Goal: Task Accomplishment & Management: Manage account settings

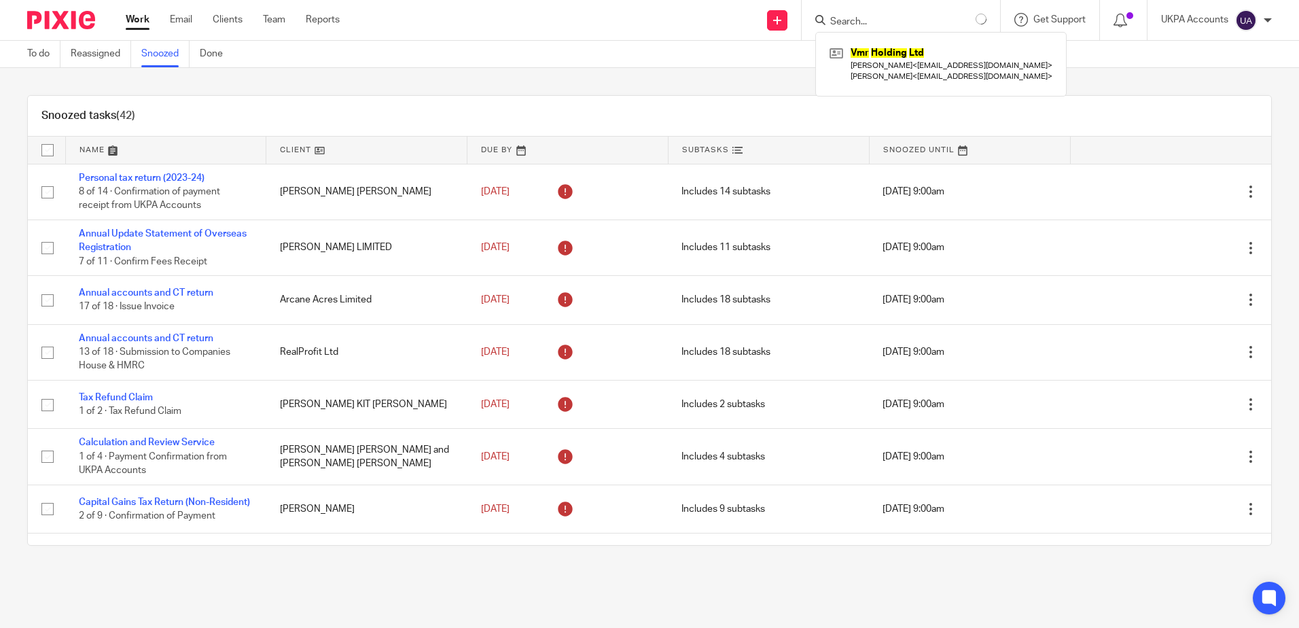
click at [899, 23] on input "Search" at bounding box center [890, 22] width 122 height 12
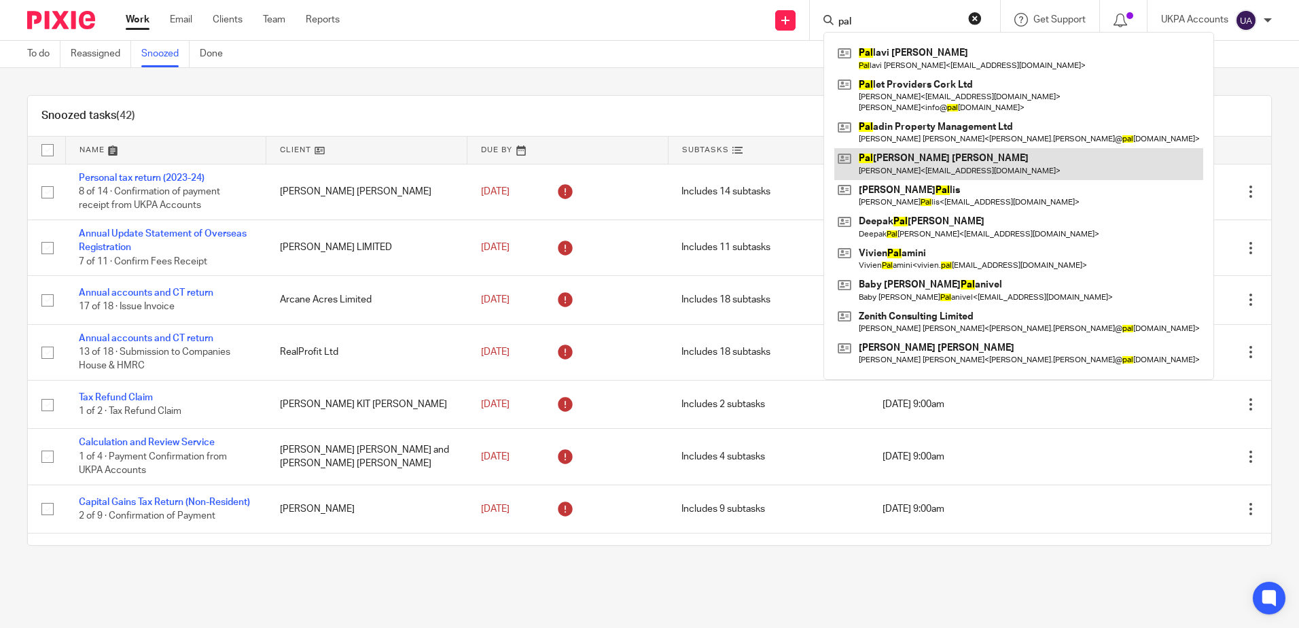
type input "pal"
click at [892, 162] on link at bounding box center [1018, 163] width 369 height 31
click at [883, 164] on link at bounding box center [1018, 163] width 369 height 31
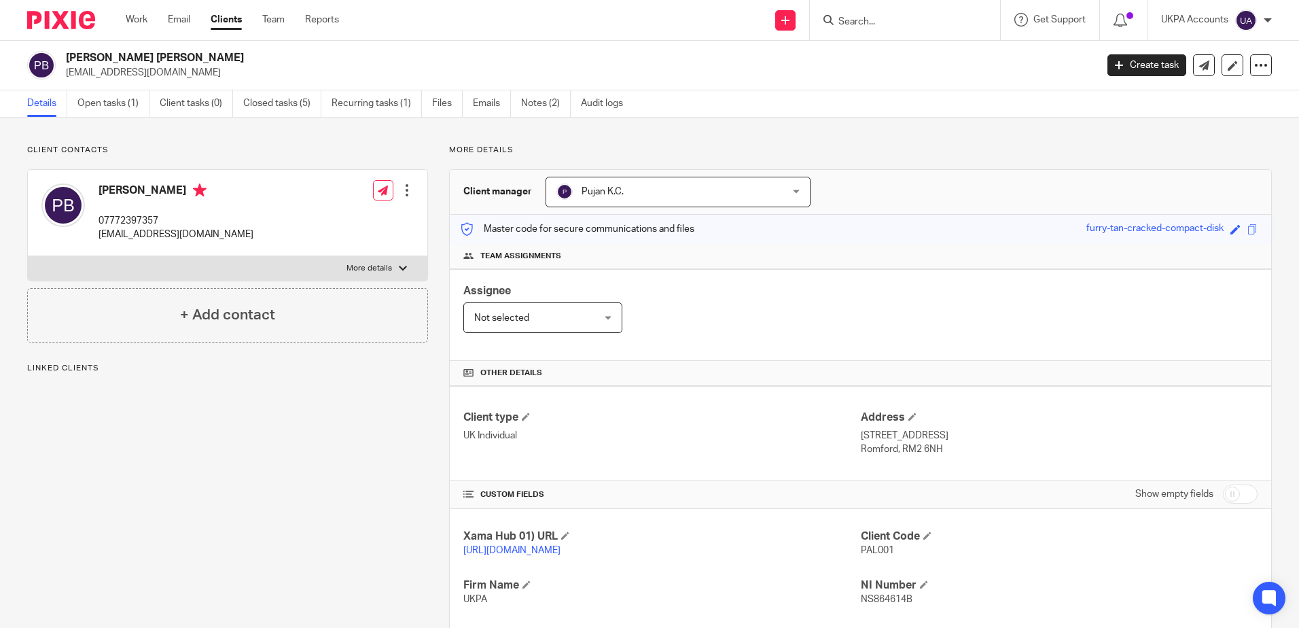
click at [338, 466] on div "Client contacts P S Beesal 07772397357 beesalenterprise@gmail.com Edit contact …" at bounding box center [217, 483] width 422 height 677
click at [276, 426] on div "Client contacts P S Beesal 07772397357 beesalenterprise@gmail.com Edit contact …" at bounding box center [217, 483] width 422 height 677
click at [226, 492] on div "Client contacts P S Beesal 07772397357 beesalenterprise@gmail.com Edit contact …" at bounding box center [217, 483] width 422 height 677
click at [124, 481] on div "Client contacts P S Beesal 07772397357 beesalenterprise@gmail.com Edit contact …" at bounding box center [217, 483] width 422 height 677
drag, startPoint x: 97, startPoint y: 219, endPoint x: 168, endPoint y: 217, distance: 71.4
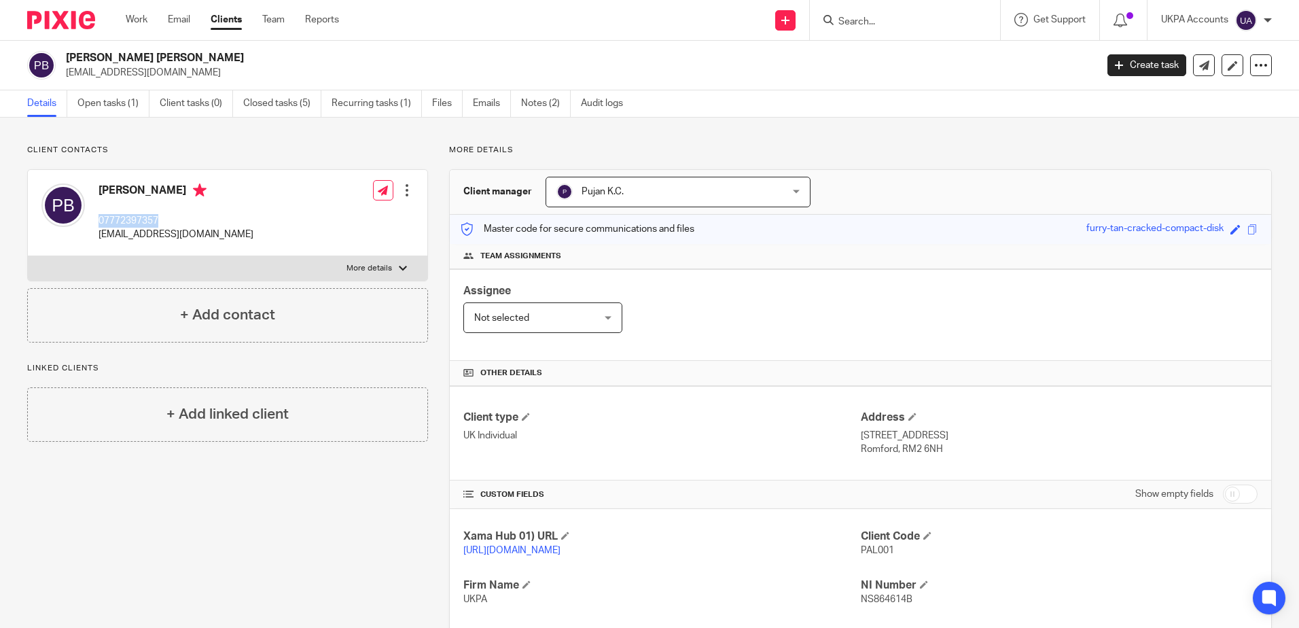
click at [168, 217] on div "P S Beesal 07772397357 beesalenterprise@gmail.com" at bounding box center [147, 213] width 212 height 72
click at [289, 513] on div "Client contacts [PERSON_NAME] 07772397357 [EMAIL_ADDRESS][DOMAIN_NAME] Edit con…" at bounding box center [217, 483] width 422 height 677
click at [279, 530] on div "Client contacts [PERSON_NAME] 07772397357 [EMAIL_ADDRESS][DOMAIN_NAME] Edit con…" at bounding box center [217, 483] width 422 height 677
click at [194, 139] on div "Client contacts [PERSON_NAME] 07772397357 [EMAIL_ADDRESS][DOMAIN_NAME] Edit con…" at bounding box center [649, 484] width 1299 height 732
click at [256, 135] on div "Client contacts P S Beesal 07772397357 beesalenterprise@gmail.com Edit contact …" at bounding box center [649, 484] width 1299 height 732
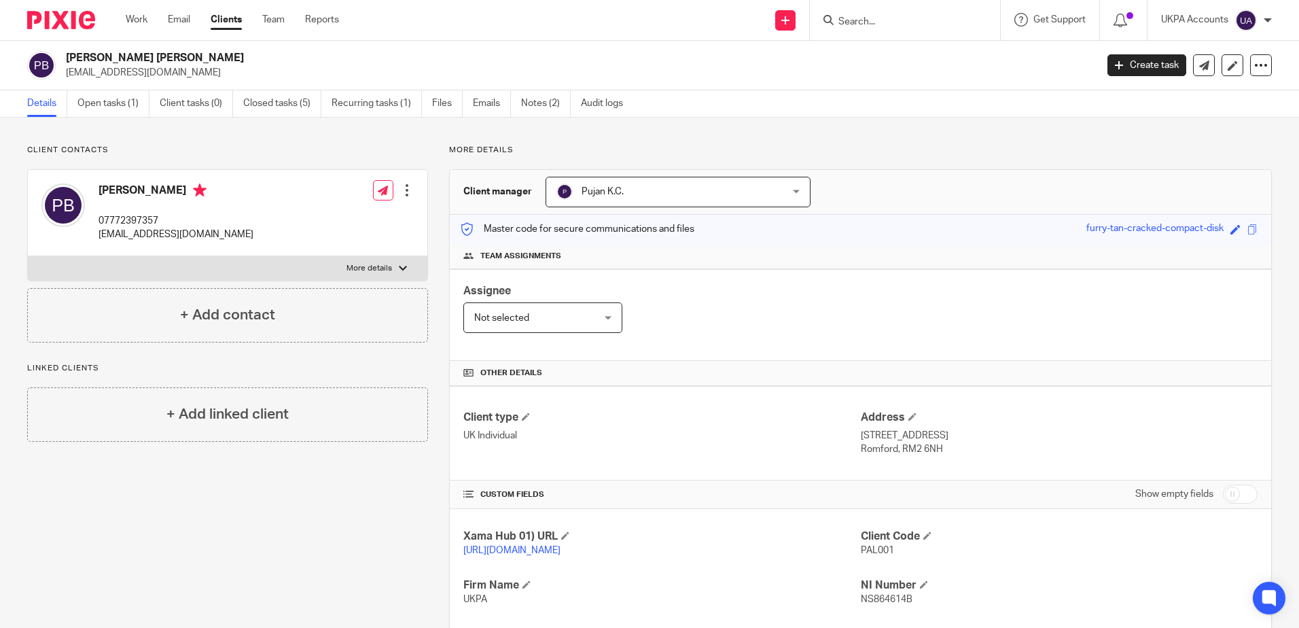
click at [323, 164] on div "Client contacts P S Beesal 07772397357 beesalenterprise@gmail.com Edit contact …" at bounding box center [227, 244] width 401 height 198
click at [293, 165] on div "Client contacts P S Beesal 07772397357 beesalenterprise@gmail.com Edit contact …" at bounding box center [227, 244] width 401 height 198
click at [320, 141] on div "Client contacts P S Beesal 07772397357 beesalenterprise@gmail.com Edit contact …" at bounding box center [649, 484] width 1299 height 732
click at [319, 140] on div "Client contacts P S Beesal 07772397357 beesalenterprise@gmail.com Edit contact …" at bounding box center [649, 484] width 1299 height 732
click at [825, 133] on div "Client contacts P S Beesal 07772397357 beesalenterprise@gmail.com Edit contact …" at bounding box center [649, 484] width 1299 height 732
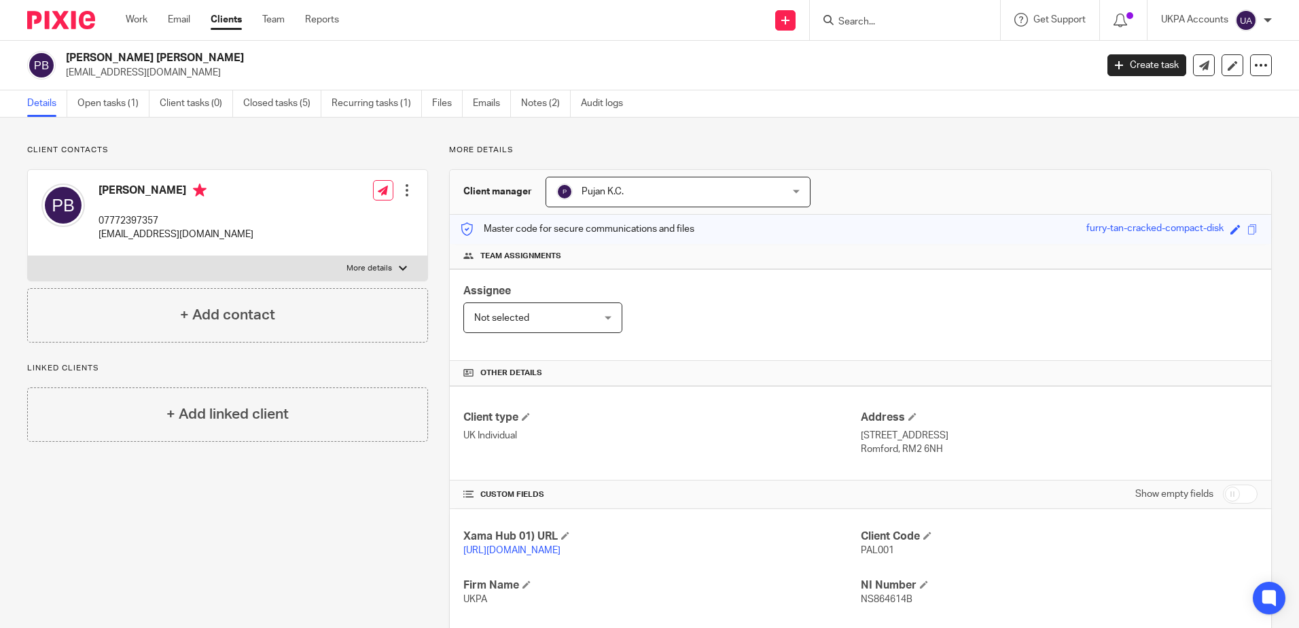
click at [874, 20] on input "Search" at bounding box center [898, 22] width 122 height 12
paste input "Vmr Holding Ltd"
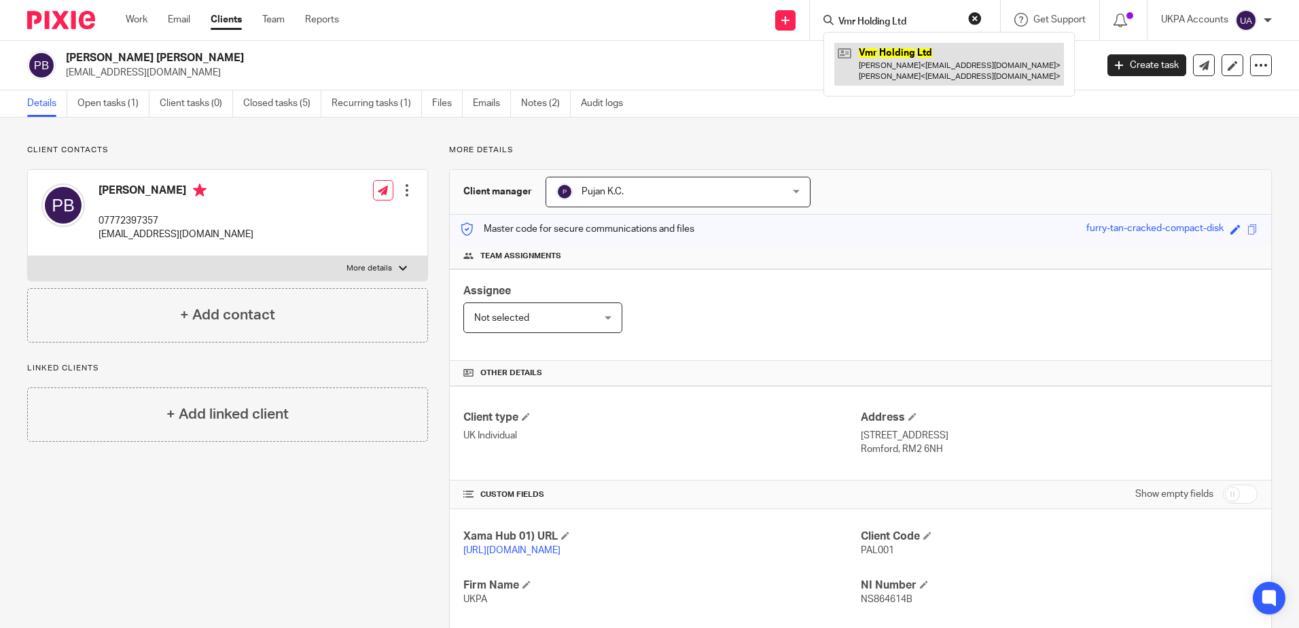
type input "Vmr Holding Ltd"
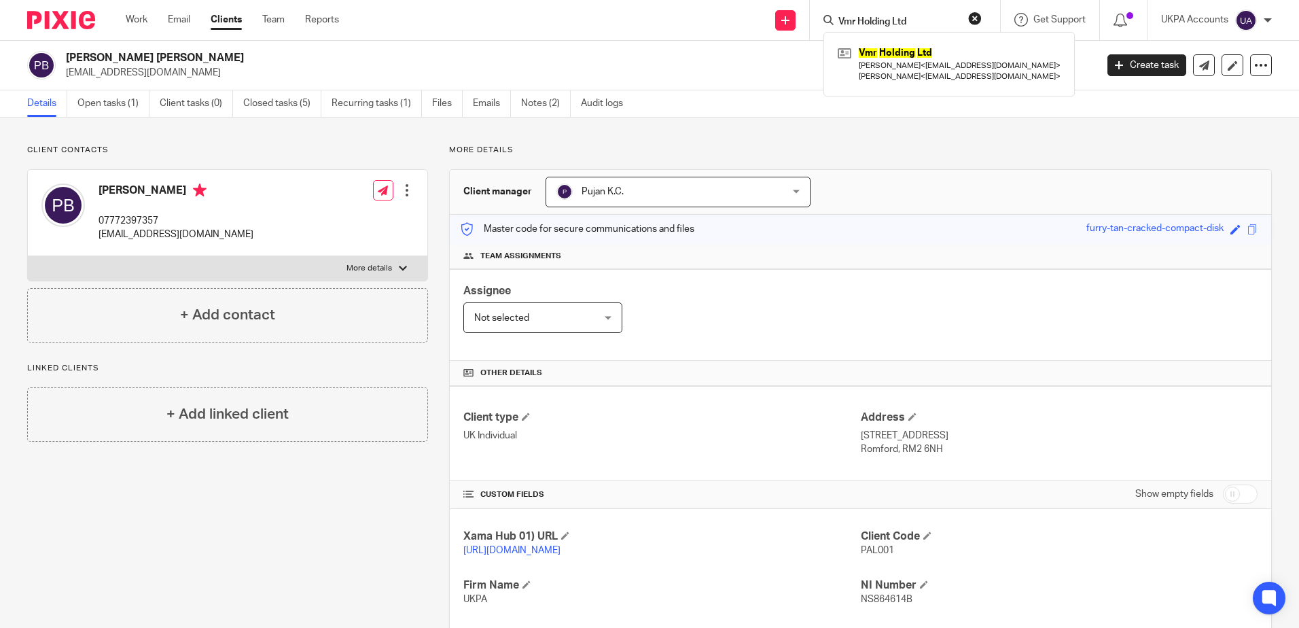
click at [847, 156] on p "More details" at bounding box center [860, 150] width 823 height 11
drag, startPoint x: 214, startPoint y: 486, endPoint x: 245, endPoint y: 488, distance: 31.3
click at [214, 485] on div "Client contacts P S Beesal 07772397357 beesalenterprise@gmail.com Edit contact …" at bounding box center [217, 483] width 422 height 677
drag, startPoint x: 628, startPoint y: 139, endPoint x: 637, endPoint y: 132, distance: 11.6
click at [628, 139] on div "Client contacts P S Beesal 07772397357 beesalenterprise@gmail.com Edit contact …" at bounding box center [649, 484] width 1299 height 732
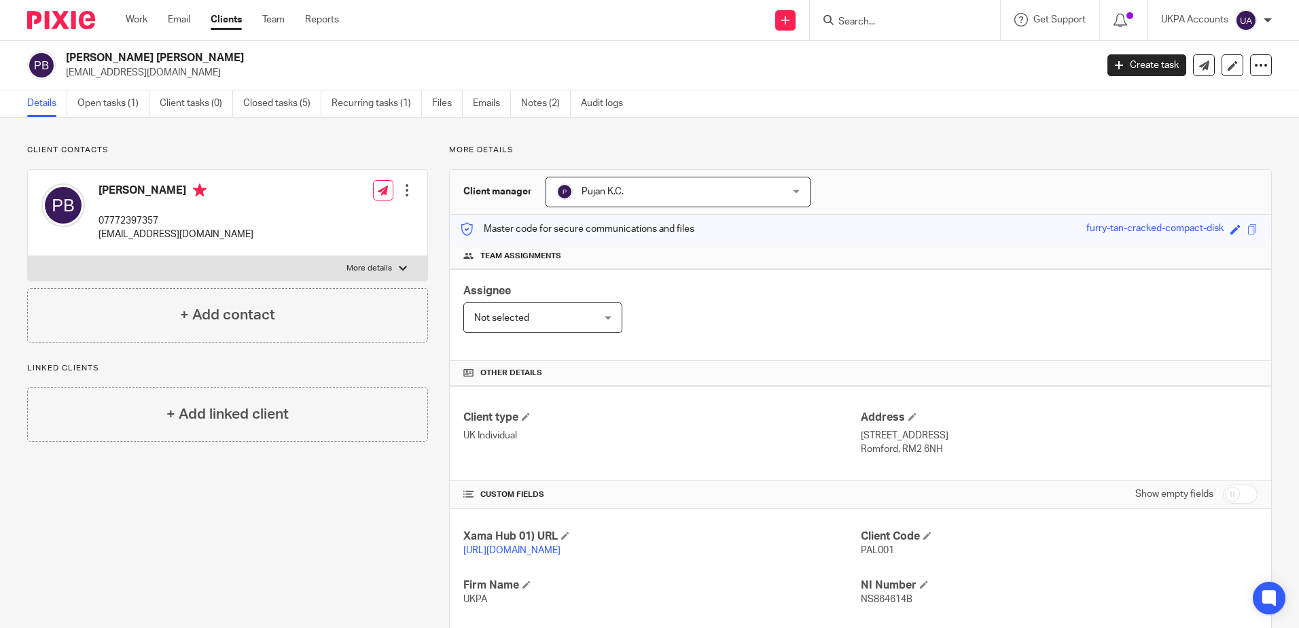
click at [907, 24] on input "Search" at bounding box center [898, 22] width 122 height 12
click at [889, 24] on input "Search" at bounding box center [898, 22] width 122 height 12
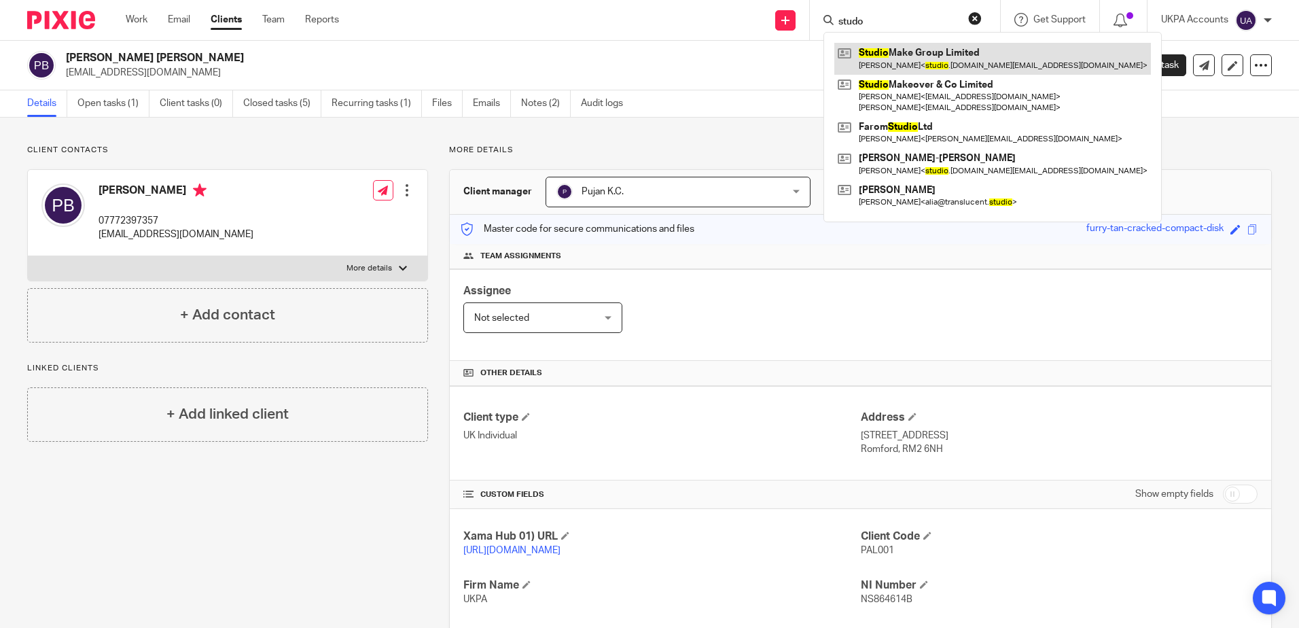
type input "studo"
click at [905, 52] on link at bounding box center [992, 58] width 317 height 31
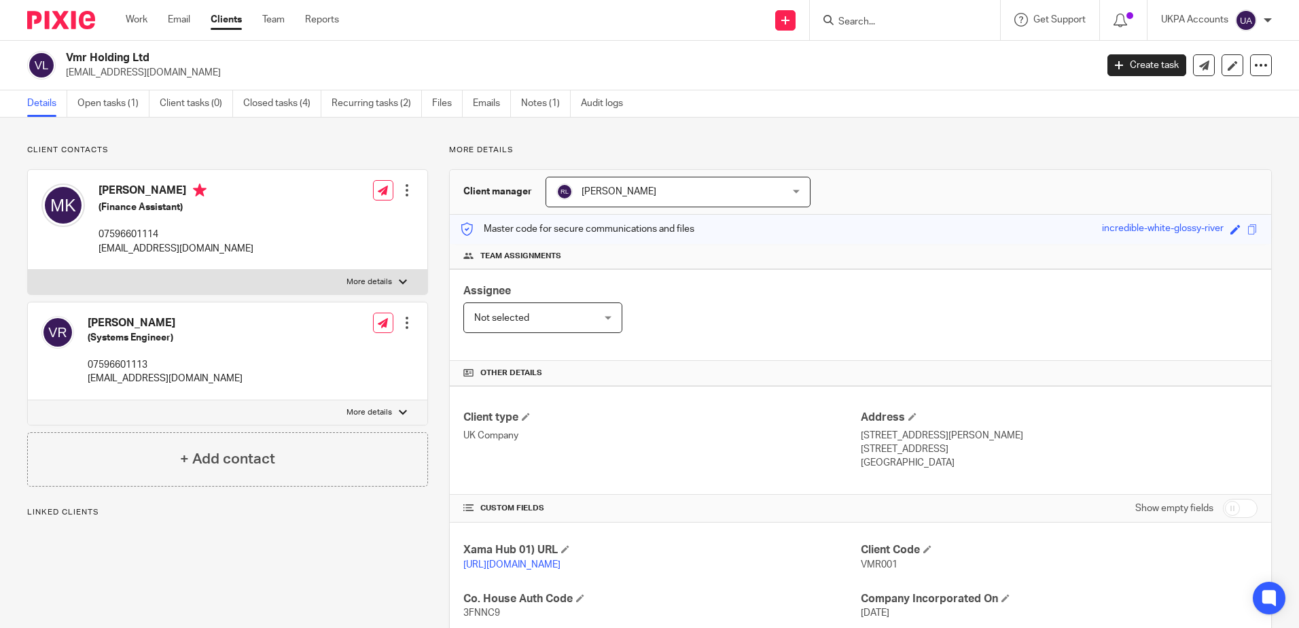
click at [770, 160] on div "More details Client manager Ridam Lakhotia Ridam Lakhotia Aarshika Awale Aayush…" at bounding box center [850, 491] width 844 height 692
click at [262, 144] on div "Client contacts Monika Kosakova (Finance Assistant) 07596601114 kosakova.monika…" at bounding box center [649, 491] width 1299 height 746
click at [85, 90] on link "Open tasks (1)" at bounding box center [113, 103] width 72 height 26
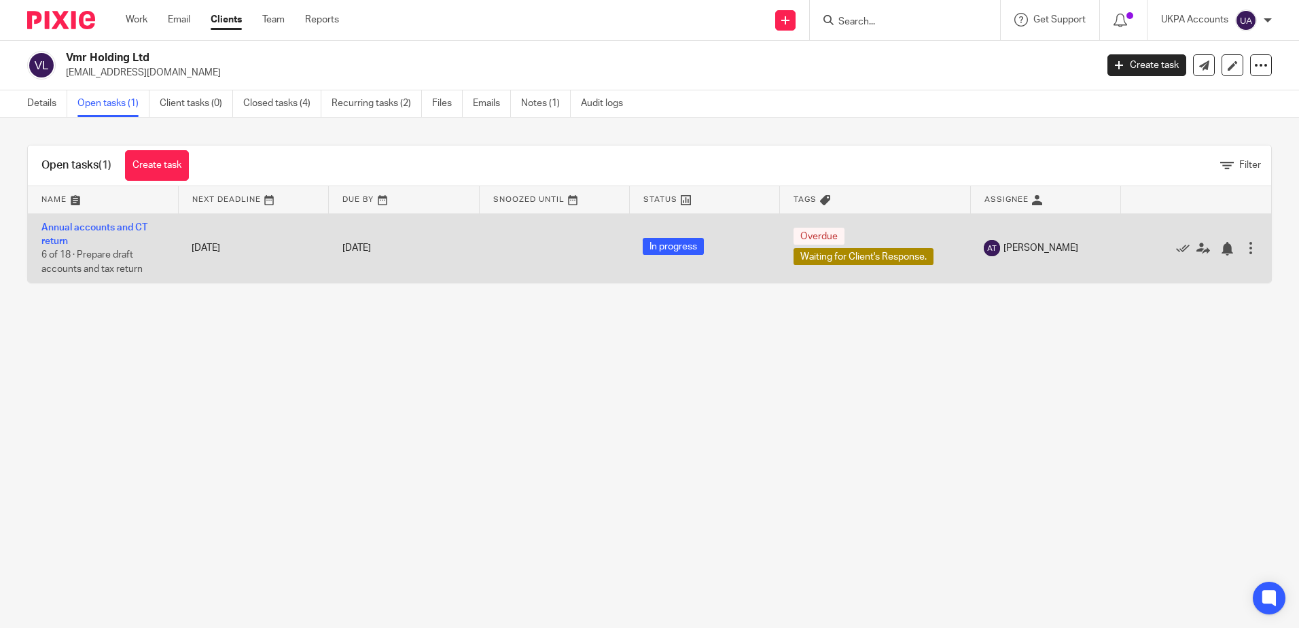
click at [86, 234] on td "Annual accounts and CT return 6 of 18 · Prepare draft accounts and tax return" at bounding box center [103, 247] width 150 height 69
click at [87, 228] on link "Annual accounts and CT return" at bounding box center [94, 234] width 106 height 23
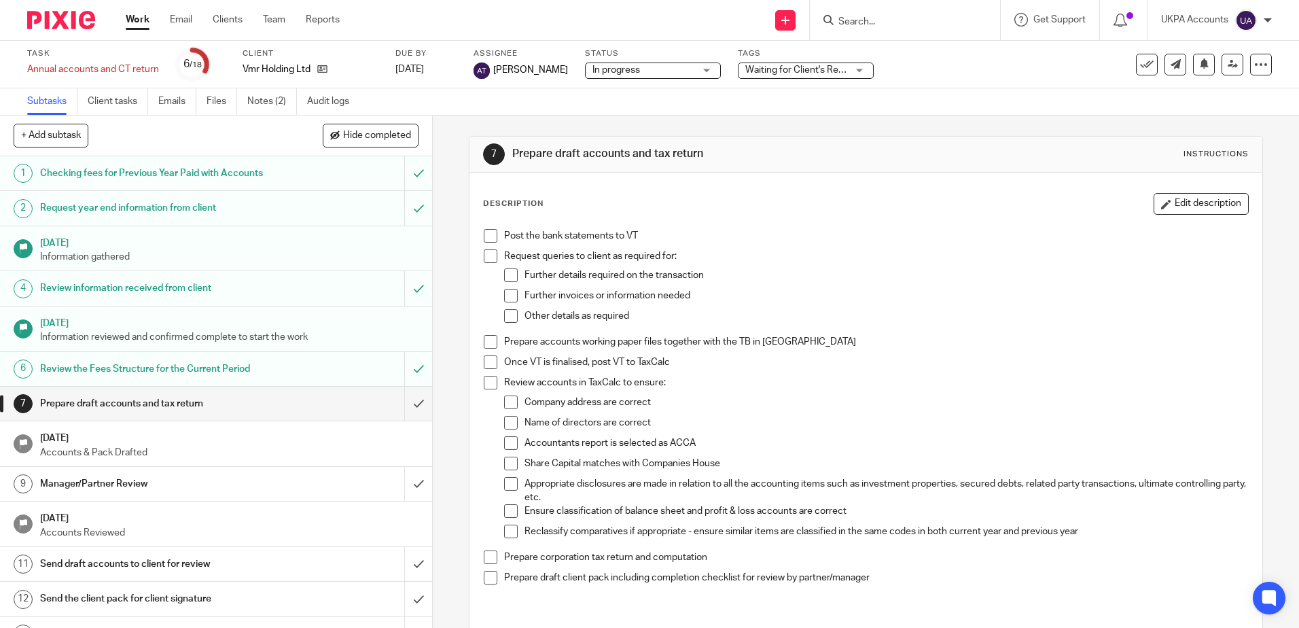
click at [443, 187] on div "7 Prepare draft accounts and tax return Instructions Description Edit descripti…" at bounding box center [866, 371] width 866 height 512
click at [323, 67] on icon at bounding box center [322, 69] width 10 height 10
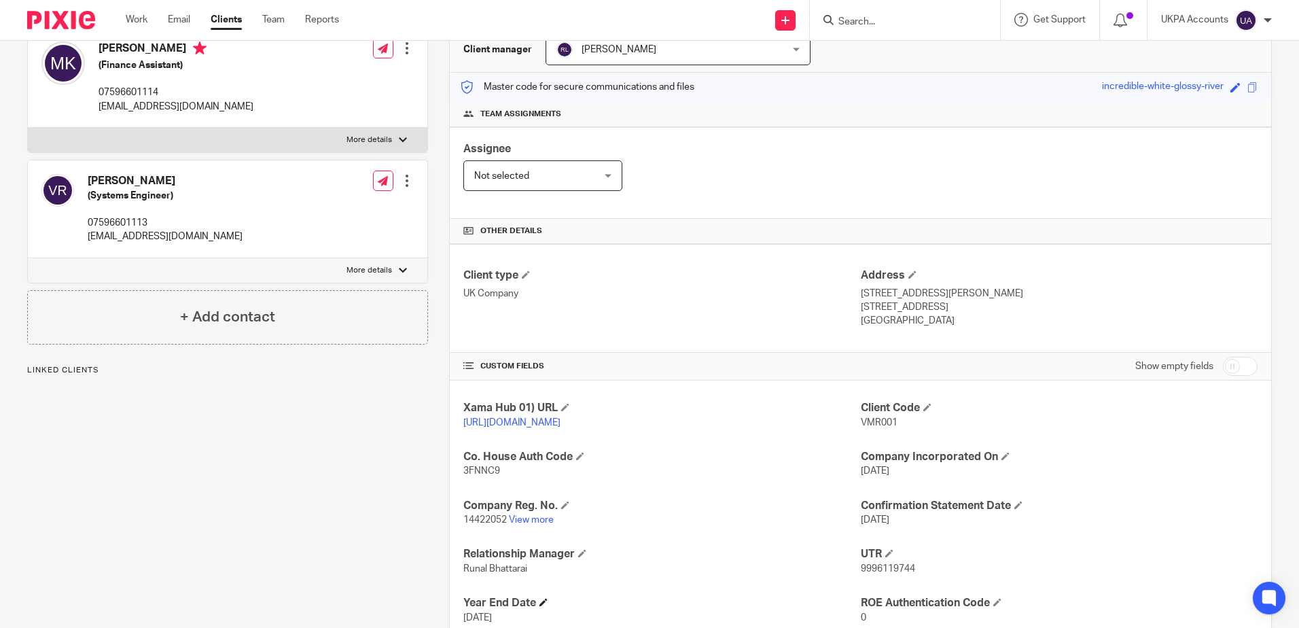
scroll to position [249, 0]
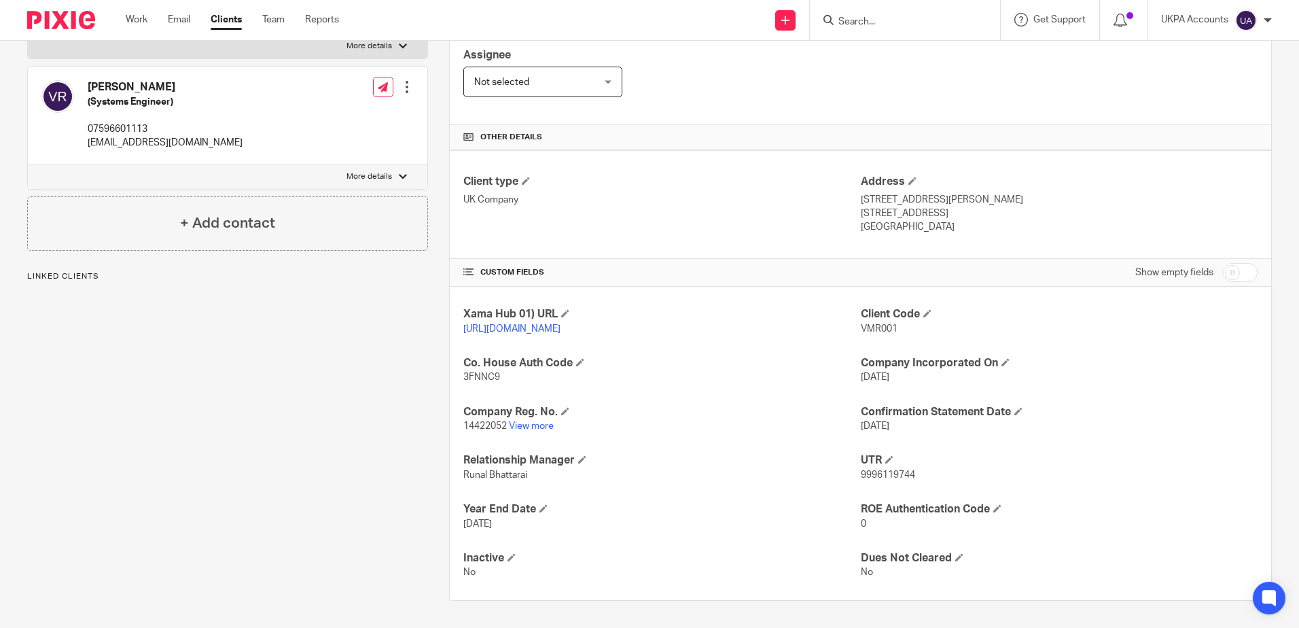
drag, startPoint x: 527, startPoint y: 427, endPoint x: 423, endPoint y: 343, distance: 134.3
click at [527, 427] on link "View more" at bounding box center [531, 426] width 45 height 10
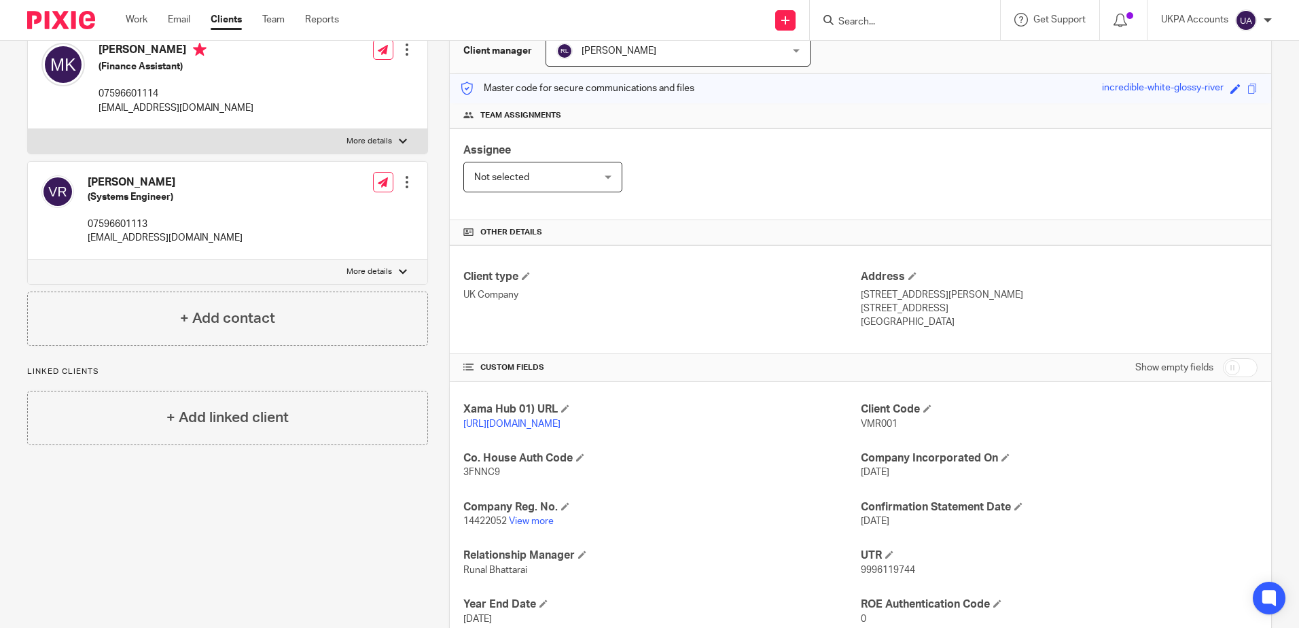
scroll to position [0, 0]
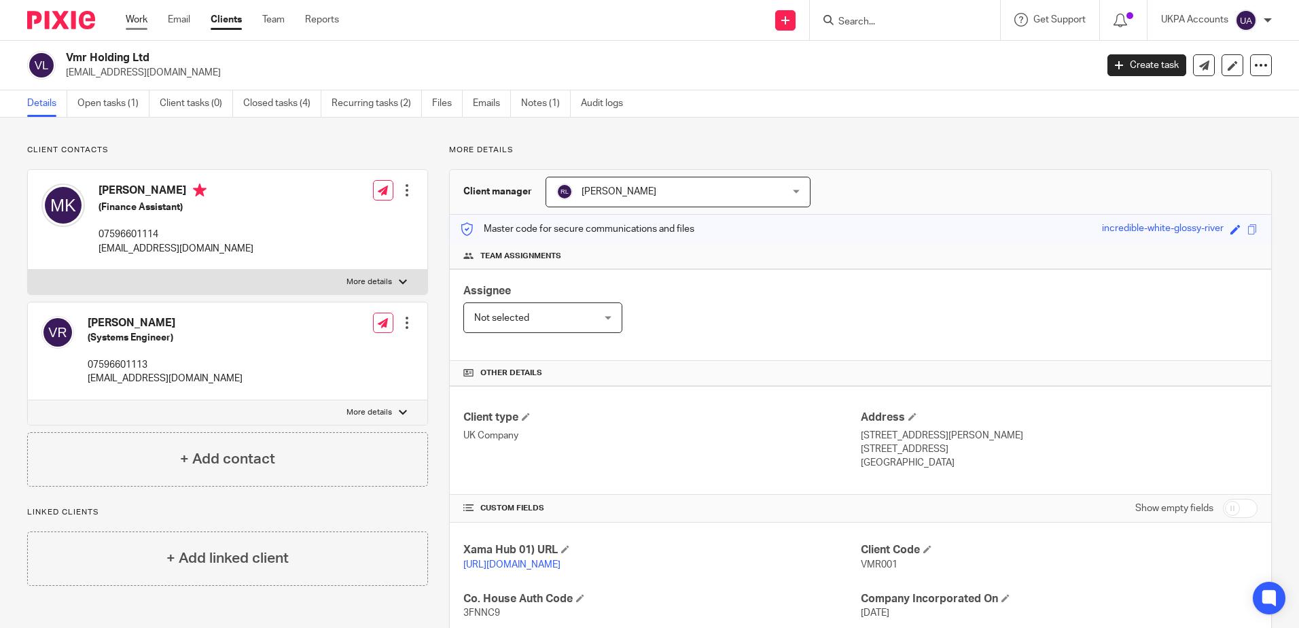
click at [145, 24] on link "Work" at bounding box center [137, 20] width 22 height 14
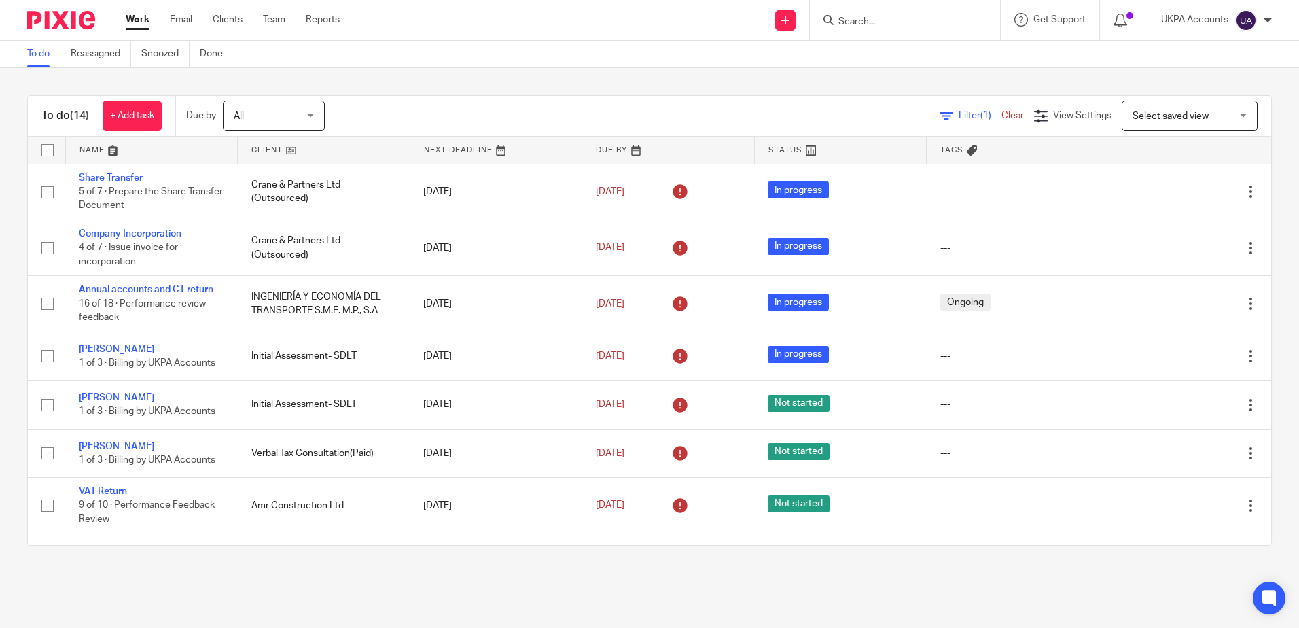
click at [137, 53] on ul "To do Reassigned Snoozed Done" at bounding box center [135, 54] width 216 height 26
click at [153, 49] on link "Snoozed" at bounding box center [165, 54] width 48 height 26
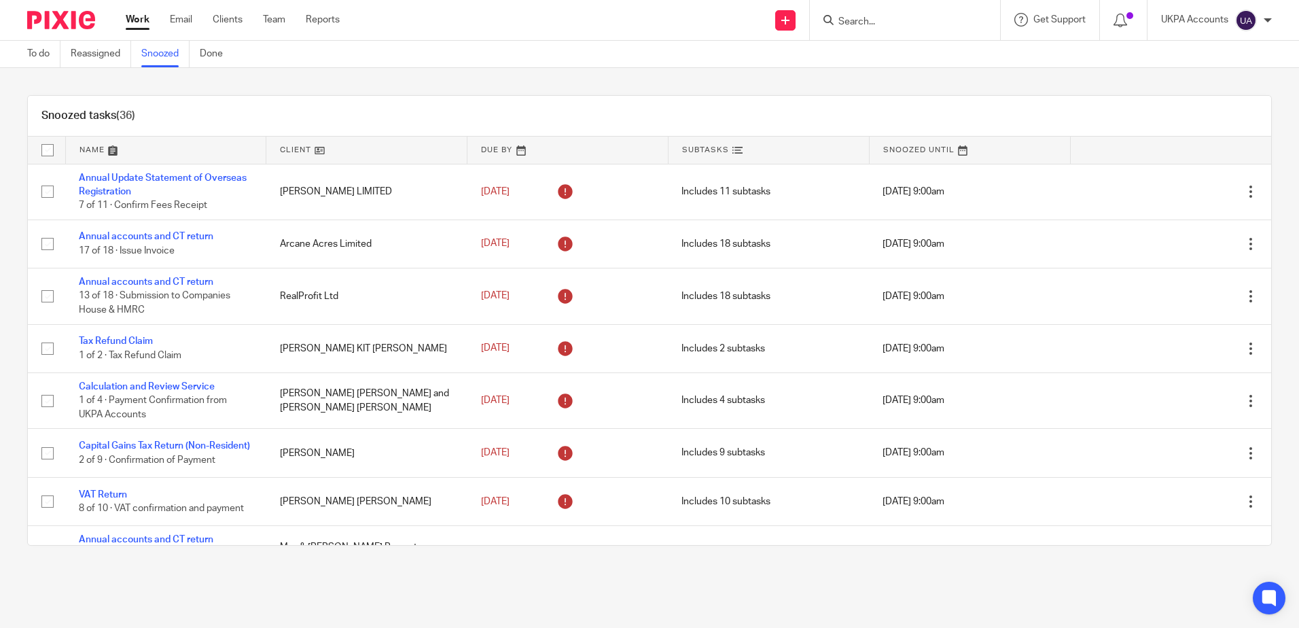
click at [514, 600] on main "To do Reassigned Snoozed Done Snoozed tasks (36) Name Client Due By Subtasks Sn…" at bounding box center [649, 314] width 1299 height 628
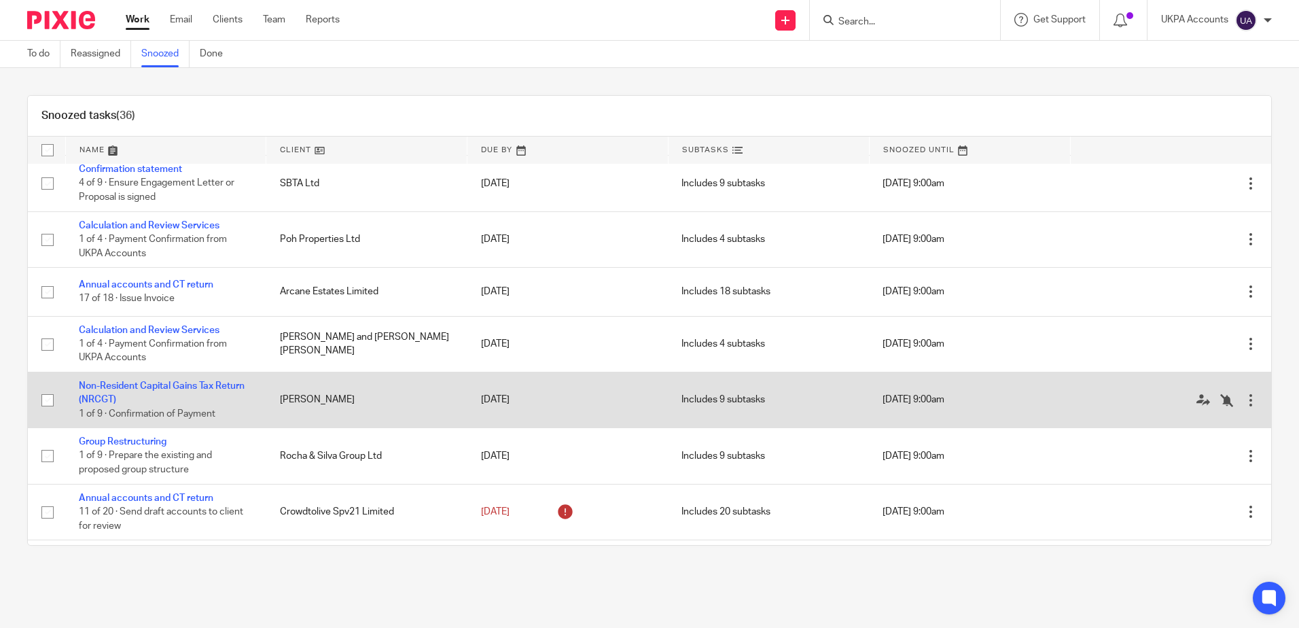
scroll to position [1609, 0]
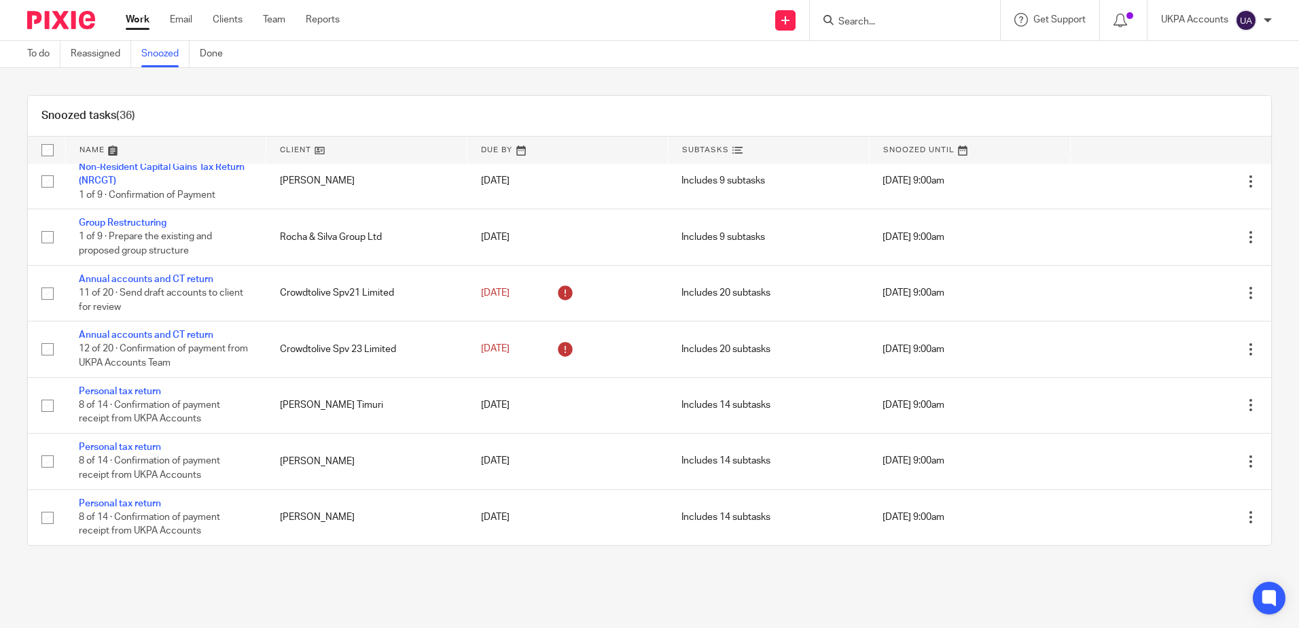
click at [333, 578] on main "To do Reassigned Snoozed Done Snoozed tasks (36) Name Client Due By Subtasks Sn…" at bounding box center [649, 314] width 1299 height 628
click at [263, 587] on main "To do Reassigned Snoozed Done Snoozed tasks (36) Name Client Due By Subtasks Sn…" at bounding box center [649, 314] width 1299 height 628
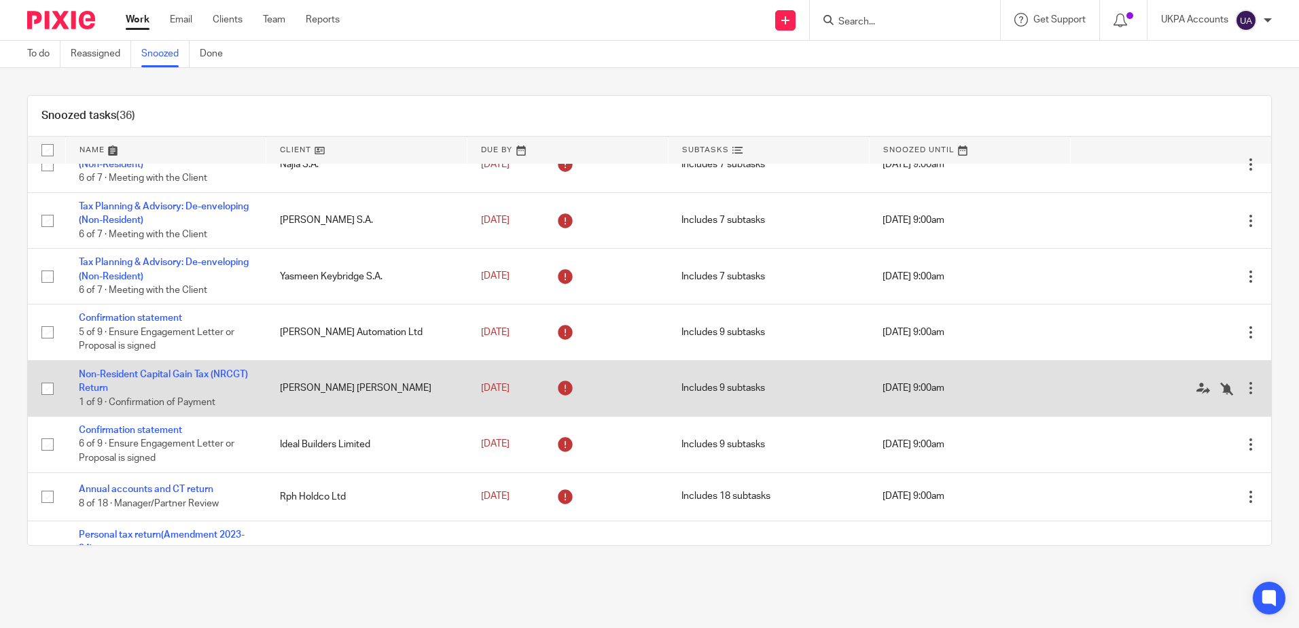
scroll to position [476, 0]
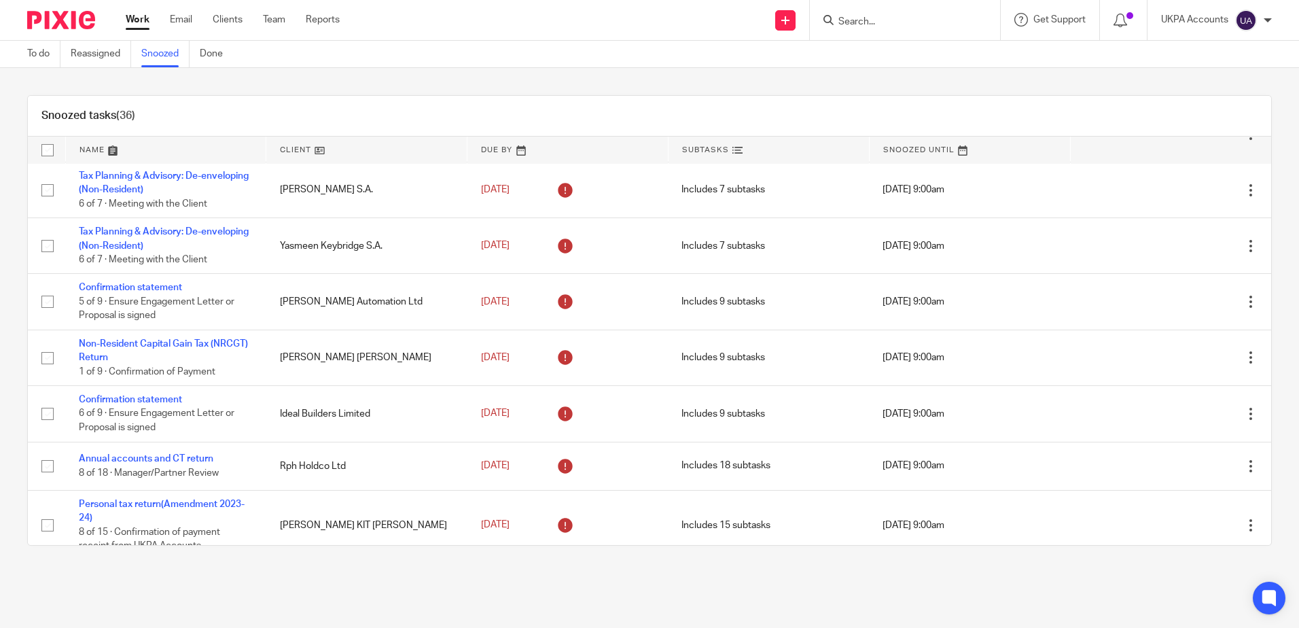
drag, startPoint x: 265, startPoint y: 84, endPoint x: 329, endPoint y: 159, distance: 98.3
click at [266, 84] on div "Snoozed tasks (36) Name Client Due By Subtasks Snoozed Until Annual Update Stat…" at bounding box center [649, 320] width 1299 height 505
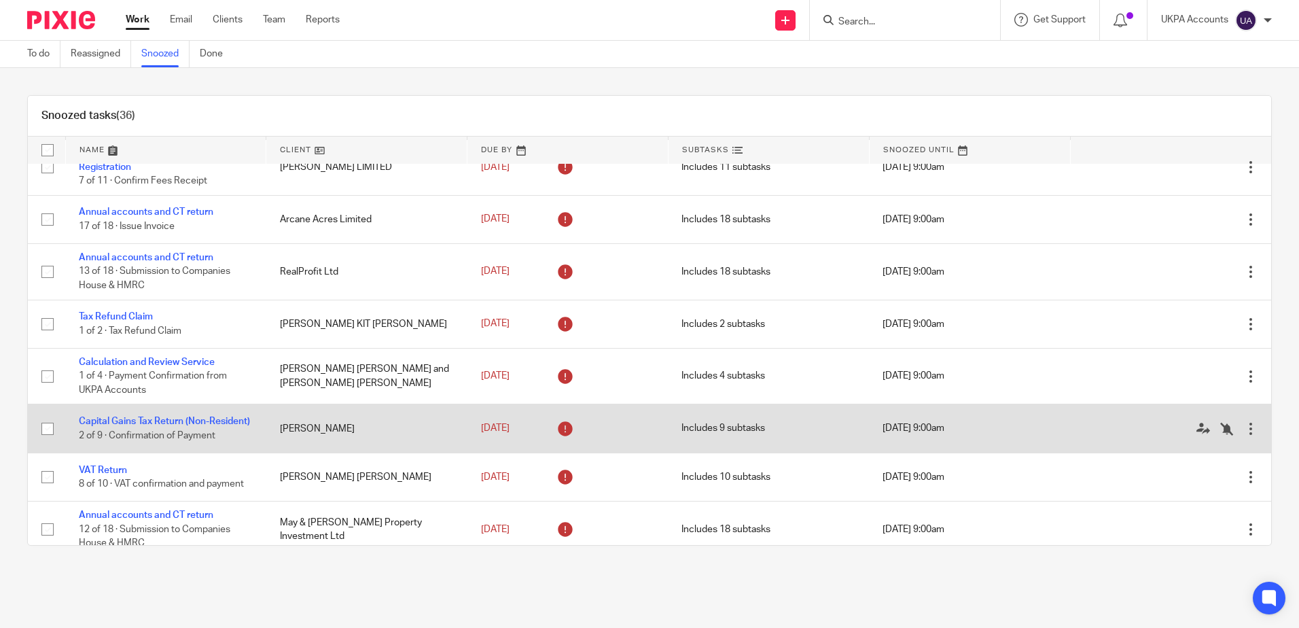
scroll to position [0, 0]
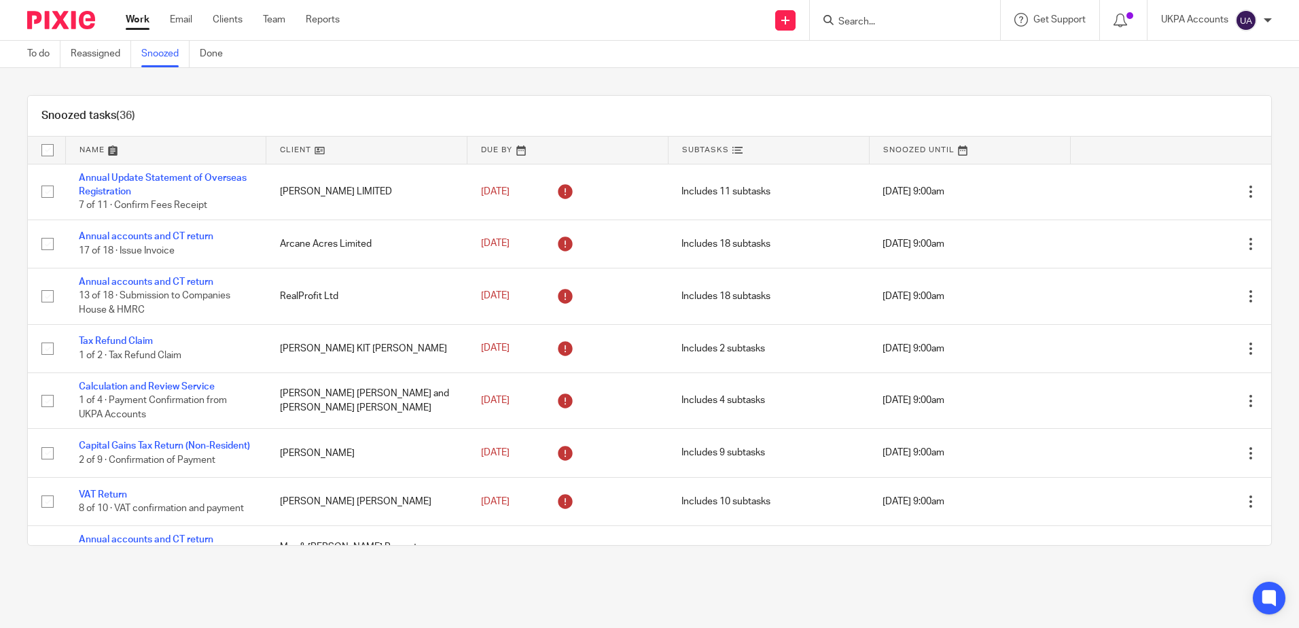
drag, startPoint x: 339, startPoint y: 561, endPoint x: 340, endPoint y: 588, distance: 27.2
click at [339, 561] on div "Snoozed tasks (36) Name Client Due By Subtasks Snoozed Until Annual Update Stat…" at bounding box center [649, 320] width 1299 height 505
click at [315, 83] on div "Snoozed tasks (36) Name Client Due By Subtasks Snoozed Until Annual Update Stat…" at bounding box center [649, 320] width 1299 height 505
click at [1077, 79] on div "Snoozed tasks (36) Name Client Due By Subtasks Snoozed Until Annual Update Stat…" at bounding box center [649, 320] width 1299 height 505
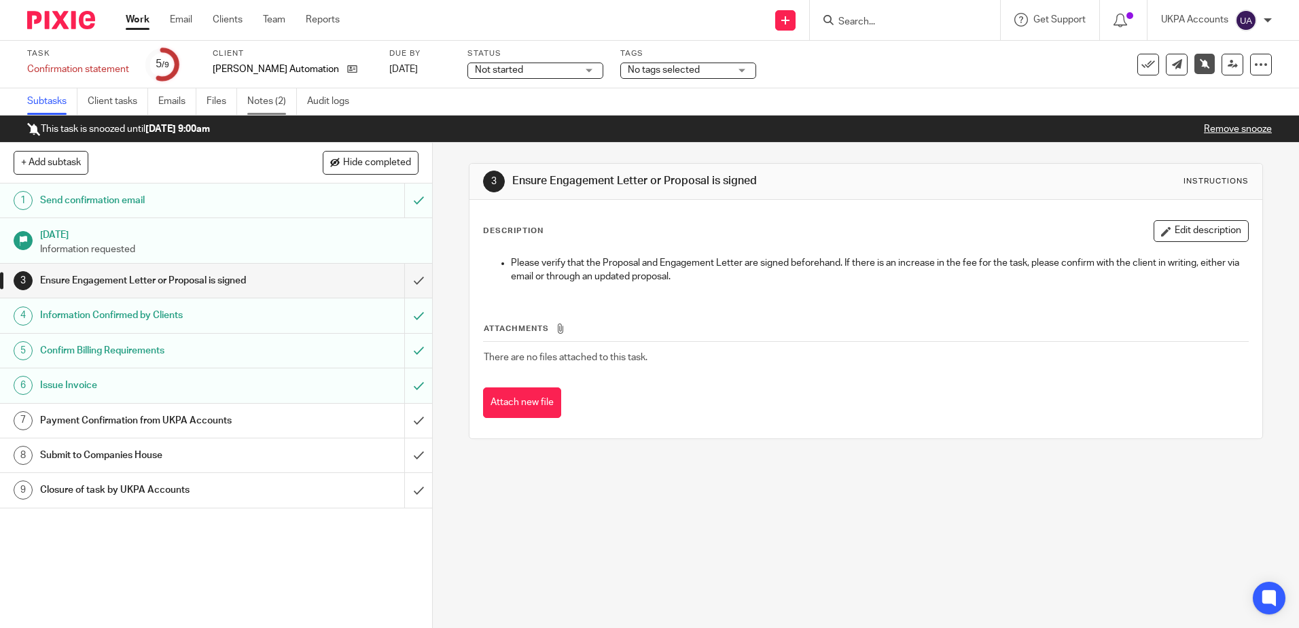
drag, startPoint x: 260, startPoint y: 101, endPoint x: 276, endPoint y: 113, distance: 20.5
click at [260, 101] on link "Notes (2)" at bounding box center [272, 101] width 50 height 26
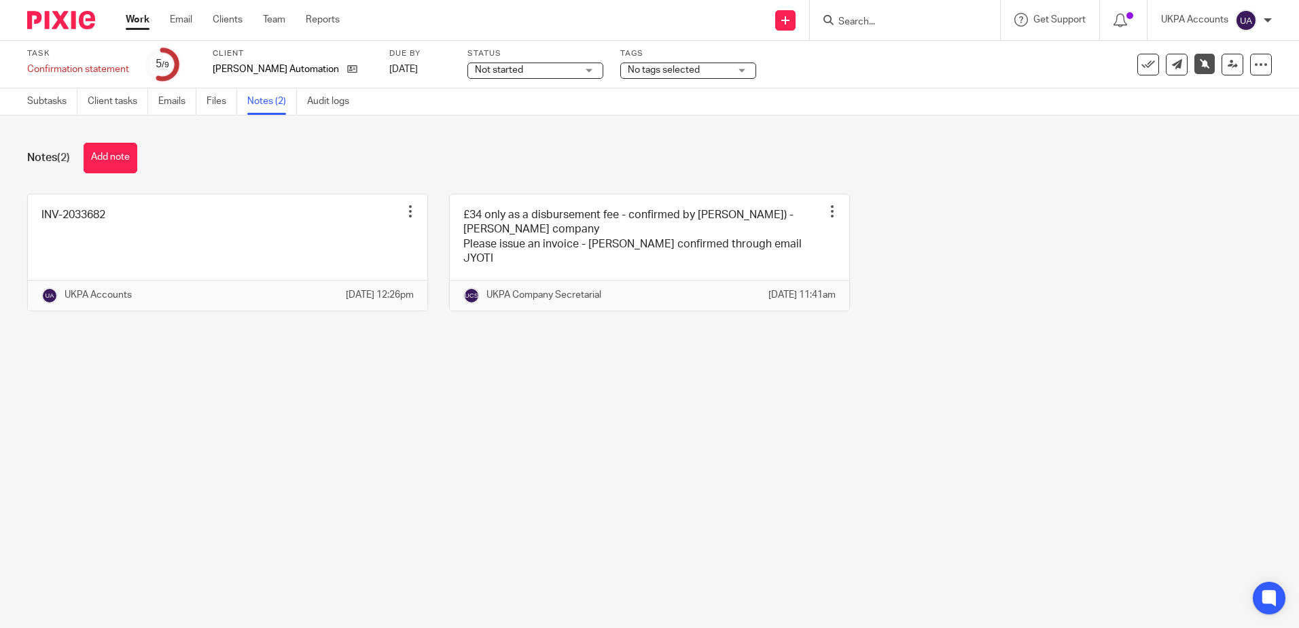
click at [661, 470] on main "Task Confirmation statement Save Confirmation statement 5 /9 Client Eastman Aut…" at bounding box center [649, 314] width 1299 height 628
click at [642, 408] on main "Task Confirmation statement Save Confirmation statement 5 /9 Client Eastman Aut…" at bounding box center [649, 314] width 1299 height 628
click at [465, 459] on main "Task Confirmation statement Save Confirmation statement 5 /9 Client Eastman Aut…" at bounding box center [649, 314] width 1299 height 628
click at [419, 425] on main "Task Confirmation statement Save Confirmation statement 5 /9 Client Eastman Aut…" at bounding box center [649, 314] width 1299 height 628
click at [368, 425] on main "Task Confirmation statement Save Confirmation statement 5 /9 Client Eastman Aut…" at bounding box center [649, 314] width 1299 height 628
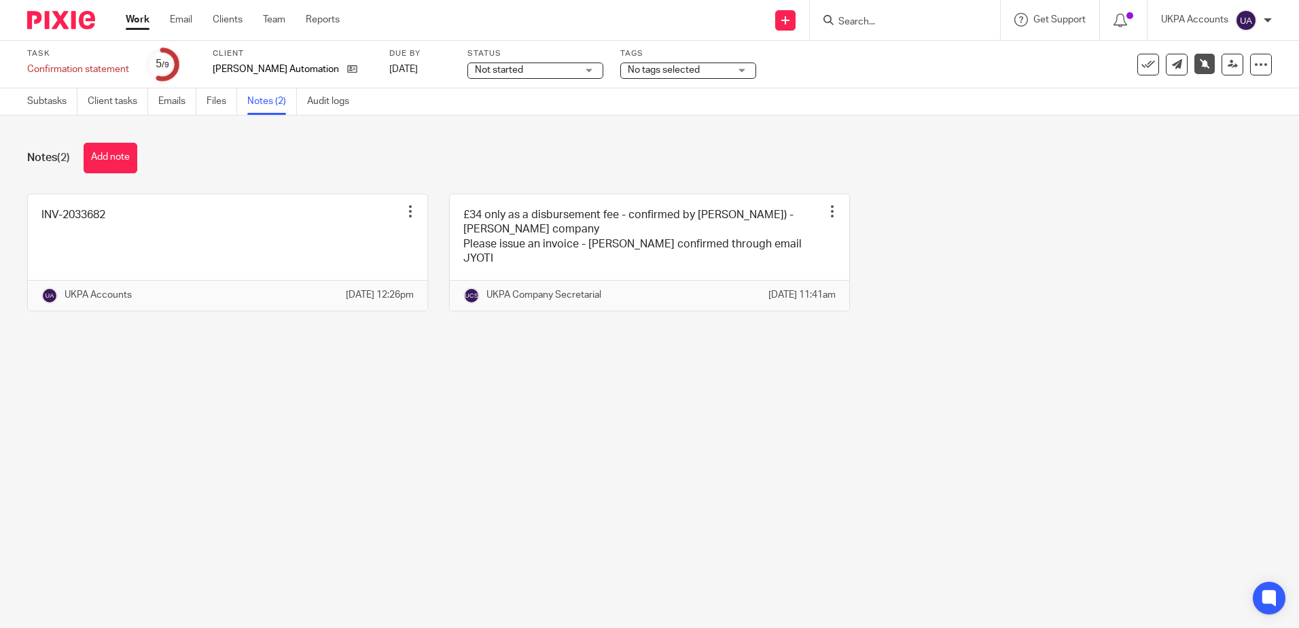
click at [413, 412] on main "Task Confirmation statement Save Confirmation statement 5 /9 Client Eastman Aut…" at bounding box center [649, 314] width 1299 height 628
click at [52, 100] on link "Subtasks" at bounding box center [52, 101] width 50 height 26
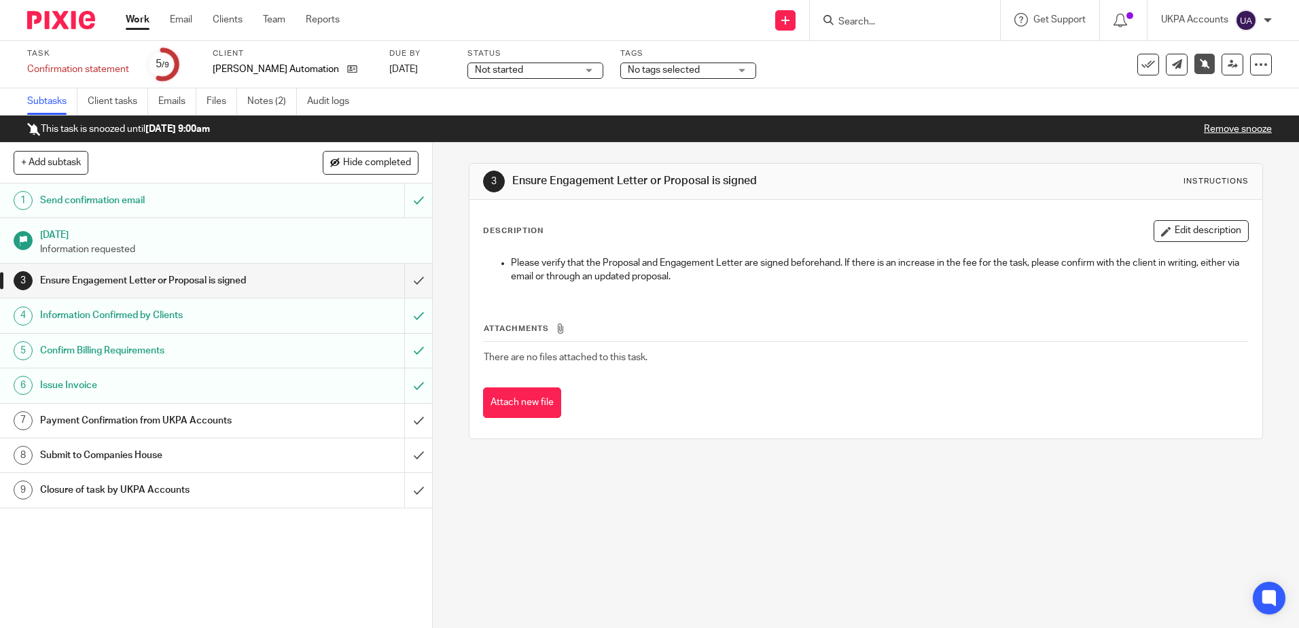
click at [588, 514] on div "3 Ensure Engagement Letter or Proposal is signed Instructions Description Edit …" at bounding box center [866, 385] width 866 height 485
drag, startPoint x: 211, startPoint y: 68, endPoint x: 340, endPoint y: 75, distance: 129.9
click at [340, 75] on div "Task Confirmation statement Save Confirmation statement 5 /9 Client [PERSON_NAM…" at bounding box center [545, 64] width 1037 height 33
click at [689, 551] on div "3 Ensure Engagement Letter or Proposal is signed Instructions Description Edit …" at bounding box center [866, 385] width 866 height 485
click at [690, 550] on div "3 Ensure Engagement Letter or Proposal is signed Instructions Description Edit …" at bounding box center [866, 385] width 866 height 485
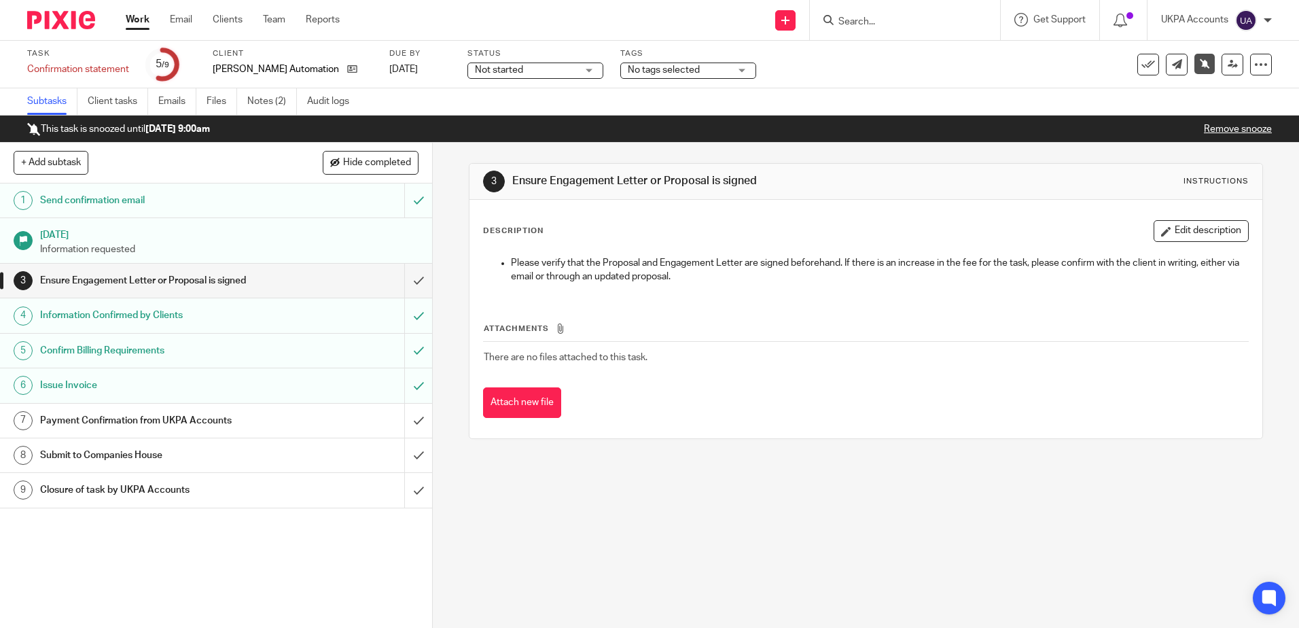
click at [898, 522] on div "3 Ensure Engagement Letter or Proposal is signed Instructions Description Edit …" at bounding box center [866, 385] width 866 height 485
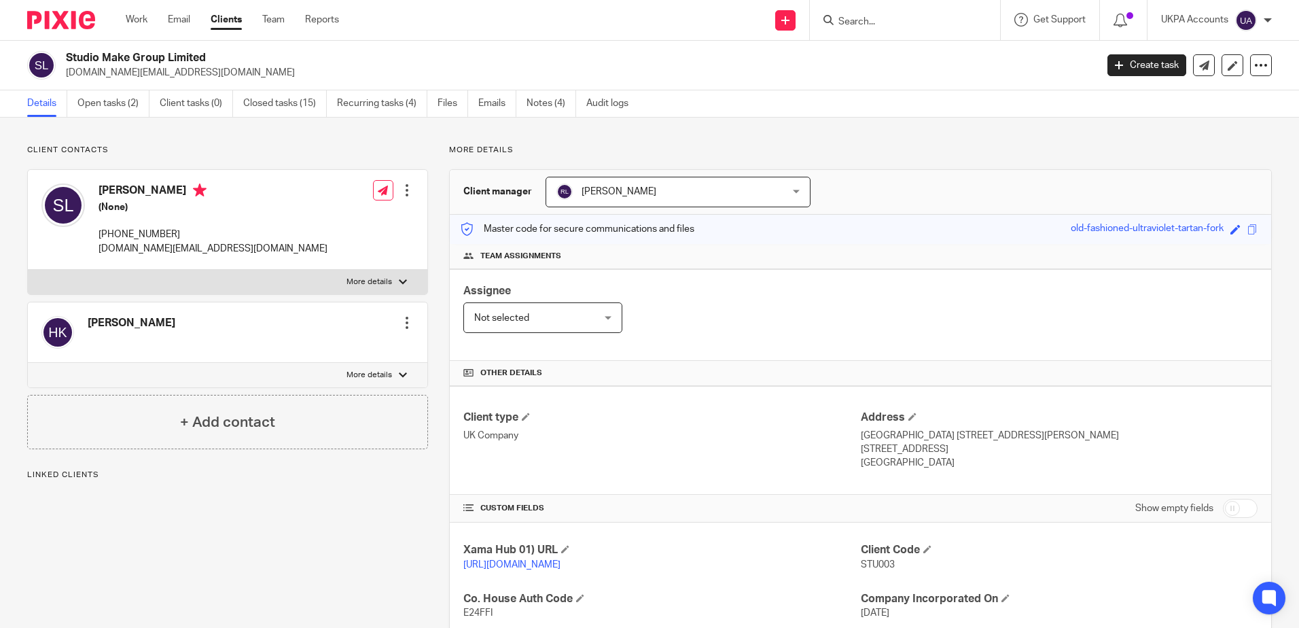
click at [125, 117] on div "Details Open tasks (2) Client tasks (0) Closed tasks (15) Recurring tasks (4) F…" at bounding box center [649, 103] width 1299 height 27
click at [126, 107] on link "Open tasks (2)" at bounding box center [113, 103] width 72 height 26
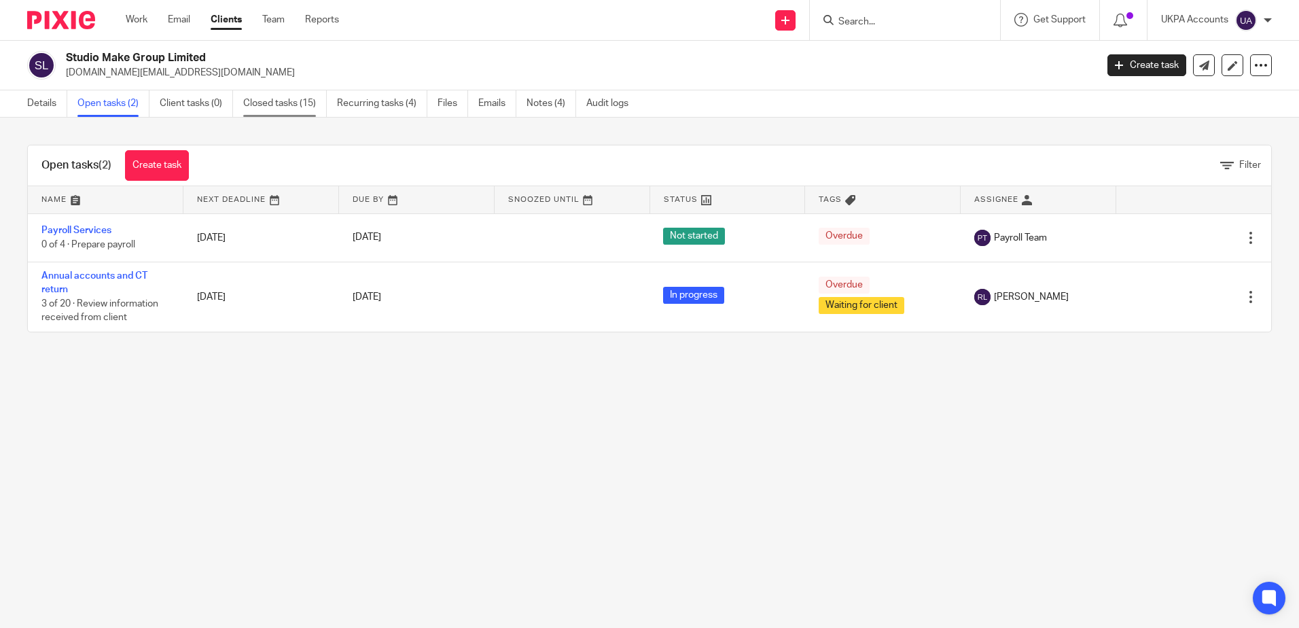
click at [266, 96] on link "Closed tasks (15)" at bounding box center [285, 103] width 84 height 26
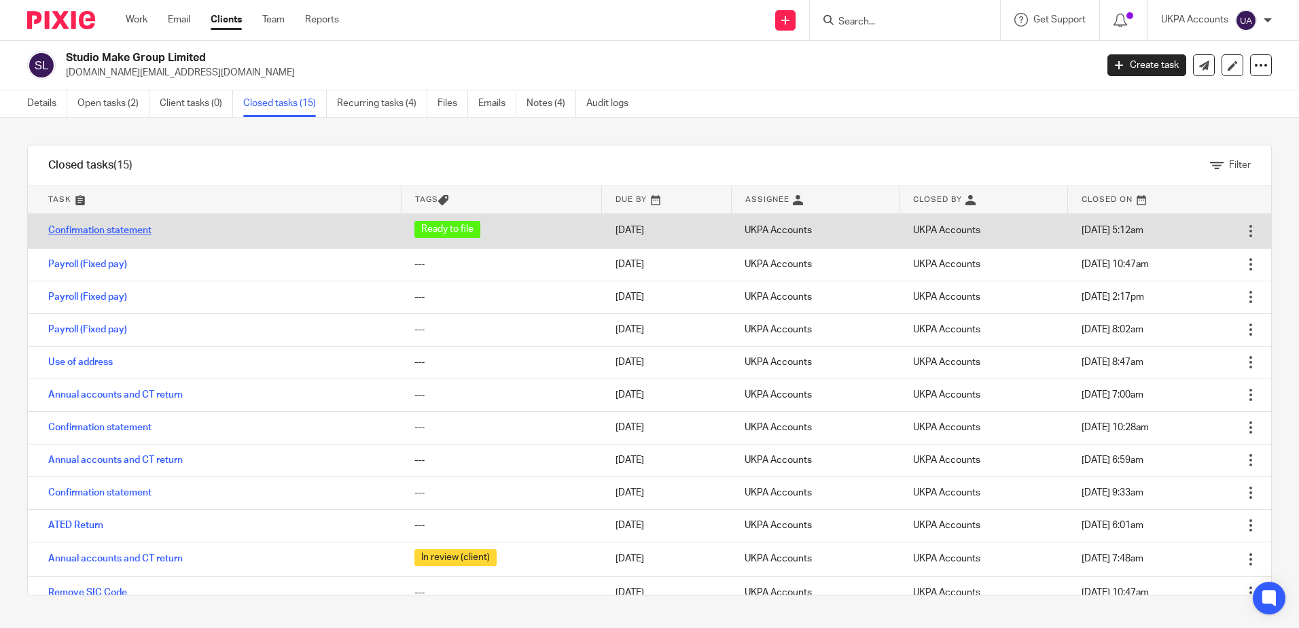
click at [87, 231] on link "Confirmation statement" at bounding box center [99, 231] width 103 height 10
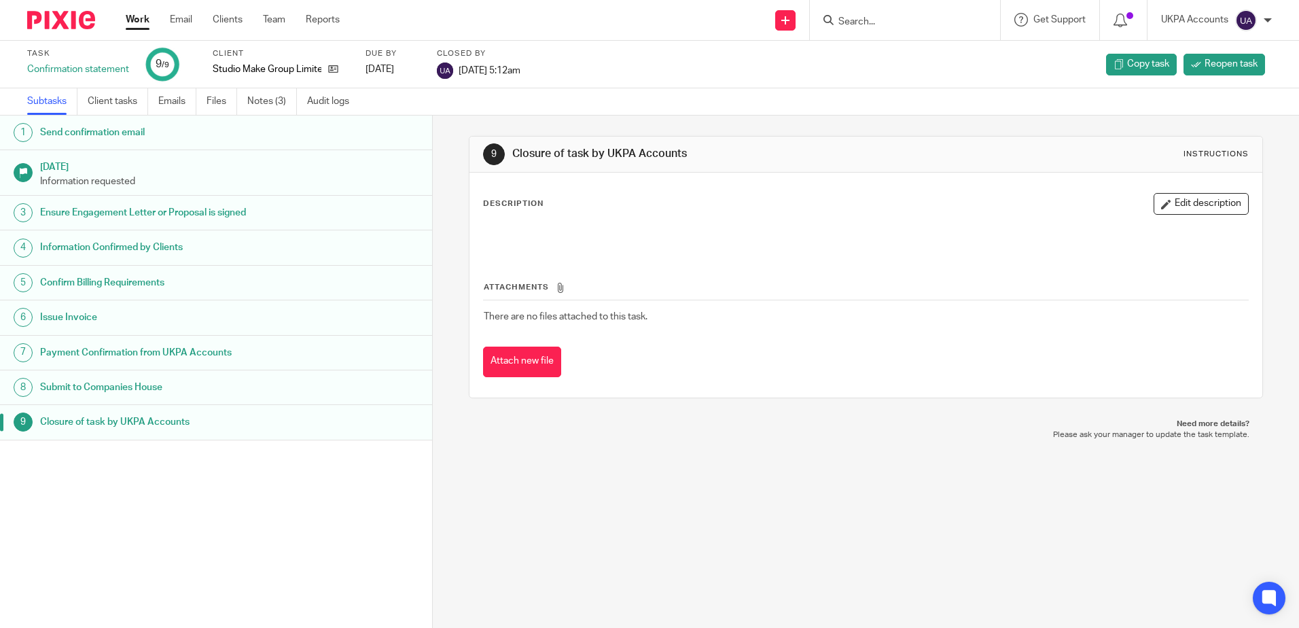
click at [779, 506] on div "9 Closure of task by UKPA Accounts Instructions Description Edit description At…" at bounding box center [866, 371] width 866 height 512
click at [287, 94] on link "Notes (3)" at bounding box center [272, 101] width 50 height 26
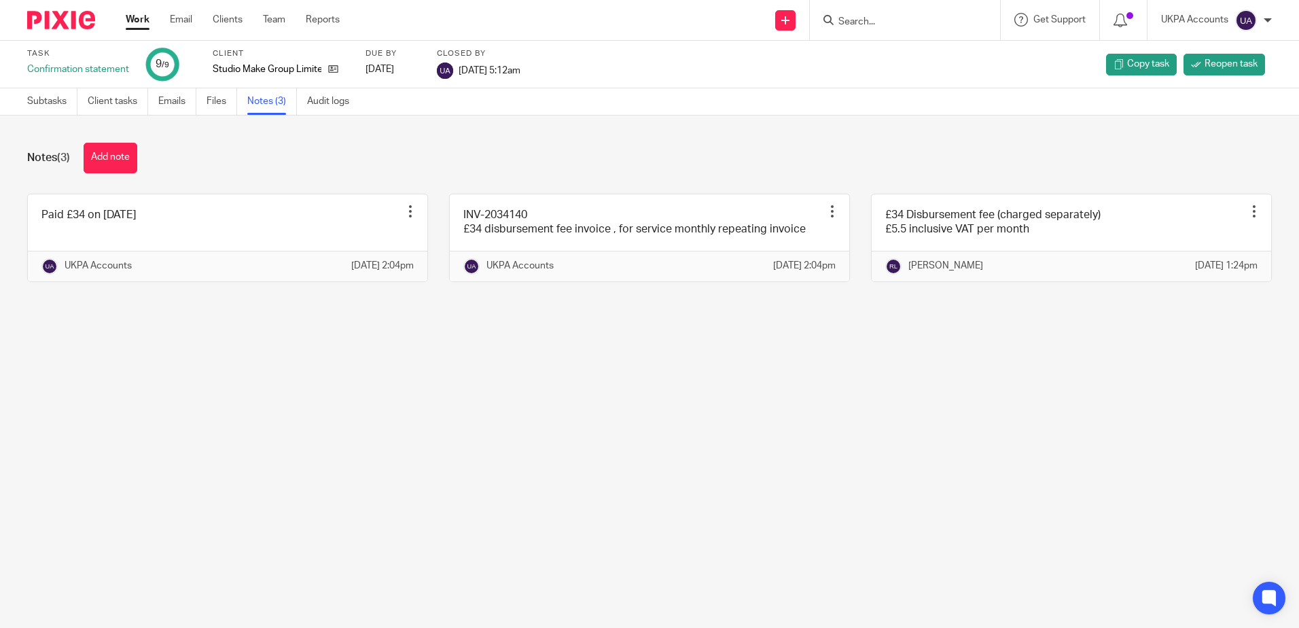
click at [348, 476] on main "Task Confirmation statement 9 /9 Client Studio Make Group Limited Due by [DATE]…" at bounding box center [649, 314] width 1299 height 628
click at [620, 483] on main "Task Confirmation statement 9 /9 Client Studio Make Group Limited Due by [DATE]…" at bounding box center [649, 314] width 1299 height 628
click at [908, 30] on div at bounding box center [905, 20] width 190 height 40
click at [893, 20] on input "Search" at bounding box center [898, 22] width 122 height 12
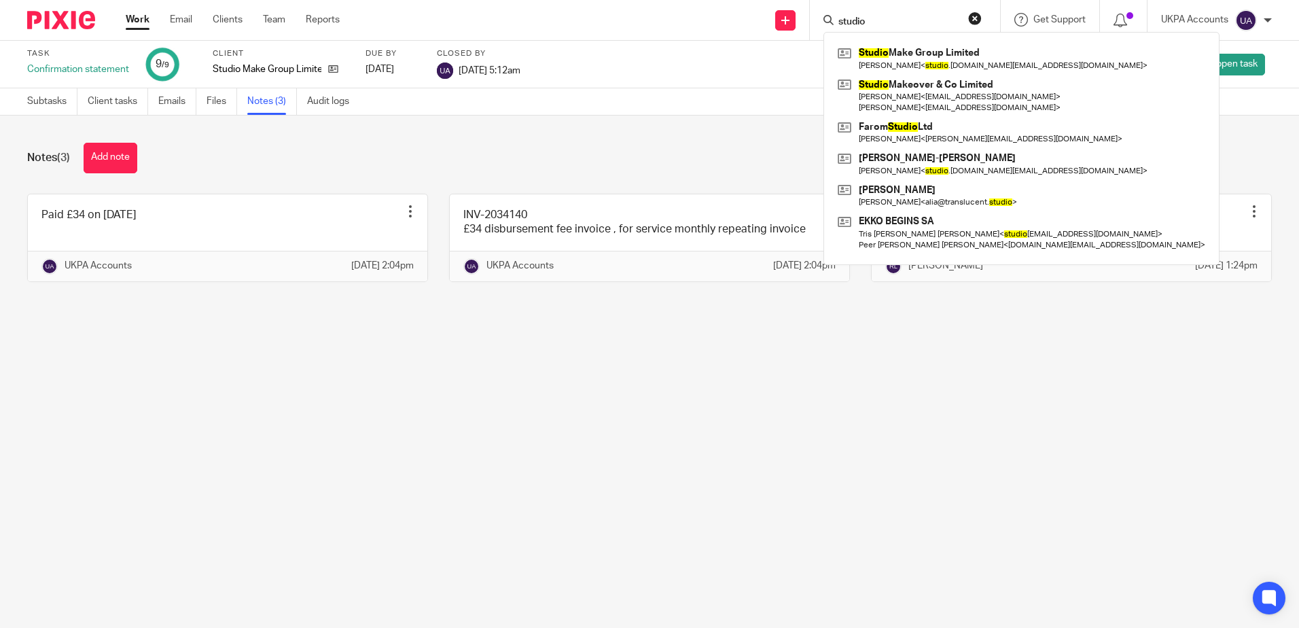
type input "studio"
drag, startPoint x: 867, startPoint y: 393, endPoint x: 869, endPoint y: 378, distance: 15.8
click at [868, 391] on main "Task Confirmation statement 9 /9 Client Studio Make Group Limited Due by 2025-0…" at bounding box center [649, 314] width 1299 height 628
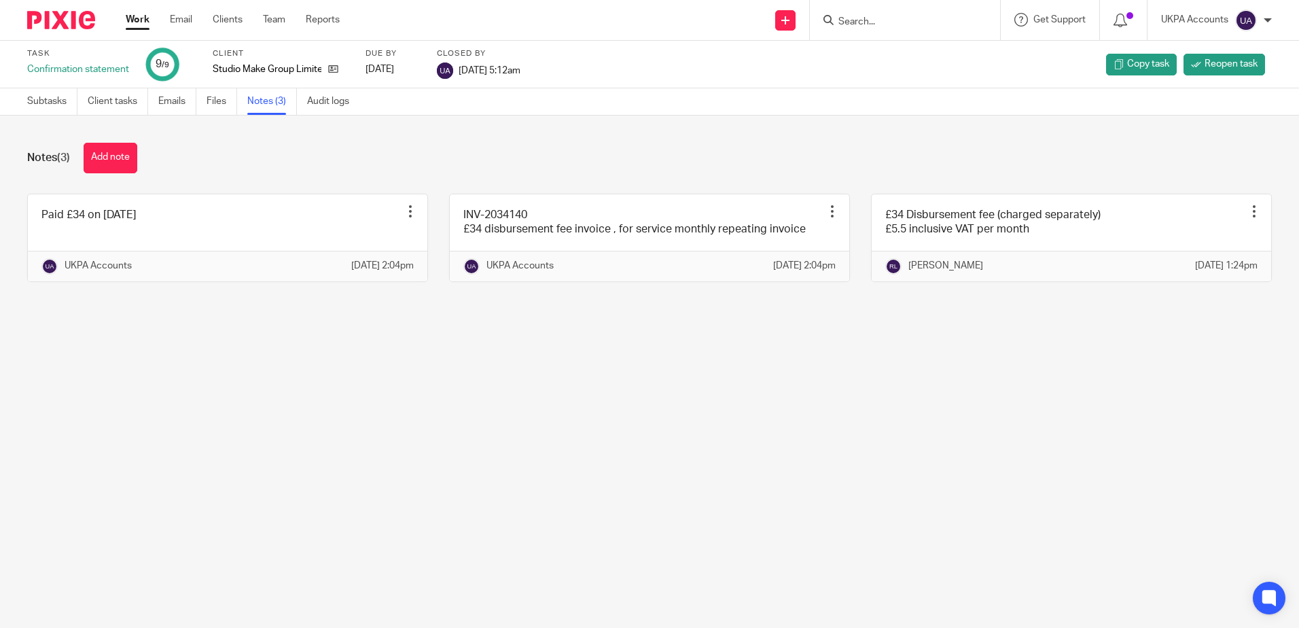
click at [905, 22] on input "Search" at bounding box center [898, 22] width 122 height 12
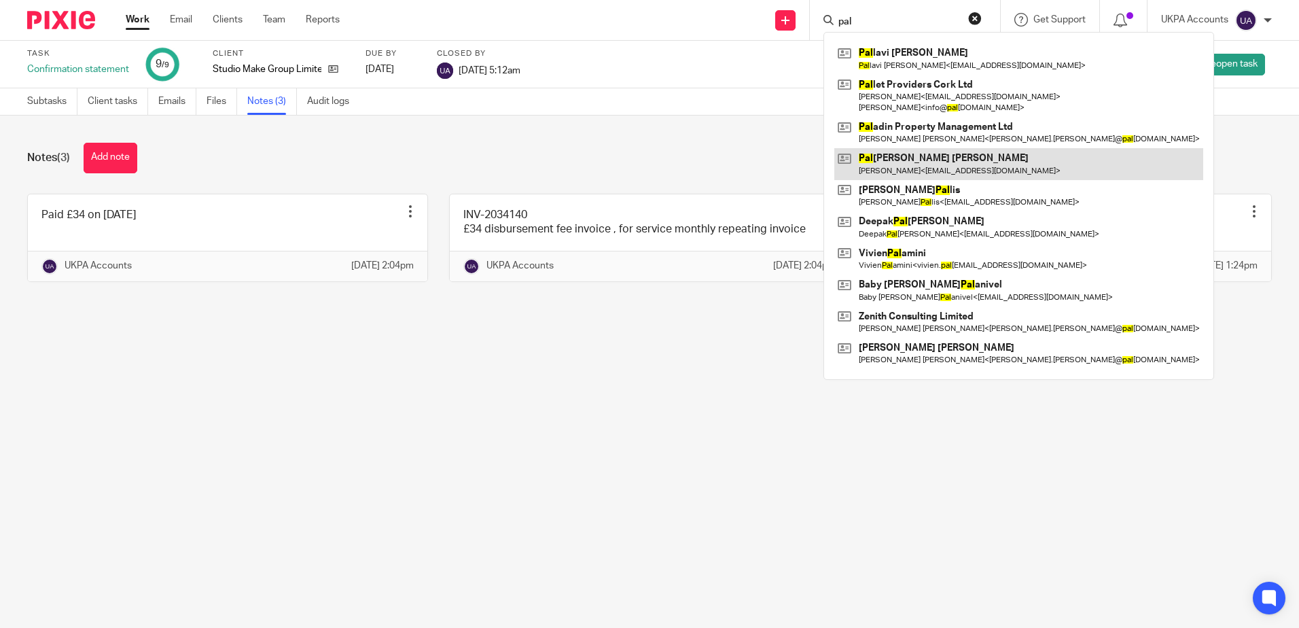
type input "pal"
click at [917, 154] on link at bounding box center [1018, 163] width 369 height 31
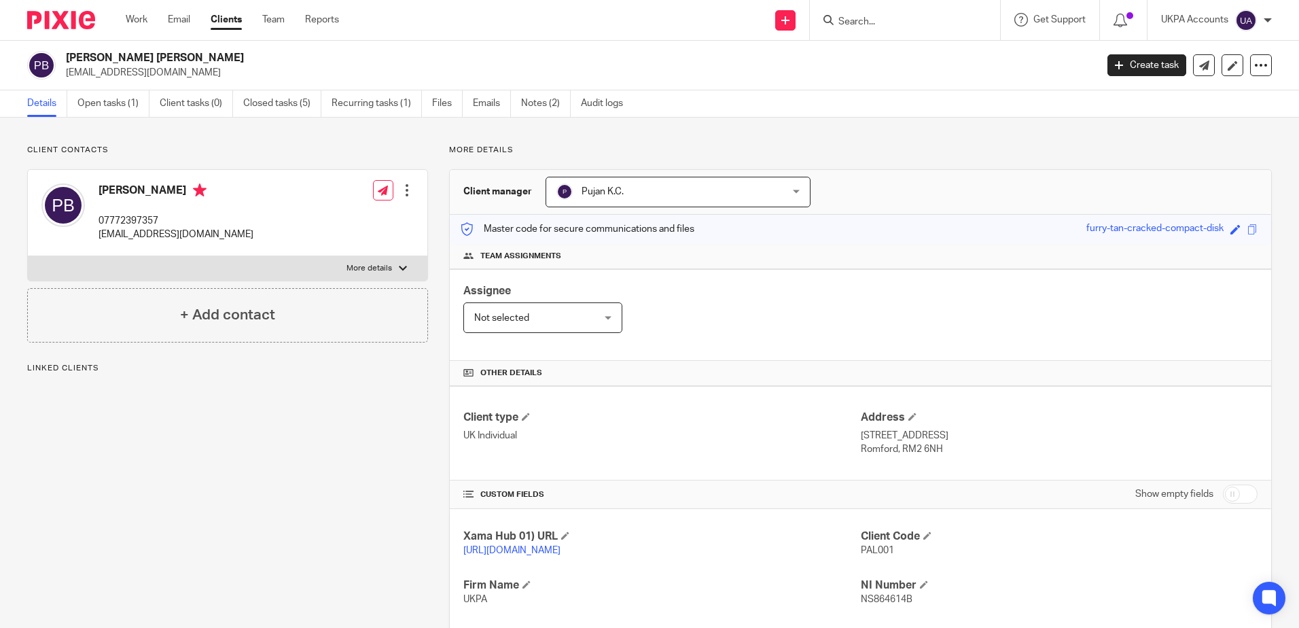
click at [175, 482] on div "Client contacts [PERSON_NAME] 07772397357 [EMAIL_ADDRESS][DOMAIN_NAME] Edit con…" at bounding box center [217, 483] width 422 height 677
drag, startPoint x: 99, startPoint y: 220, endPoint x: 194, endPoint y: 219, distance: 94.4
click at [194, 219] on p "07772397357" at bounding box center [176, 221] width 155 height 14
copy p "07772397357"
click at [671, 160] on div "More details Client manager Pujan K.C. Pujan K.C. [PERSON_NAME] [PERSON_NAME] […" at bounding box center [850, 483] width 844 height 677
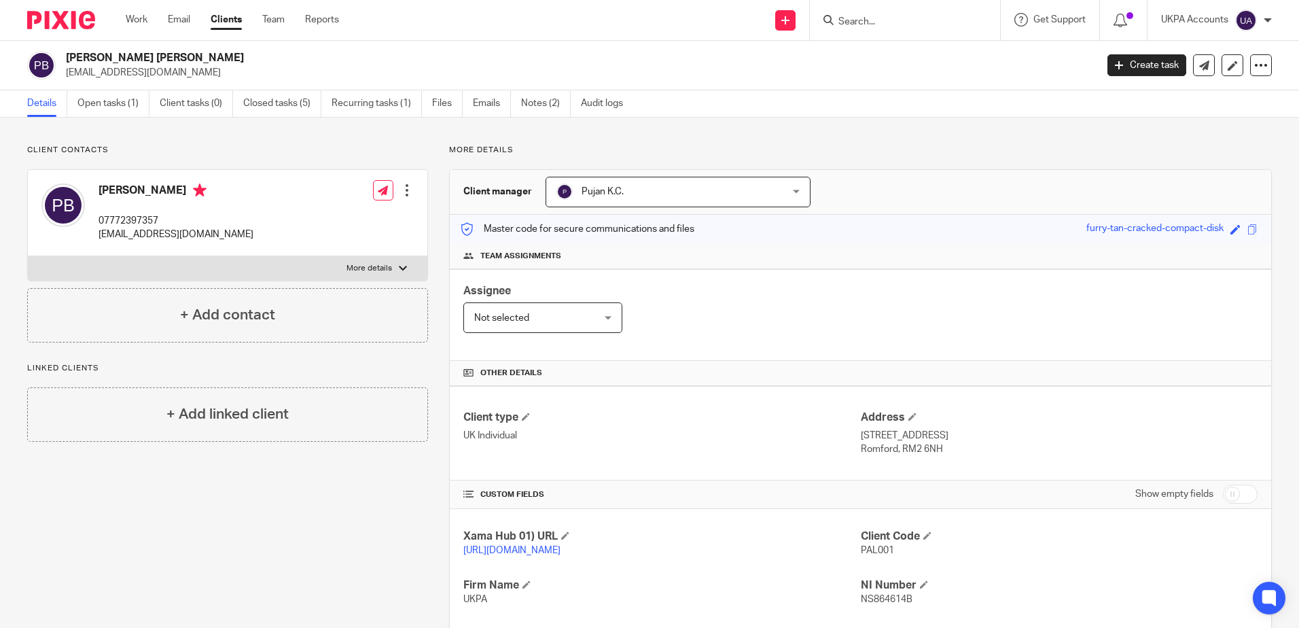
click at [689, 151] on p "More details" at bounding box center [860, 150] width 823 height 11
click at [910, 24] on input "Search" at bounding box center [898, 22] width 122 height 12
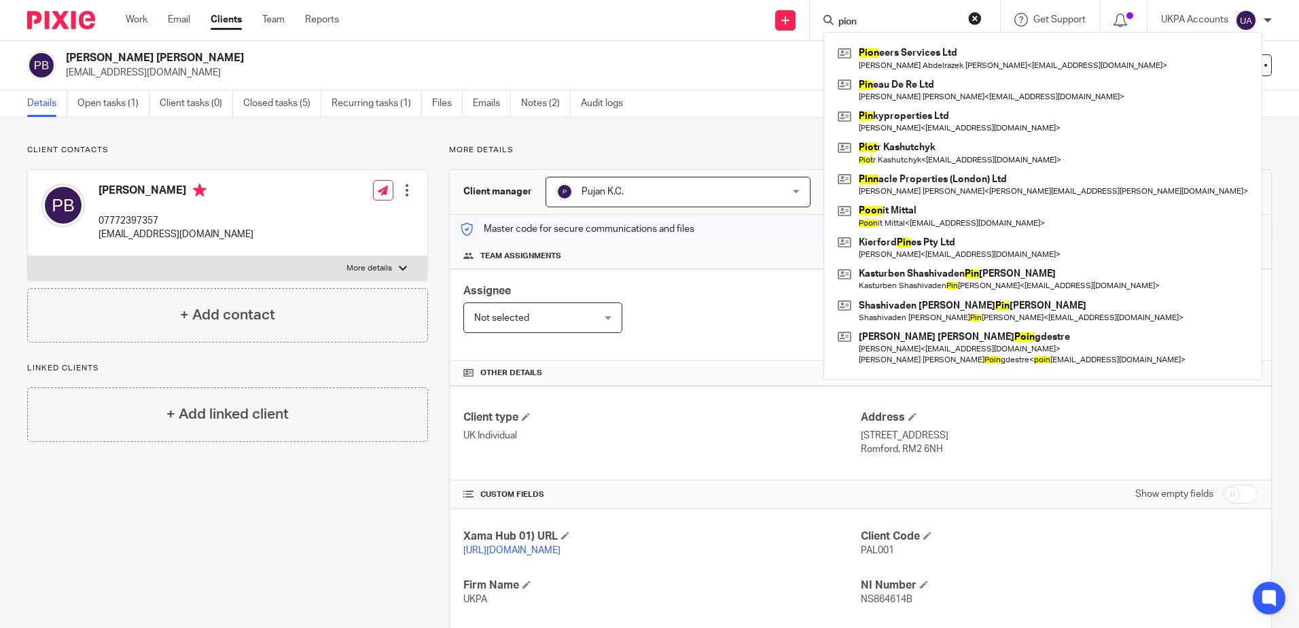
type input "pion"
click at [372, 141] on div "Client contacts [PERSON_NAME] 07772397357 [EMAIL_ADDRESS][DOMAIN_NAME] Edit con…" at bounding box center [649, 484] width 1299 height 732
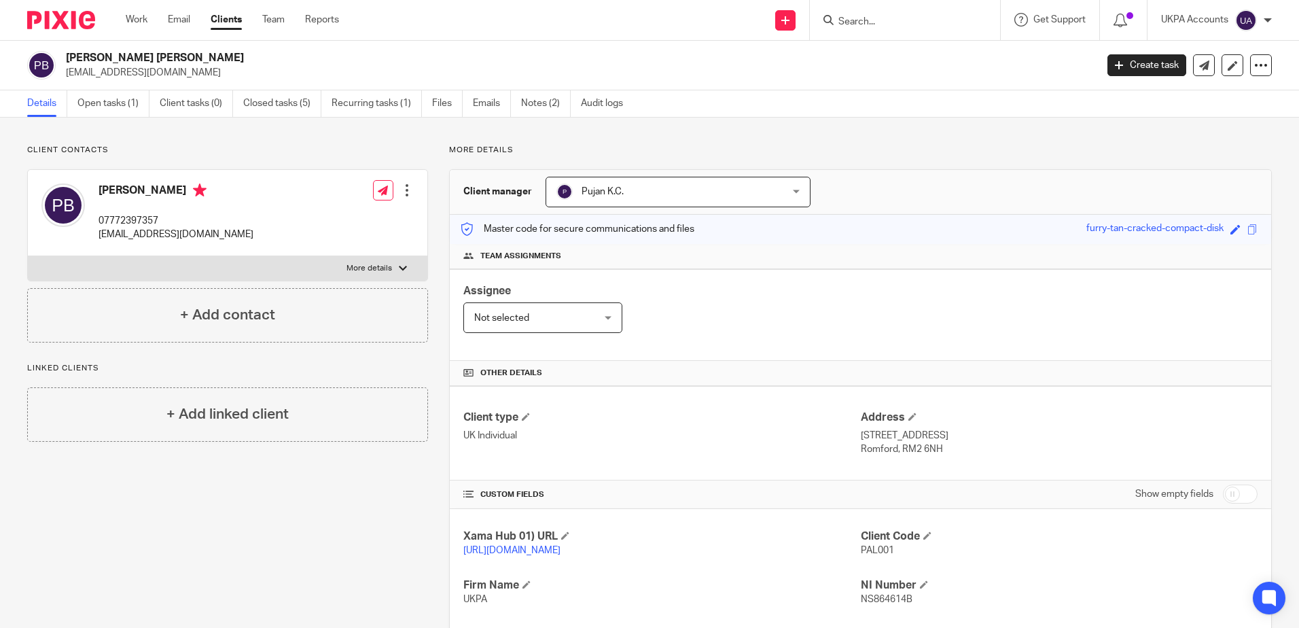
click at [228, 13] on link "Clients" at bounding box center [226, 20] width 31 height 14
click at [882, 22] on input "Search" at bounding box center [898, 22] width 122 height 12
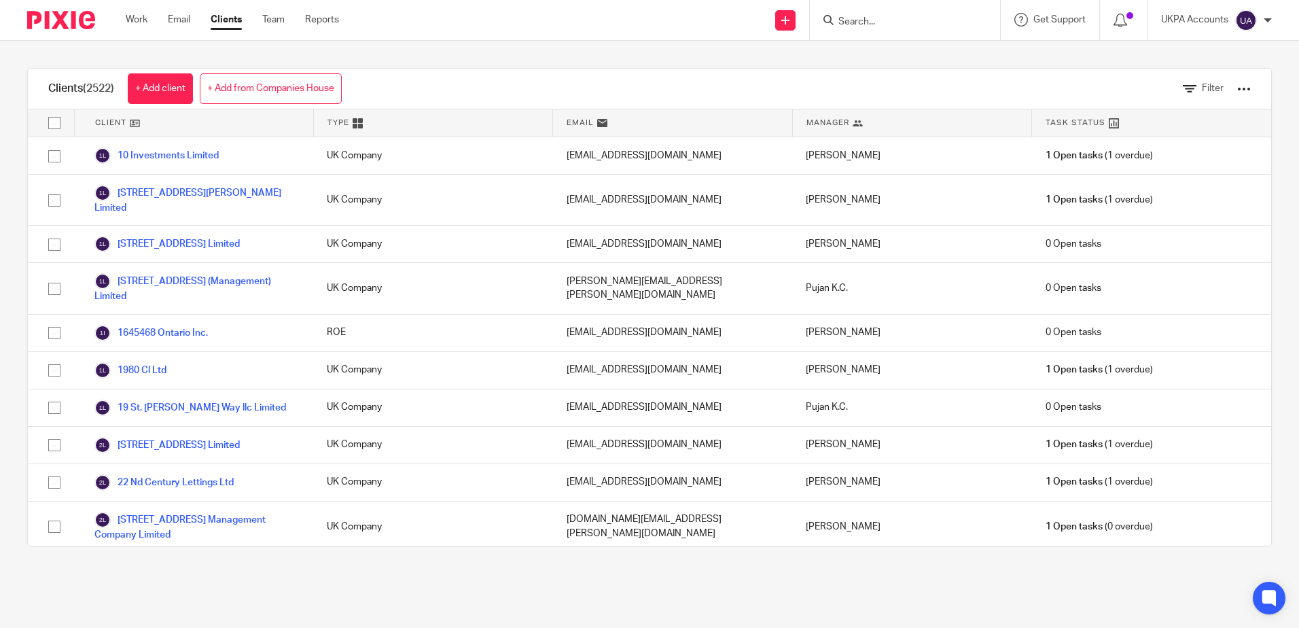
click at [865, 24] on input "Search" at bounding box center [898, 22] width 122 height 12
paste input "Great Board Limited"
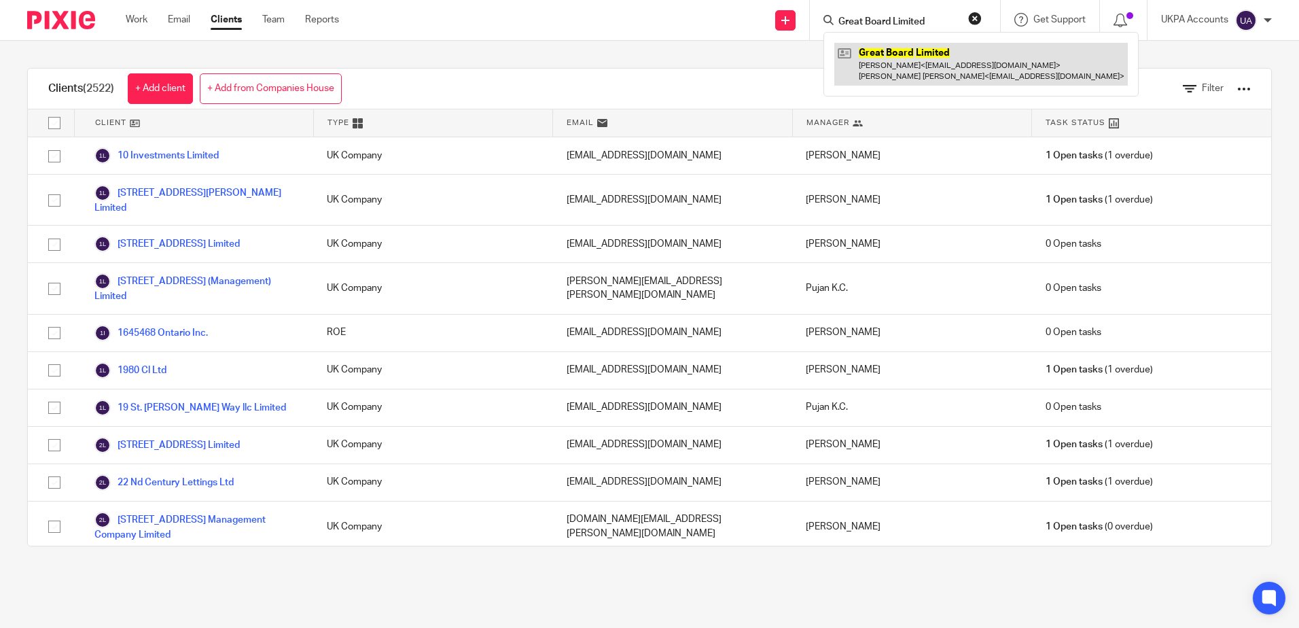
type input "Great Board Limited"
click at [909, 65] on link at bounding box center [980, 64] width 293 height 42
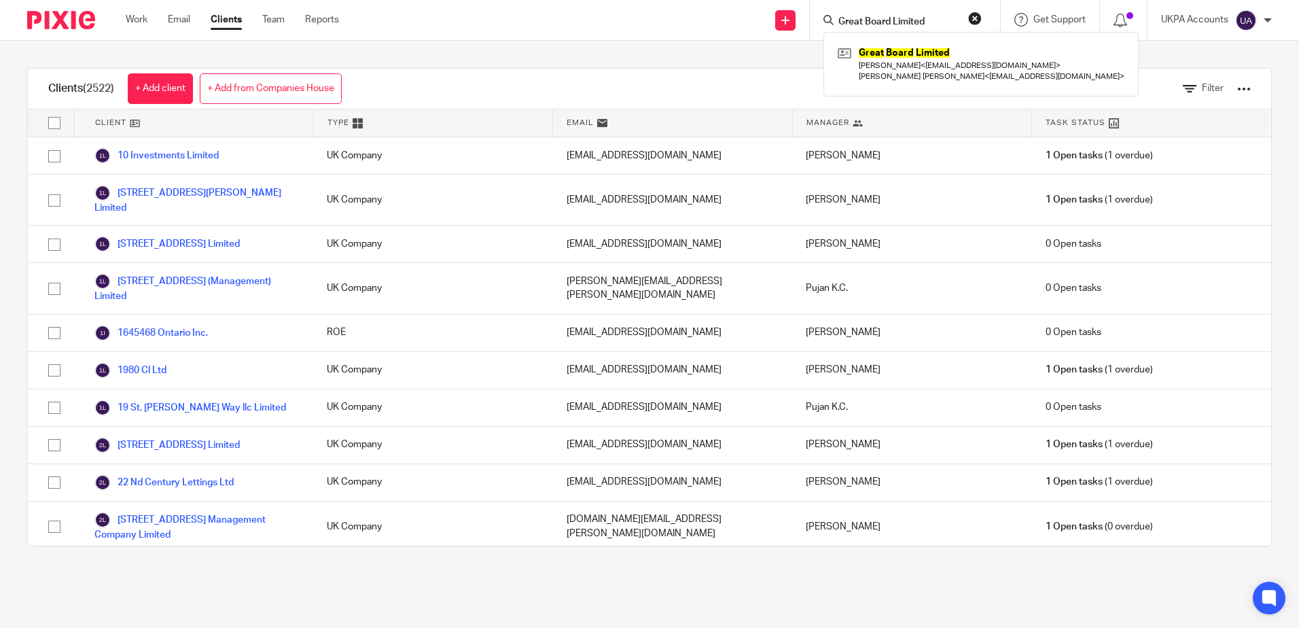
click at [977, 18] on button "reset" at bounding box center [975, 19] width 14 height 14
click at [904, 26] on input "Search" at bounding box center [890, 22] width 122 height 12
click at [935, 29] on div at bounding box center [905, 20] width 190 height 40
click at [931, 24] on input "Search" at bounding box center [898, 22] width 122 height 12
paste input "properteers limited"
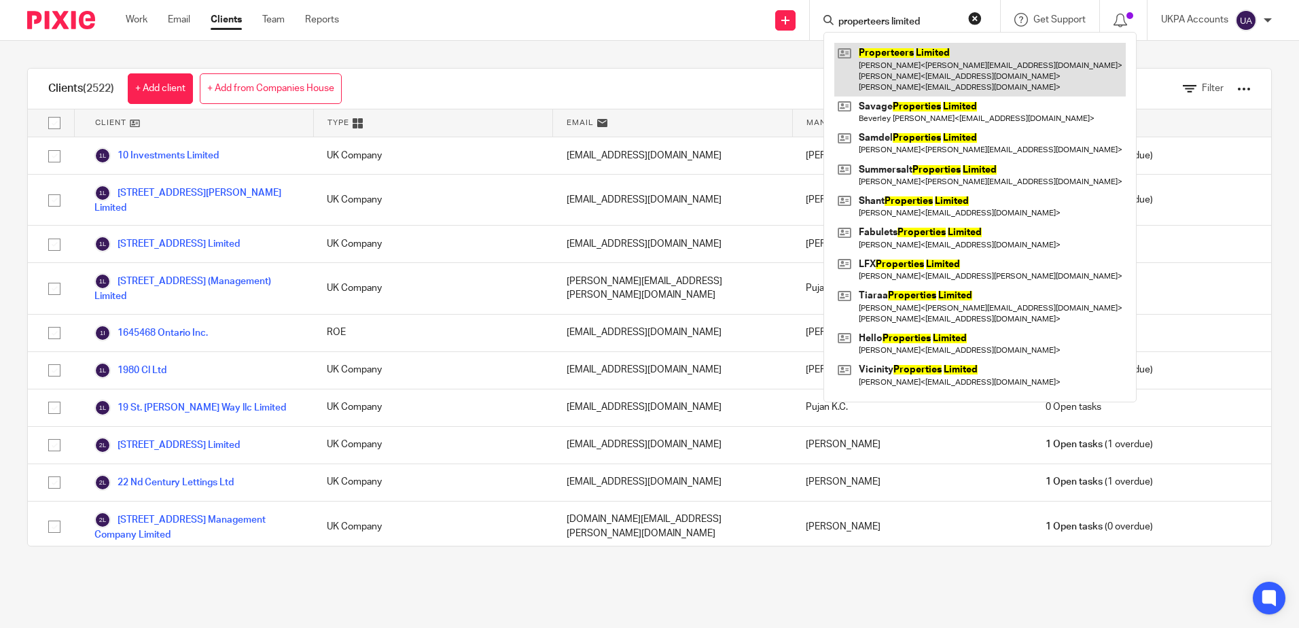
type input "properteers limited"
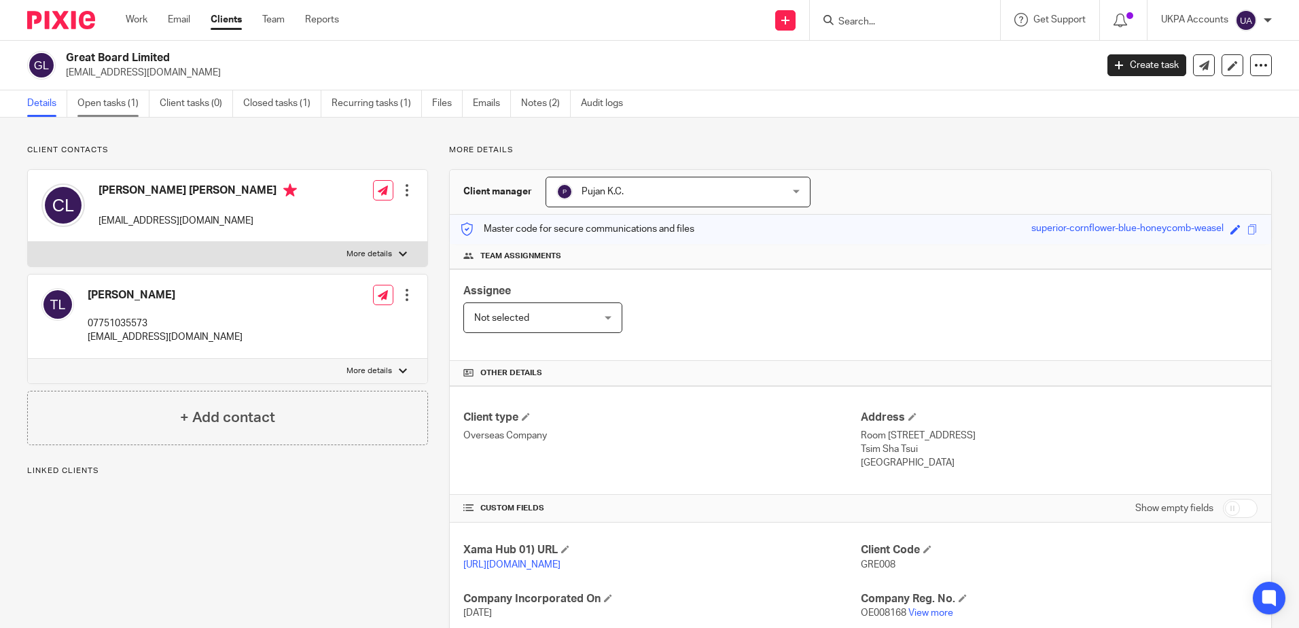
click at [115, 111] on link "Open tasks (1)" at bounding box center [113, 103] width 72 height 26
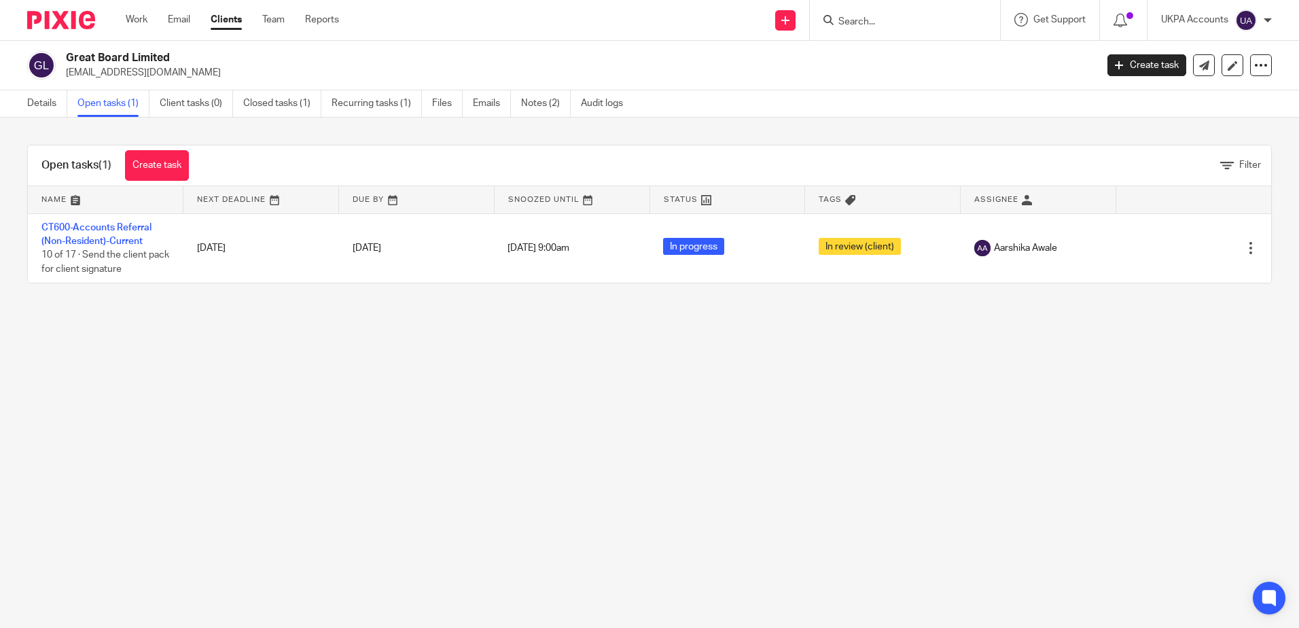
drag, startPoint x: 561, startPoint y: 426, endPoint x: 423, endPoint y: 382, distance: 144.6
click at [560, 426] on main "Great Board Limited [EMAIL_ADDRESS][DOMAIN_NAME] Create task Update from Compan…" at bounding box center [649, 314] width 1299 height 628
drag, startPoint x: 385, startPoint y: 503, endPoint x: 109, endPoint y: 49, distance: 532.0
click at [382, 503] on main "Great Board Limited [EMAIL_ADDRESS][DOMAIN_NAME] Create task Update from Compan…" at bounding box center [649, 314] width 1299 height 628
click at [45, 112] on link "Details" at bounding box center [47, 103] width 40 height 26
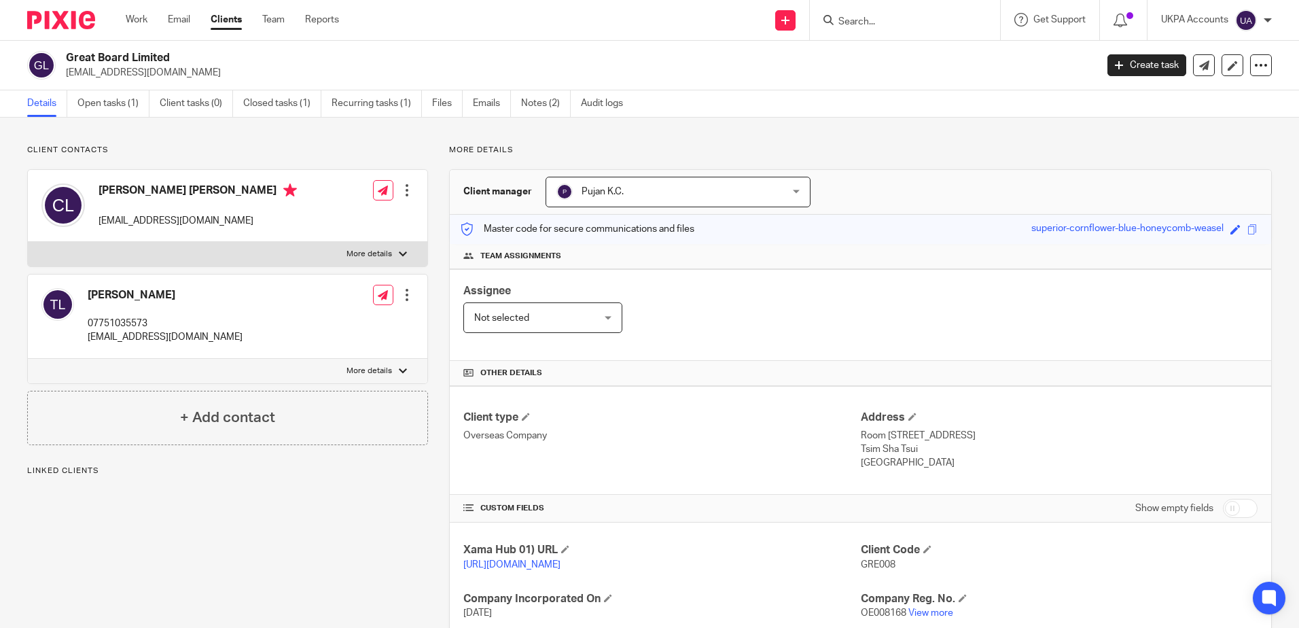
scroll to position [215, 0]
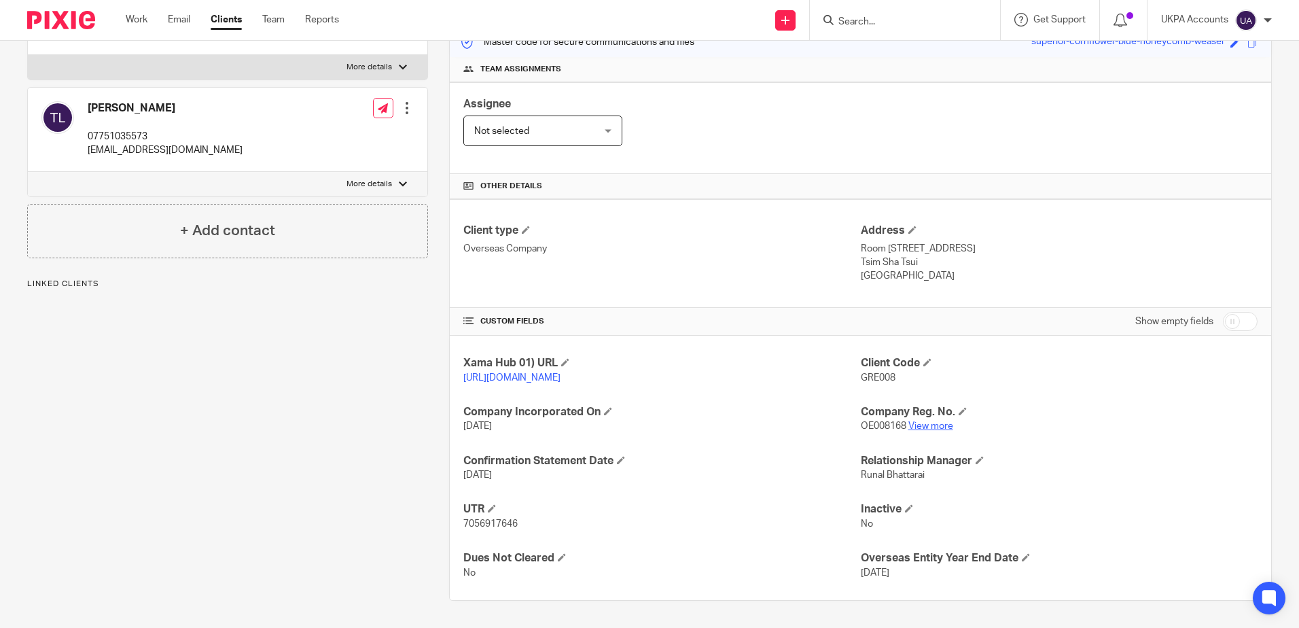
click at [920, 429] on link "View more" at bounding box center [930, 426] width 45 height 10
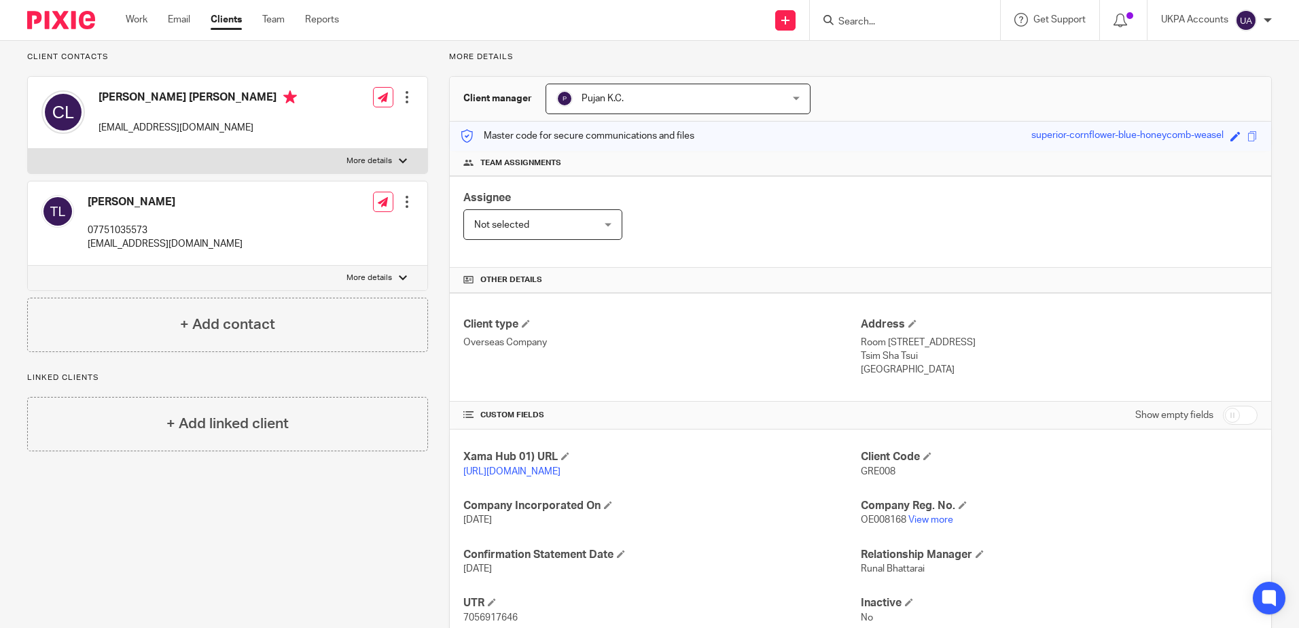
scroll to position [0, 0]
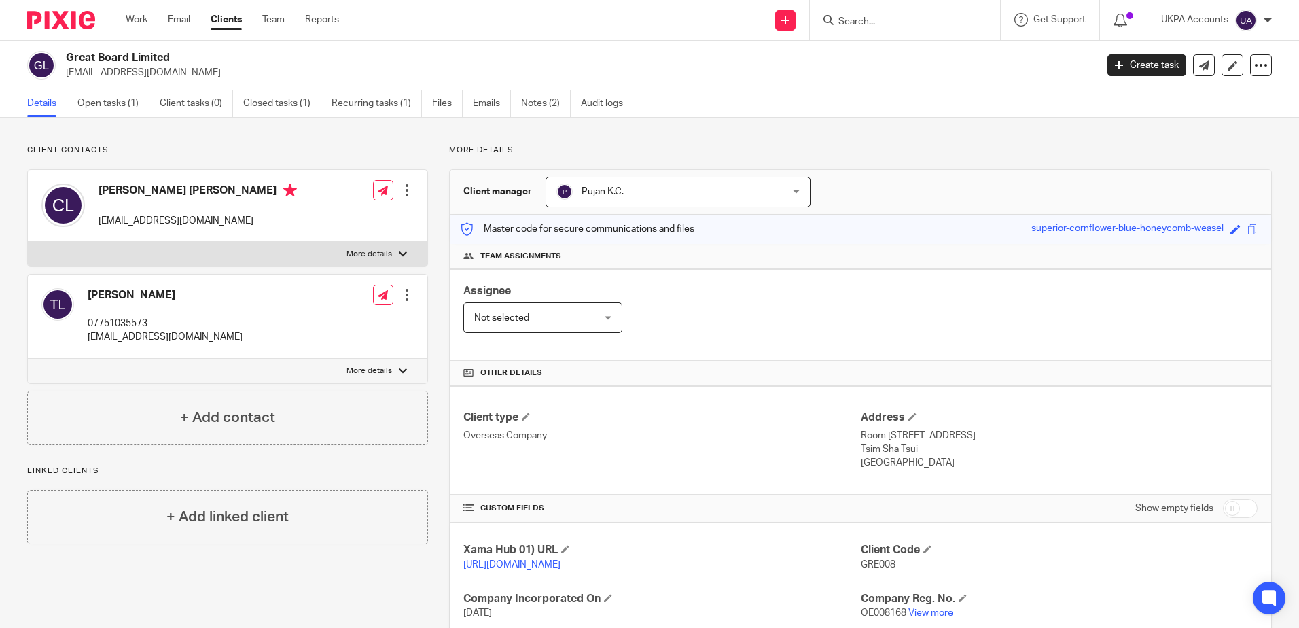
click at [867, 24] on input "Search" at bounding box center [898, 22] width 122 height 12
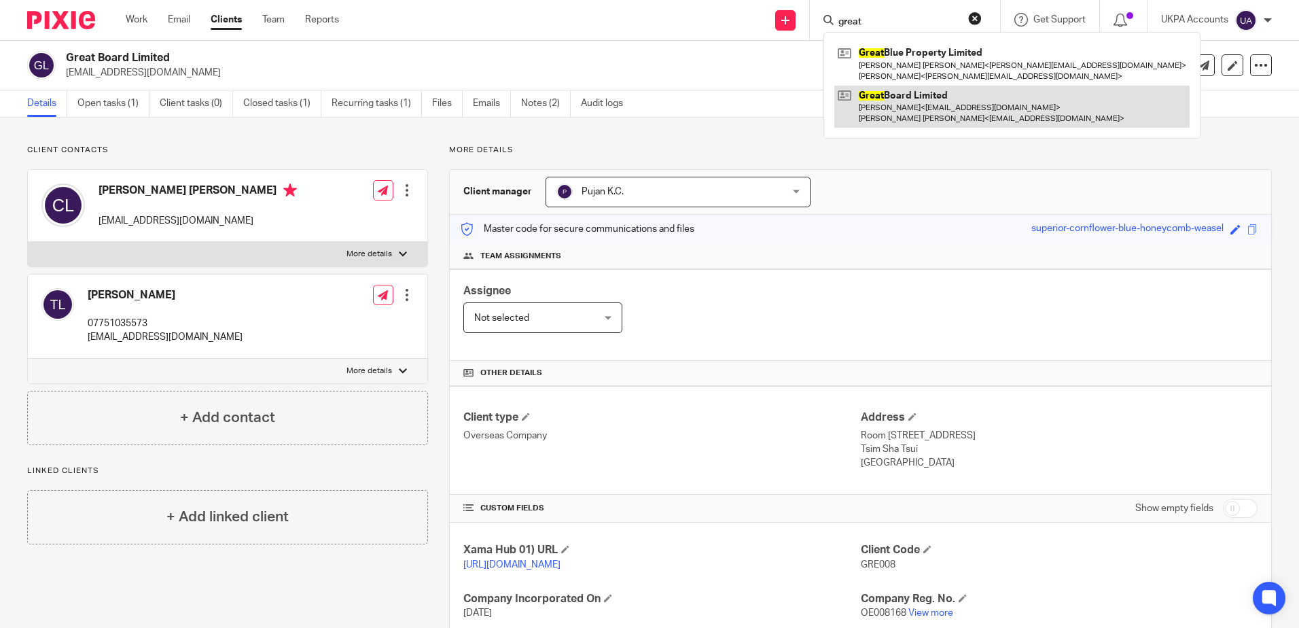
type input "great"
click at [933, 115] on link at bounding box center [1011, 107] width 355 height 42
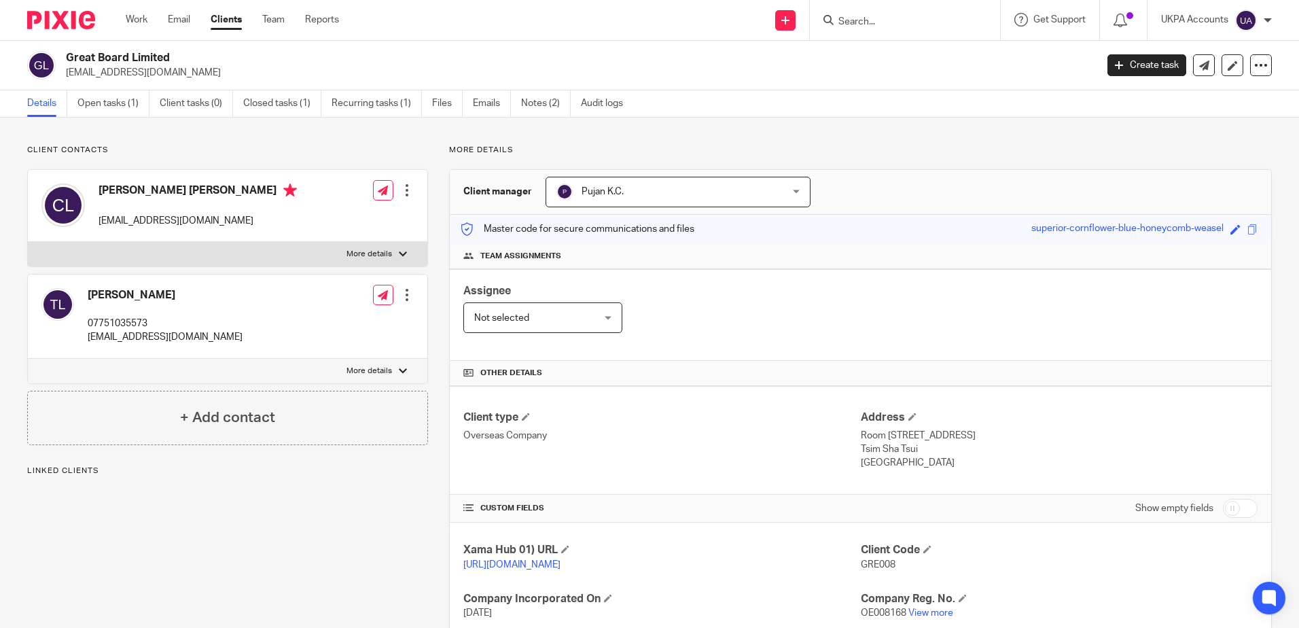
drag, startPoint x: 231, startPoint y: 505, endPoint x: 128, endPoint y: 292, distance: 236.4
click at [233, 503] on div "Client contacts [PERSON_NAME] [PERSON_NAME] [EMAIL_ADDRESS][DOMAIN_NAME] Edit c…" at bounding box center [217, 466] width 422 height 643
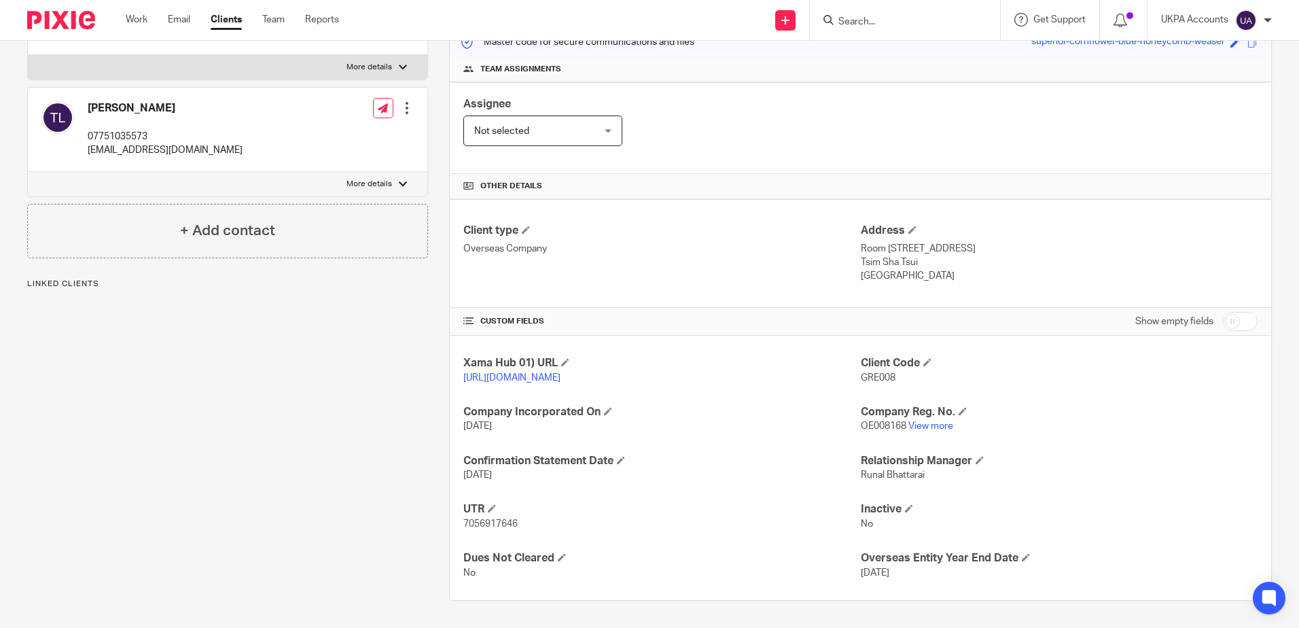
scroll to position [215, 0]
click at [88, 404] on div "Client contacts [PERSON_NAME] [PERSON_NAME] [EMAIL_ADDRESS][DOMAIN_NAME] Edit c…" at bounding box center [217, 279] width 422 height 643
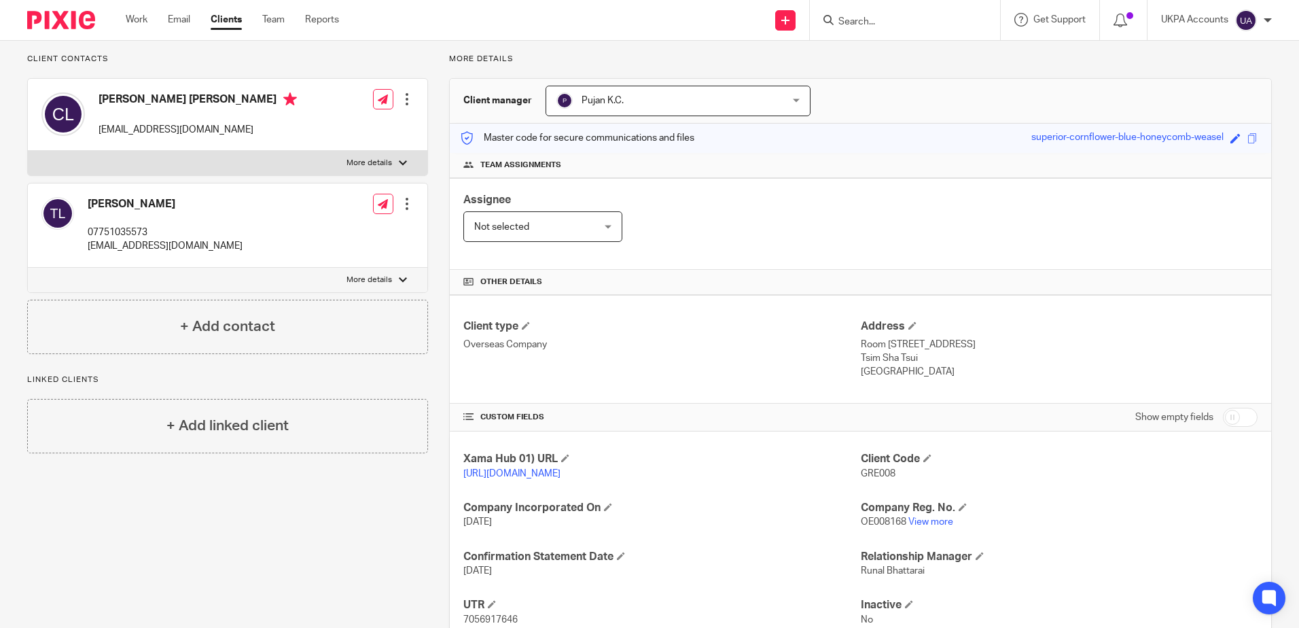
scroll to position [0, 0]
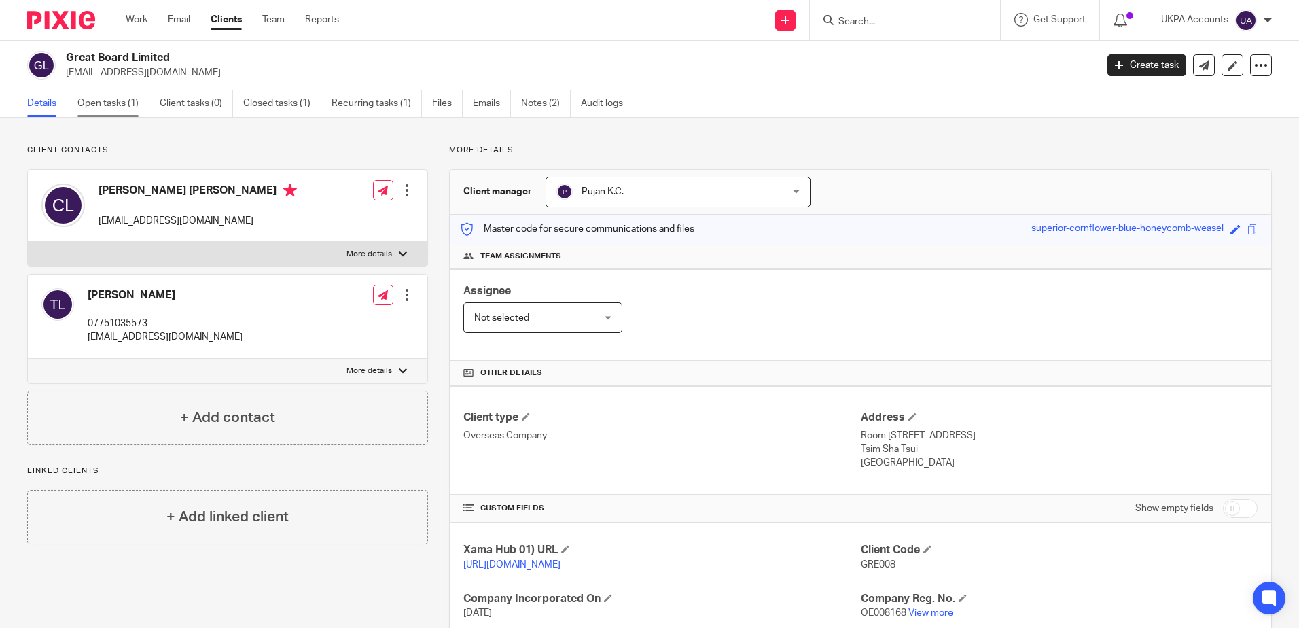
click at [132, 111] on link "Open tasks (1)" at bounding box center [113, 103] width 72 height 26
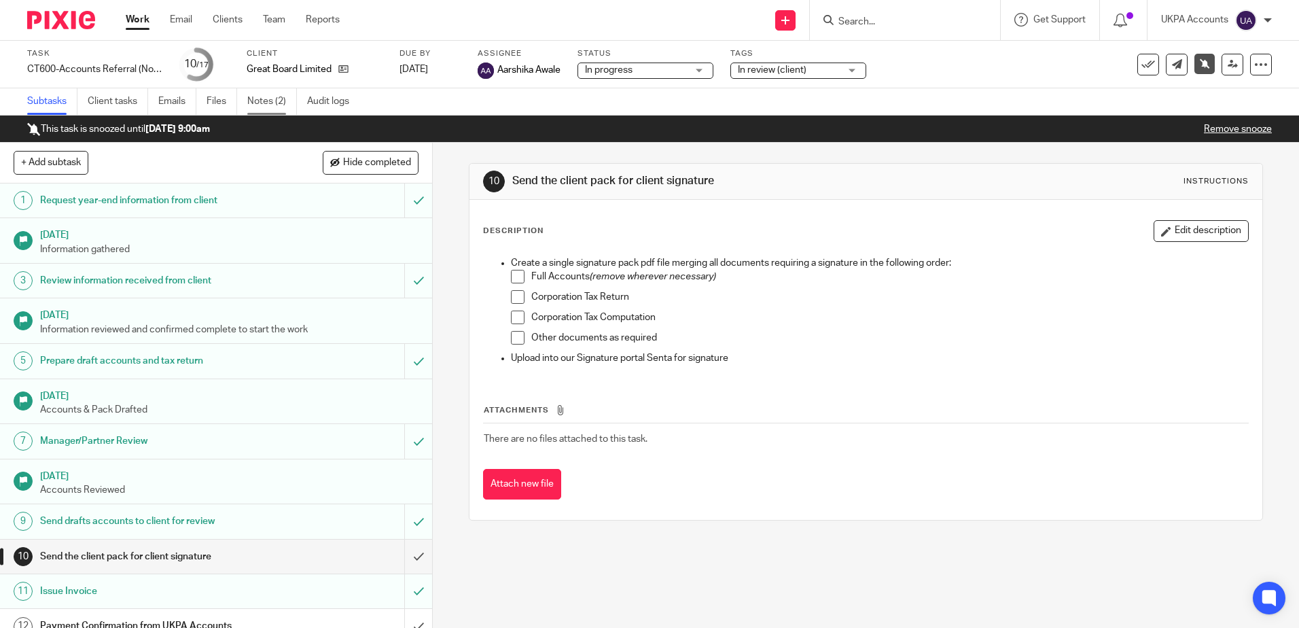
click at [263, 111] on link "Notes (2)" at bounding box center [272, 101] width 50 height 26
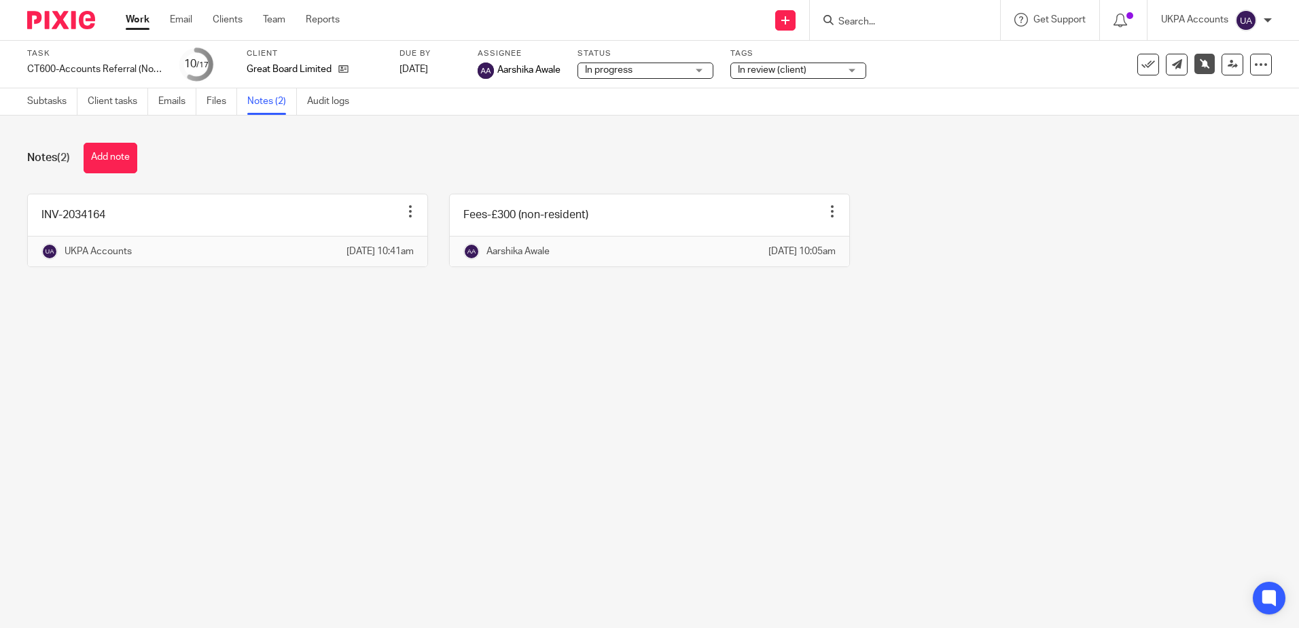
click at [693, 414] on main "Task CT600-Accounts Referral (Non-Resident)-Current Save CT600-Accounts Referra…" at bounding box center [649, 314] width 1299 height 628
click at [511, 448] on main "Task CT600-Accounts Referral (Non-Resident)-Current Save CT600-Accounts Referra…" at bounding box center [649, 314] width 1299 height 628
click at [357, 436] on main "Task CT600-Accounts Referral (Non-Resident)-Current Save CT600-Accounts Referra…" at bounding box center [649, 314] width 1299 height 628
click at [652, 478] on main "Task CT600-Accounts Referral (Non-Resident)-Current Save CT600-Accounts Referra…" at bounding box center [649, 314] width 1299 height 628
drag, startPoint x: 334, startPoint y: 498, endPoint x: 414, endPoint y: 471, distance: 83.8
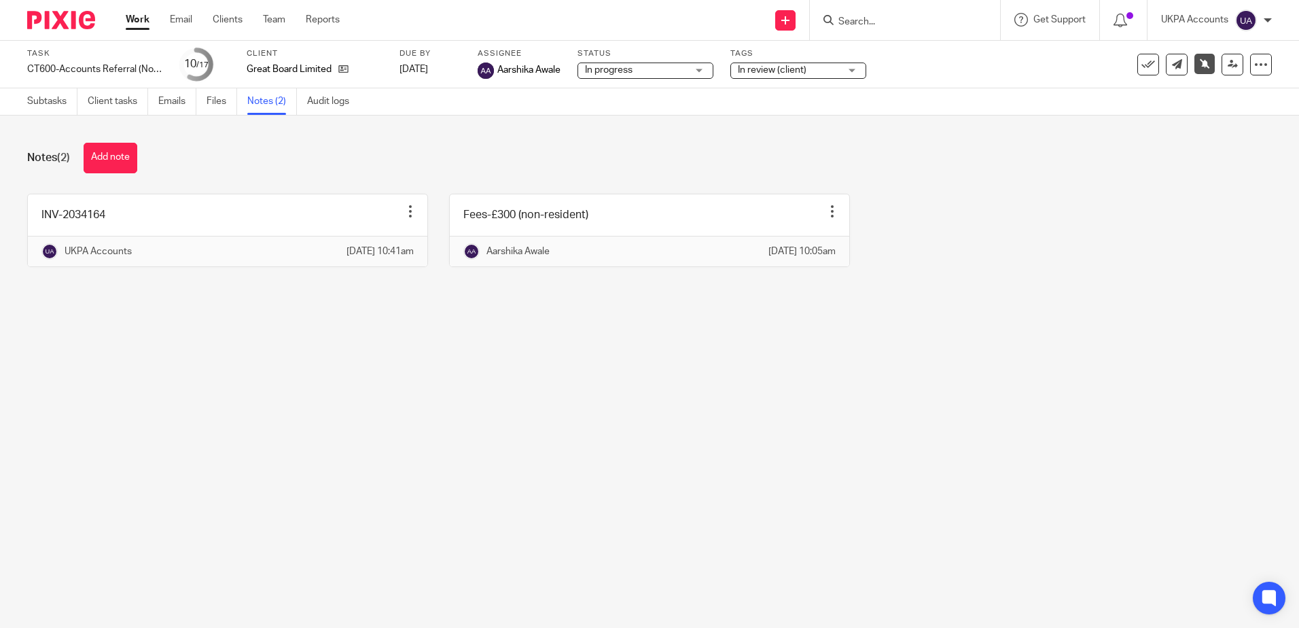
click at [334, 499] on main "Task CT600-Accounts Referral (Non-Resident)-Current Save CT600-Accounts Referra…" at bounding box center [649, 314] width 1299 height 628
click at [895, 306] on div "Notes (2) Add note INV-2034164 Edit note Delete note UKPA Accounts [DATE] 10:41…" at bounding box center [649, 214] width 1299 height 199
click at [781, 315] on div "Notes (2) Add note INV-2034164 Edit note Delete note UKPA Accounts [DATE] 10:41…" at bounding box center [649, 214] width 1299 height 199
click at [852, 441] on main "Task CT600-Accounts Referral (Non-Resident)-Current Save CT600-Accounts Referra…" at bounding box center [649, 314] width 1299 height 628
click at [818, 437] on main "Task CT600-Accounts Referral (Non-Resident)-Current Save CT600-Accounts Referra…" at bounding box center [649, 314] width 1299 height 628
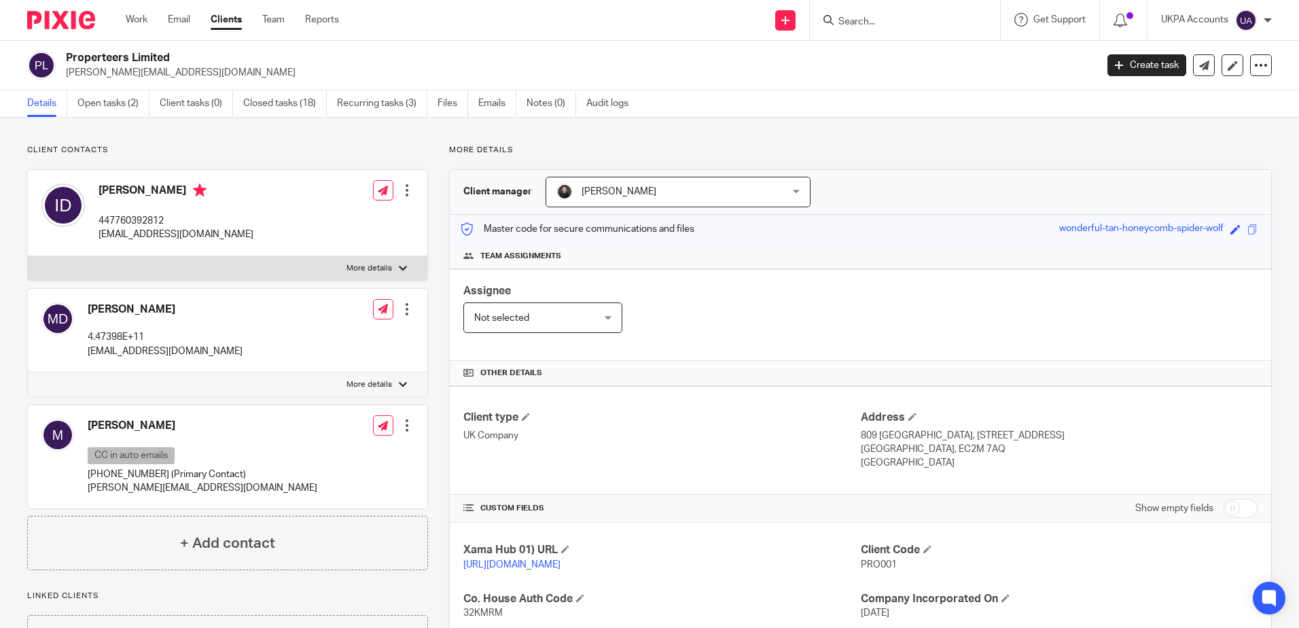
click at [758, 136] on div "Client contacts Issam Dabboussi 447760392812 issamdabboussi@gmail.com Edit cont…" at bounding box center [649, 539] width 1299 height 843
click at [304, 148] on p "Client contacts" at bounding box center [227, 150] width 401 height 11
drag, startPoint x: 113, startPoint y: 105, endPoint x: 130, endPoint y: 111, distance: 18.1
click at [113, 105] on link "Open tasks (2)" at bounding box center [113, 103] width 72 height 26
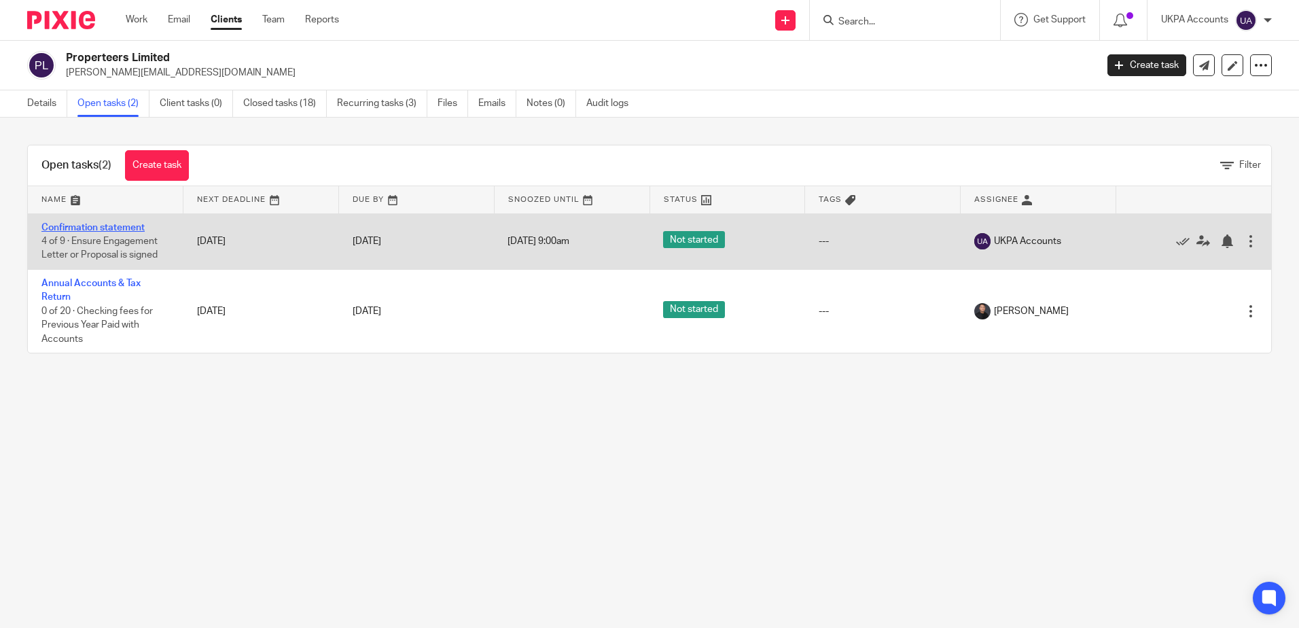
click at [139, 225] on link "Confirmation statement" at bounding box center [92, 228] width 103 height 10
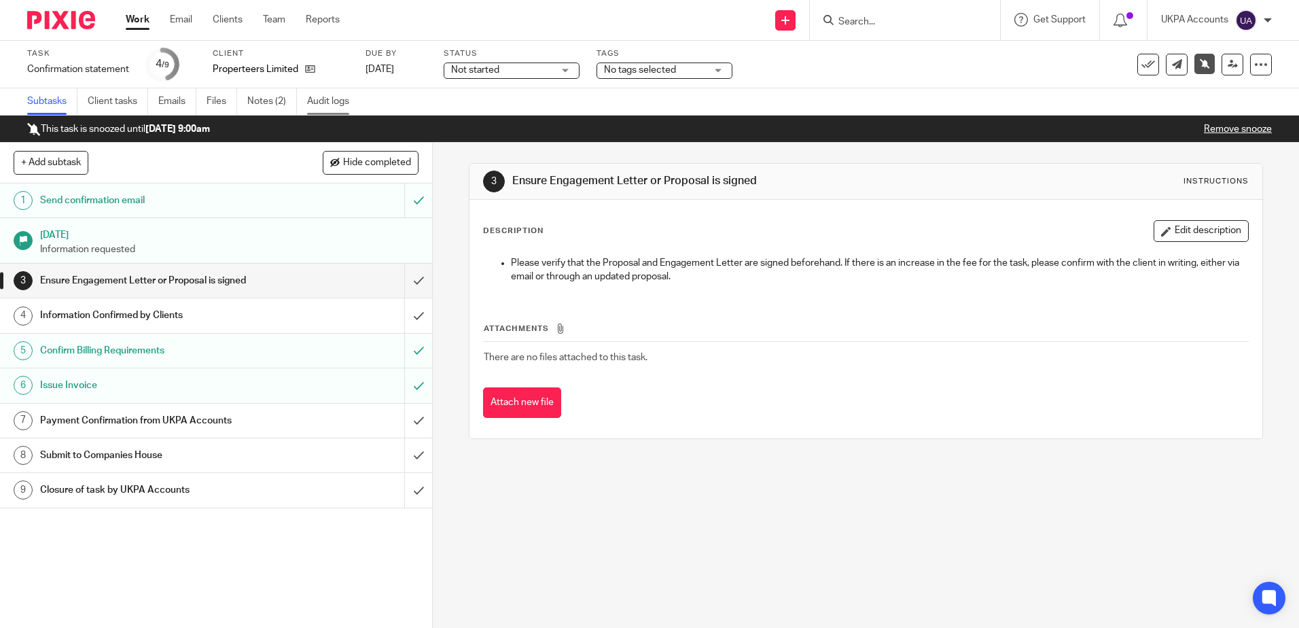
click at [330, 103] on link "Audit logs" at bounding box center [333, 101] width 52 height 26
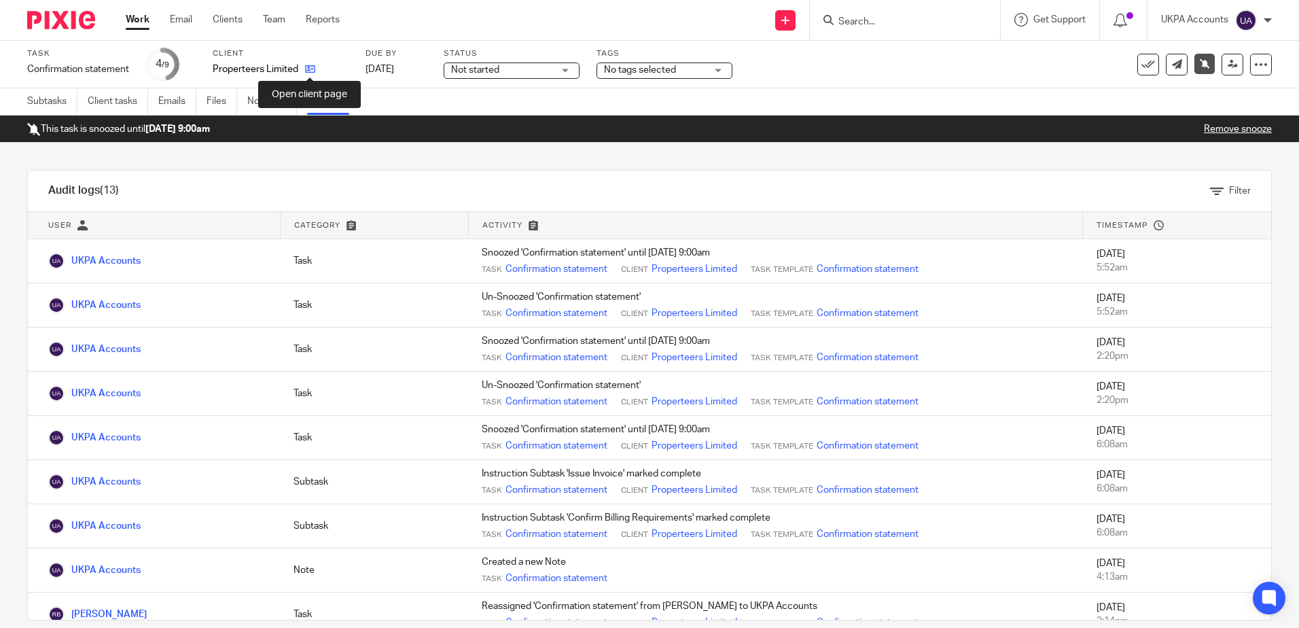
click at [306, 65] on icon at bounding box center [310, 69] width 10 height 10
click at [605, 176] on div "Filter" at bounding box center [670, 191] width 1202 height 41
click at [270, 99] on link "Notes (2)" at bounding box center [272, 101] width 50 height 26
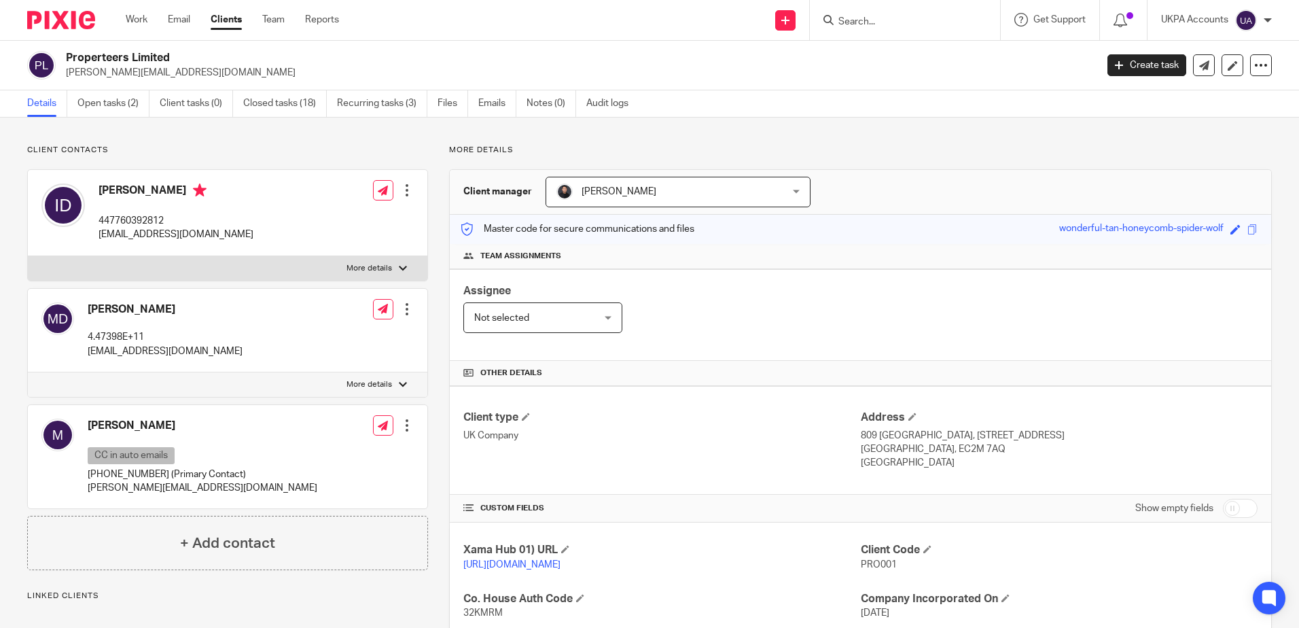
drag, startPoint x: 253, startPoint y: 152, endPoint x: 306, endPoint y: 149, distance: 53.1
click at [253, 152] on p "Client contacts" at bounding box center [227, 150] width 401 height 11
click at [238, 395] on label "More details" at bounding box center [227, 384] width 399 height 24
click at [28, 372] on input "More details" at bounding box center [27, 372] width 1 height 1
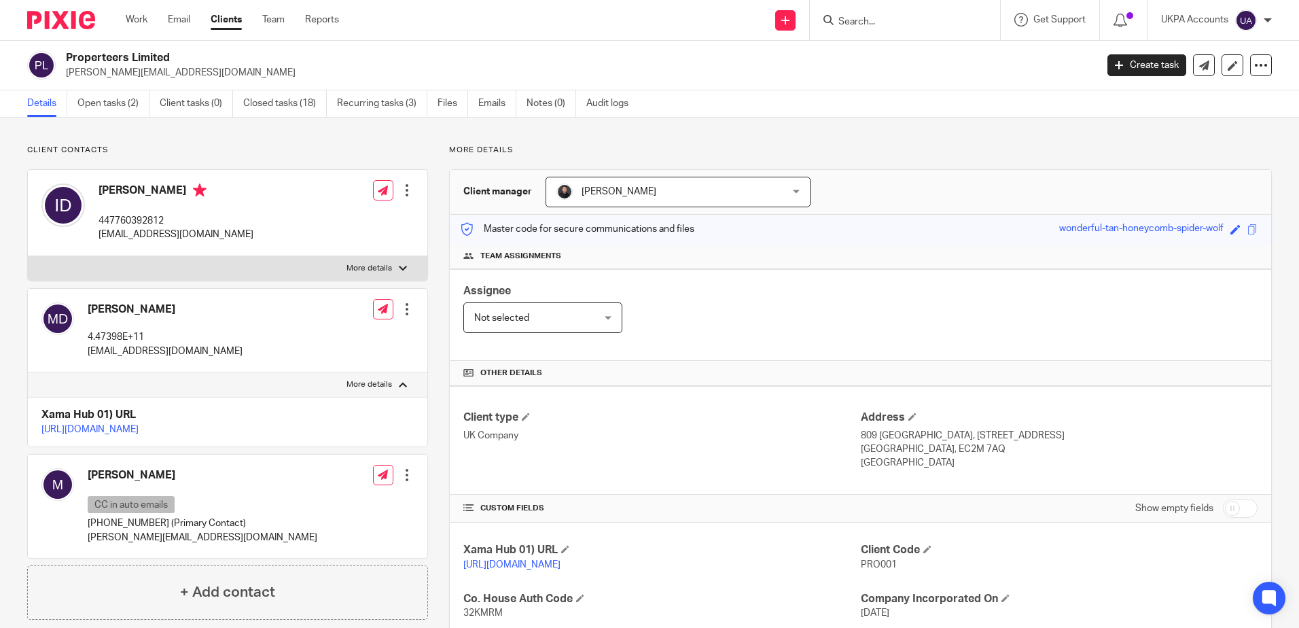
click at [182, 383] on label "More details" at bounding box center [227, 384] width 399 height 24
click at [28, 372] on input "More details" at bounding box center [27, 372] width 1 height 1
checkbox input "false"
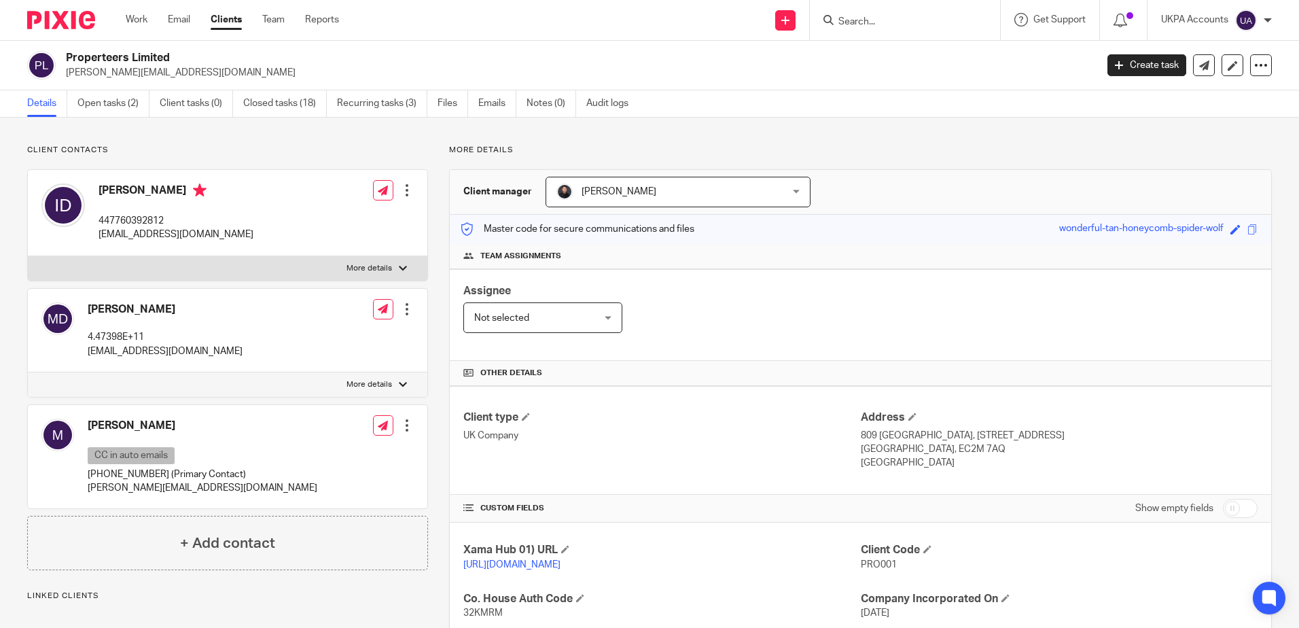
click at [257, 592] on p "Linked clients" at bounding box center [227, 595] width 401 height 11
drag, startPoint x: 96, startPoint y: 236, endPoint x: 239, endPoint y: 240, distance: 142.7
click at [239, 240] on div "[PERSON_NAME] 447760392812 [EMAIL_ADDRESS][DOMAIN_NAME] Edit contact Create cli…" at bounding box center [227, 213] width 399 height 86
copy p "[EMAIL_ADDRESS][DOMAIN_NAME]"
click at [293, 156] on p "Client contacts" at bounding box center [227, 150] width 401 height 11
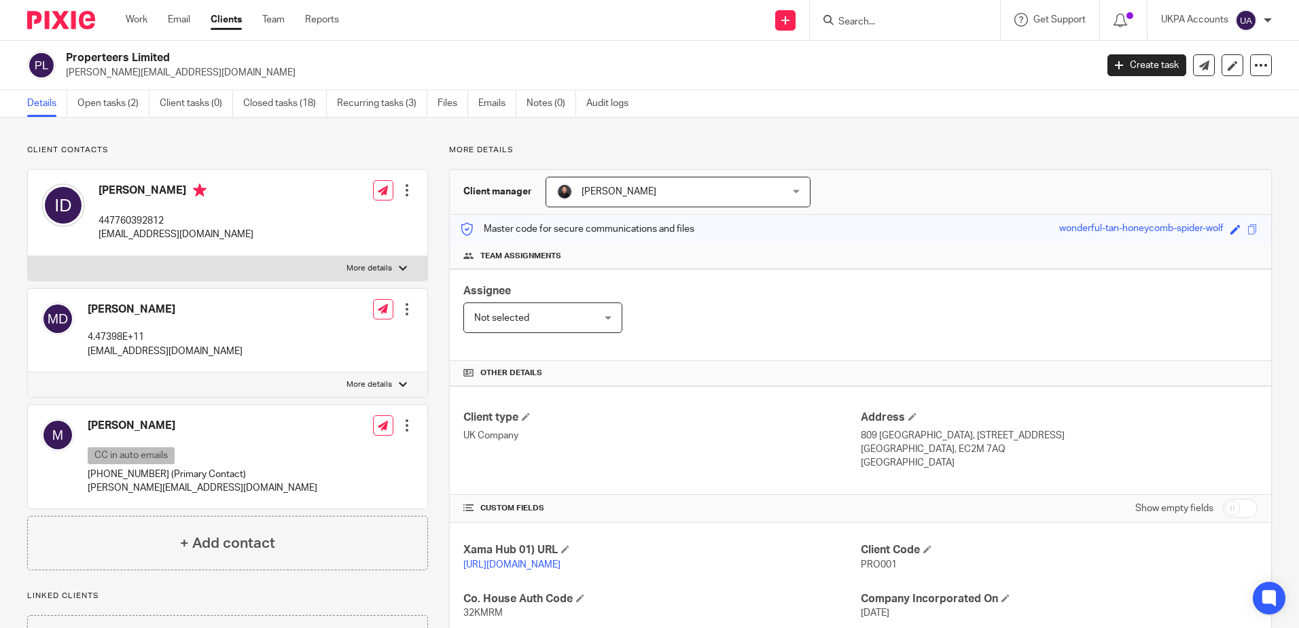
click at [726, 151] on p "More details" at bounding box center [860, 150] width 823 height 11
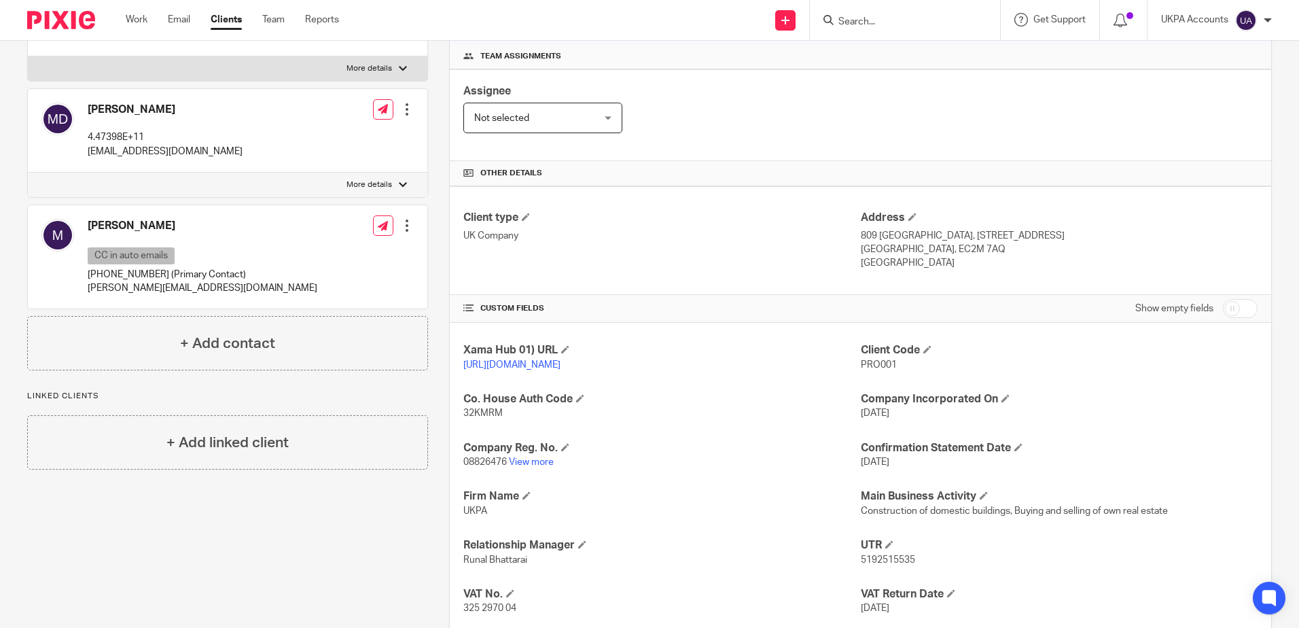
scroll to position [340, 0]
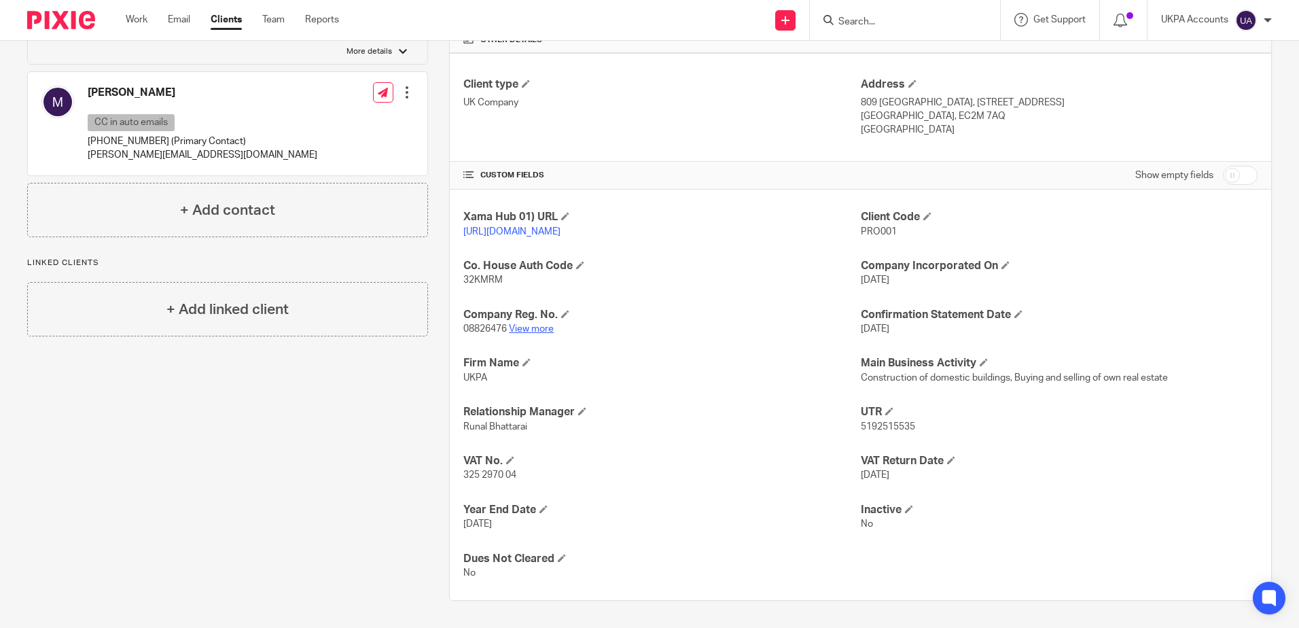
click at [529, 334] on link "View more" at bounding box center [531, 329] width 45 height 10
click at [155, 418] on div "Client contacts Issam Dabboussi 447760392812 issamdabboussi@gmail.com Edit cont…" at bounding box center [217, 206] width 422 height 789
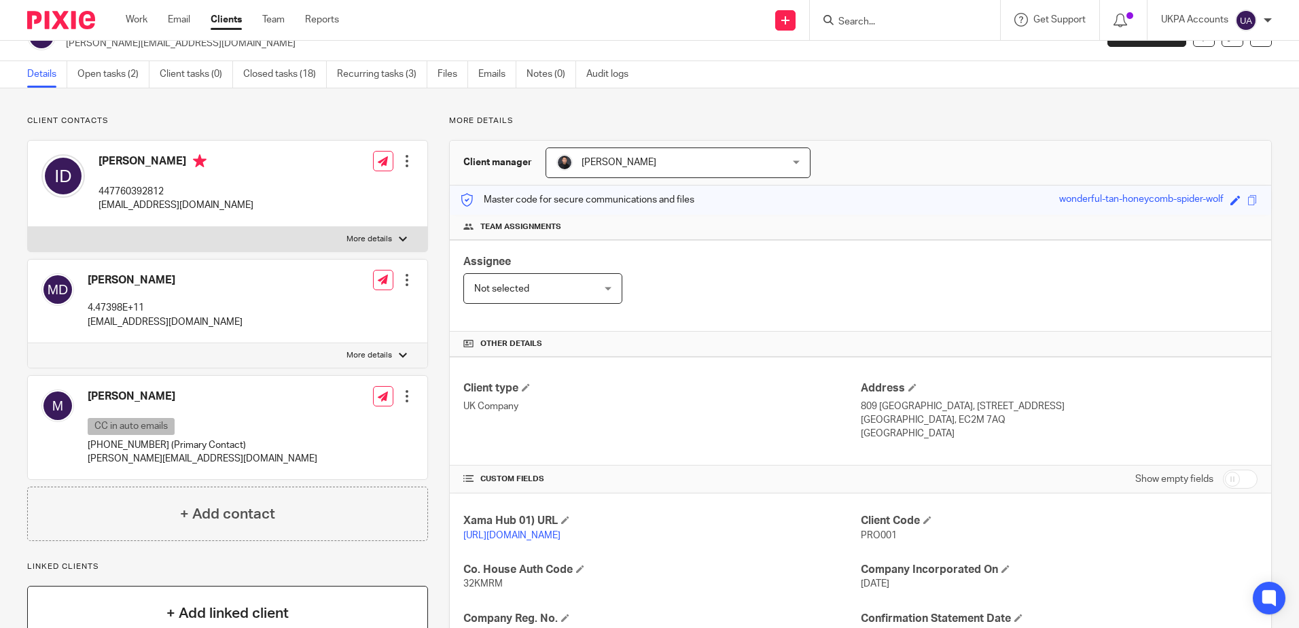
scroll to position [0, 0]
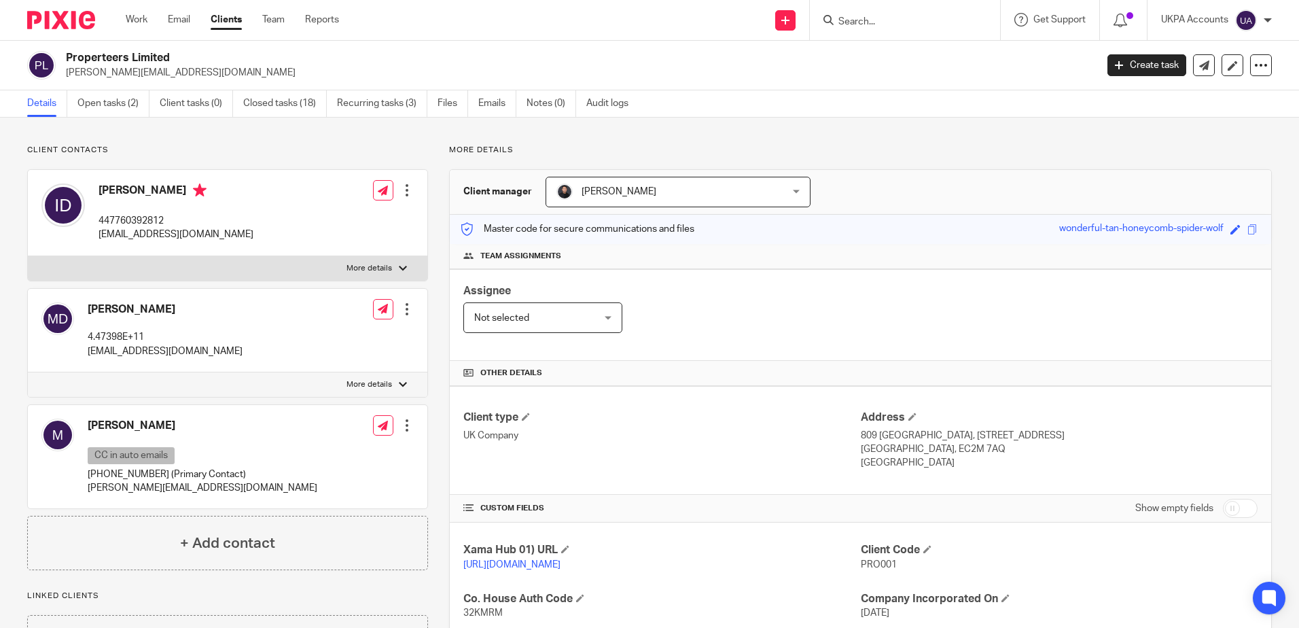
click at [751, 141] on div "Client contacts Issam Dabboussi 447760392812 issamdabboussi@gmail.com Edit cont…" at bounding box center [649, 539] width 1299 height 843
drag, startPoint x: 605, startPoint y: 128, endPoint x: 743, endPoint y: 75, distance: 148.1
click at [605, 127] on div "Client contacts Issam Dabboussi 447760392812 issamdabboussi@gmail.com Edit cont…" at bounding box center [649, 539] width 1299 height 843
click at [861, 20] on input "Search" at bounding box center [898, 22] width 122 height 12
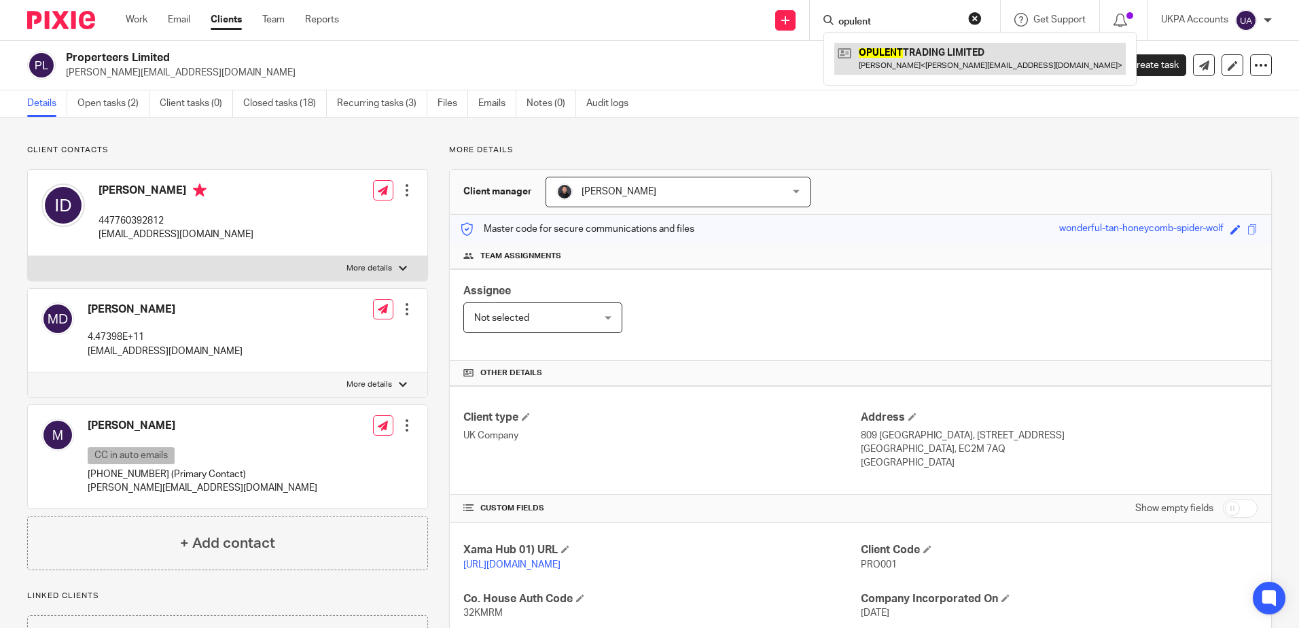
type input "opulent"
click at [912, 54] on link at bounding box center [979, 58] width 291 height 31
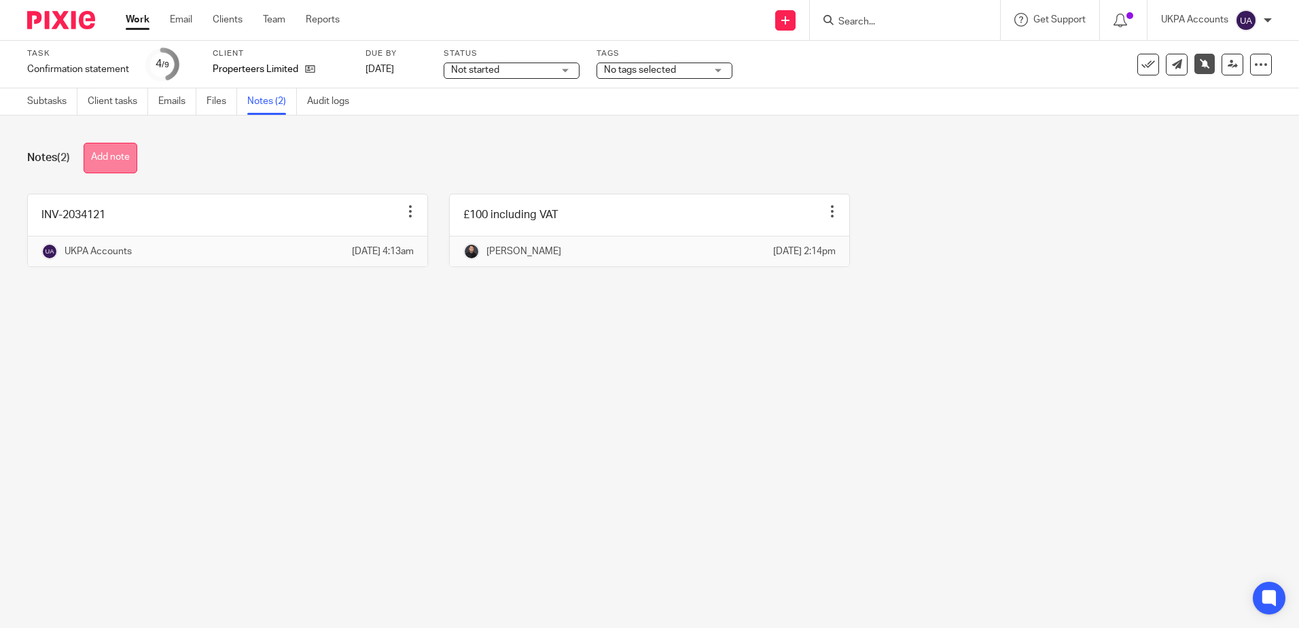
click at [124, 150] on button "Add note" at bounding box center [111, 158] width 54 height 31
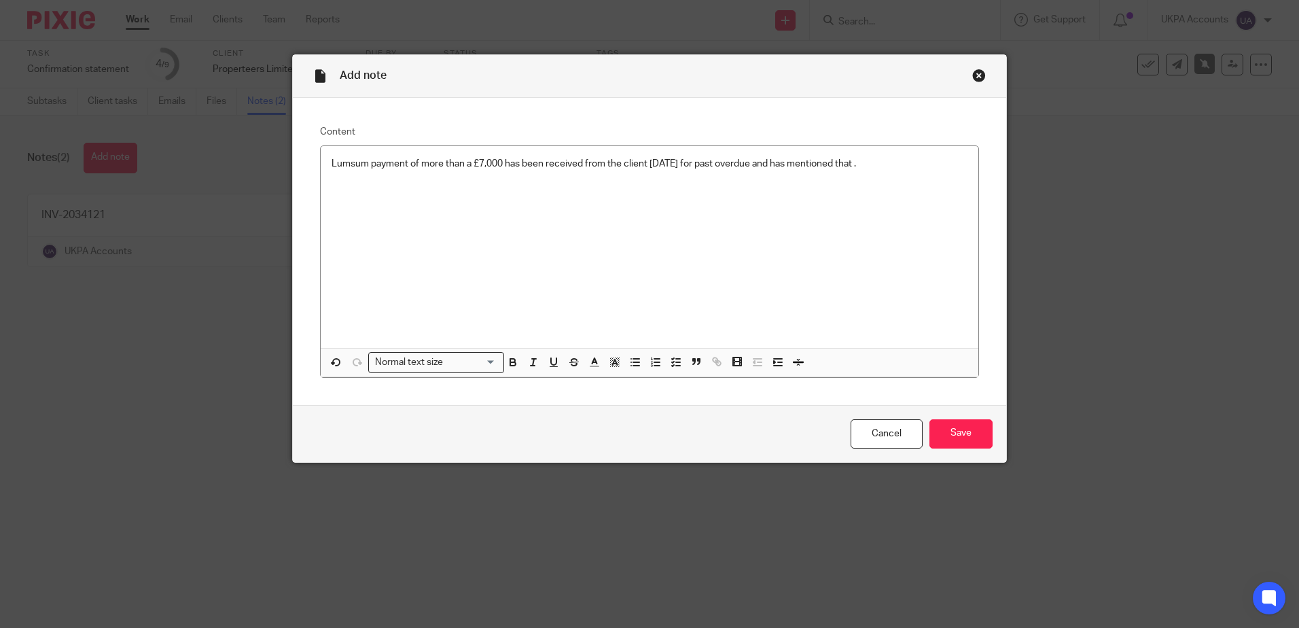
click at [862, 166] on p "Lumsum payment of more than a £7,000 has been received from the client [DATE] f…" at bounding box center [650, 164] width 636 height 14
click at [890, 162] on p "Lumsum payment of more than a £7,000 has been received from the client [DATE] f…" at bounding box center [650, 171] width 636 height 28
click at [465, 173] on p "Lumsum payment of more than a £7,000 has been received from the client [DATE] f…" at bounding box center [650, 171] width 636 height 28
drag, startPoint x: 351, startPoint y: 161, endPoint x: 636, endPoint y: 215, distance: 289.7
click at [762, 234] on div "Lumsum payment of more than a £7,000 has been received from the client [DATE] f…" at bounding box center [650, 247] width 658 height 202
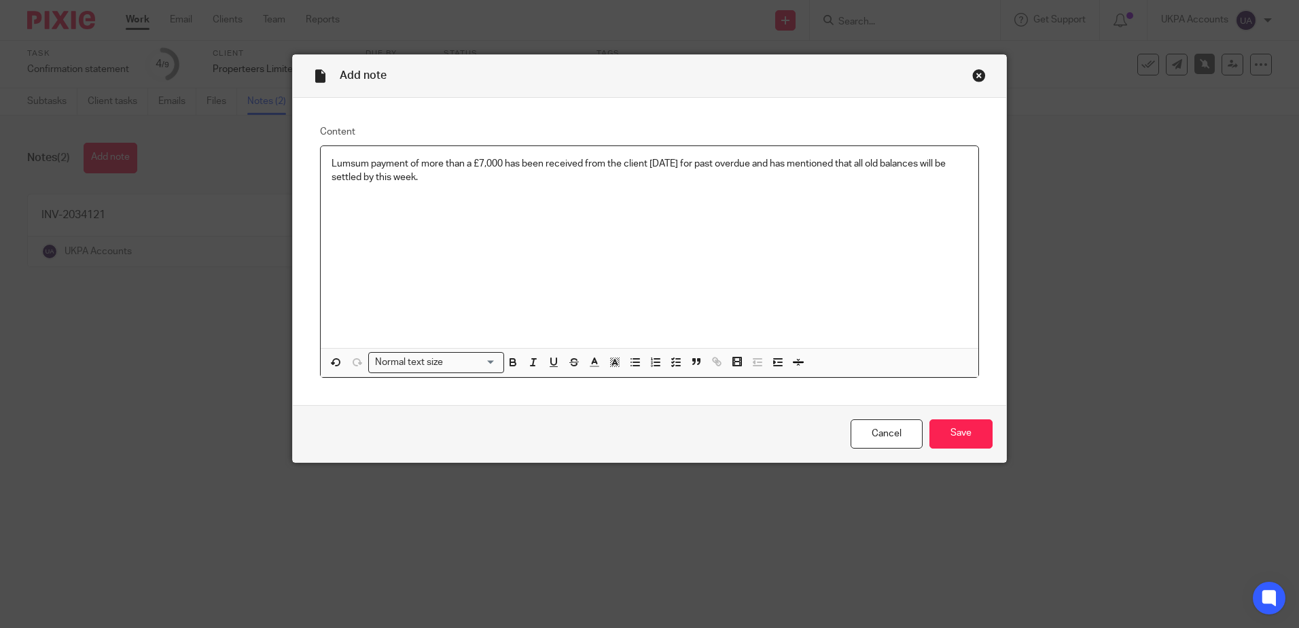
click at [344, 162] on p "Lumsum payment of more than a £7,000 has been received from the client [DATE] f…" at bounding box center [650, 171] width 636 height 28
click at [346, 164] on p "[PERSON_NAME] sum payment of more than a £7,000 has been received from the clie…" at bounding box center [650, 171] width 636 height 28
click at [449, 184] on p "[PERSON_NAME] sum payment of more than a £7,000 has been received from the clie…" at bounding box center [650, 171] width 636 height 28
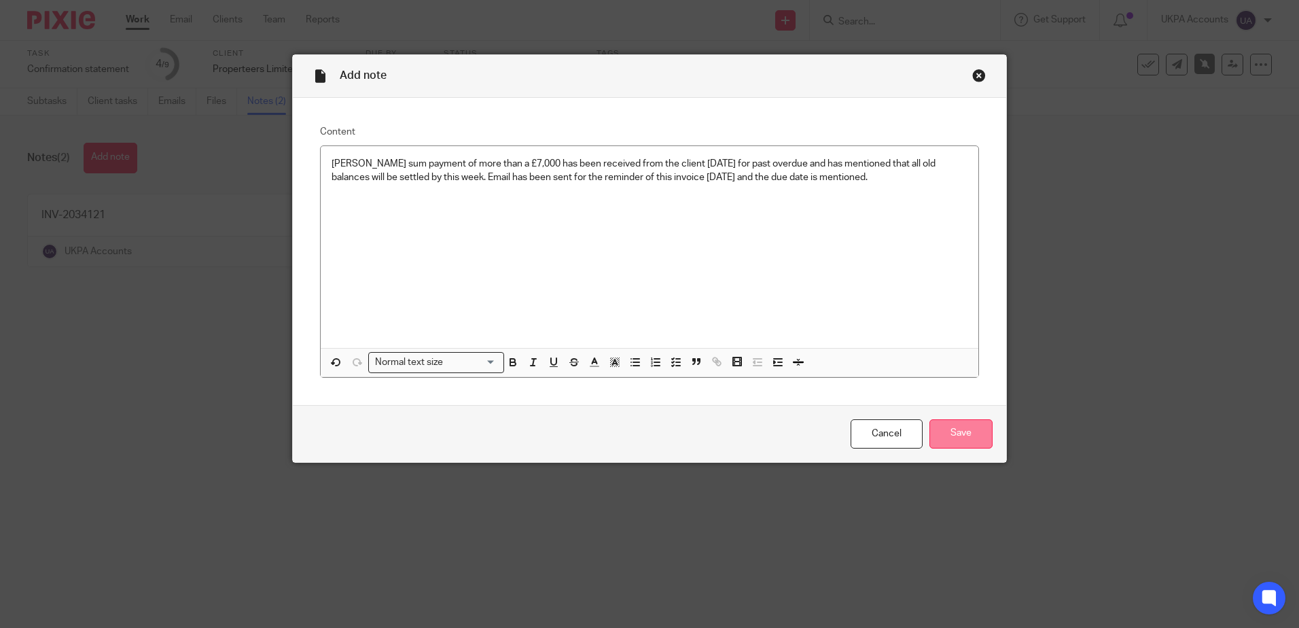
click at [954, 436] on input "Save" at bounding box center [960, 433] width 63 height 29
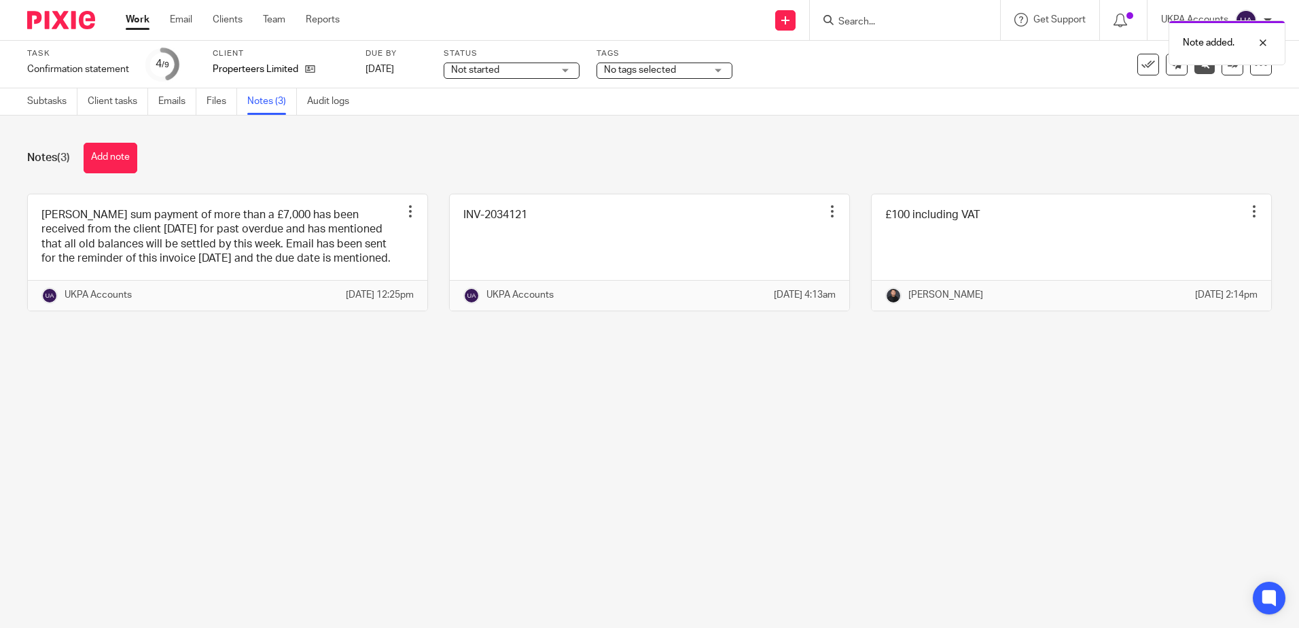
click at [485, 427] on main "Task Confirmation statement Save Confirmation statement 4 /9 Client Properteers…" at bounding box center [649, 314] width 1299 height 628
drag, startPoint x: 531, startPoint y: 425, endPoint x: 552, endPoint y: 427, distance: 21.8
click at [531, 425] on main "Task Confirmation statement Save Confirmation statement 4 /9 Client Properteers…" at bounding box center [649, 314] width 1299 height 628
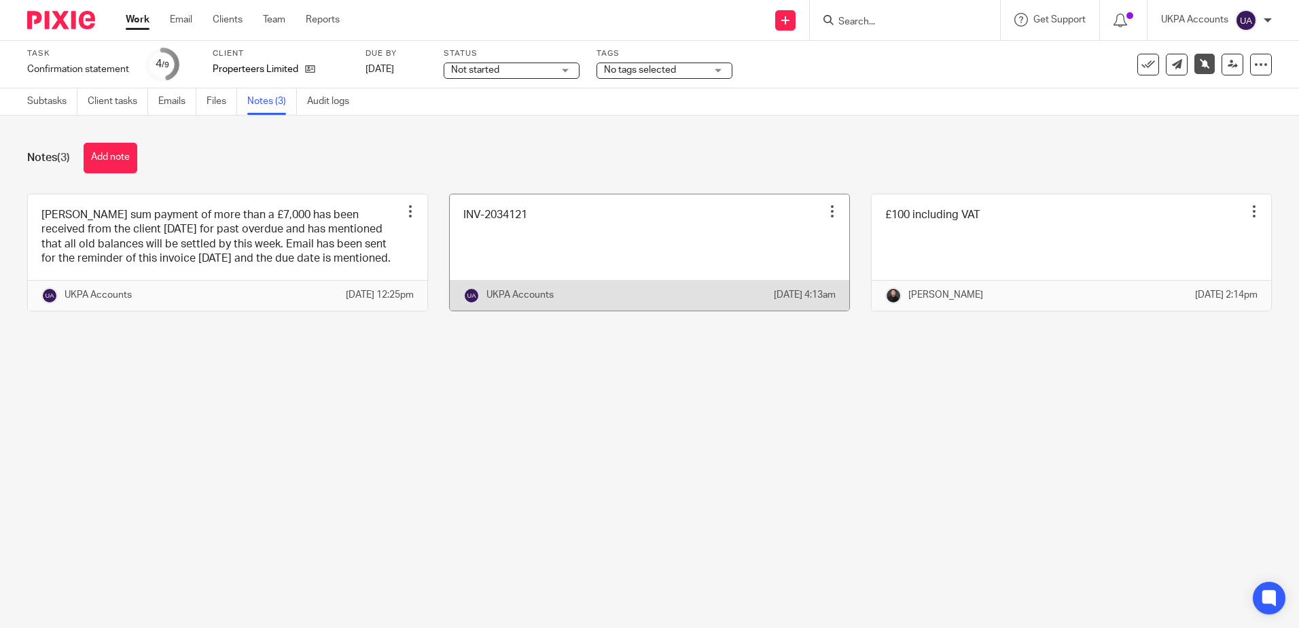
drag, startPoint x: 538, startPoint y: 501, endPoint x: 603, endPoint y: 229, distance: 280.1
click at [539, 499] on main "Task Confirmation statement Save Confirmation statement 4 /9 Client Properteers…" at bounding box center [649, 314] width 1299 height 628
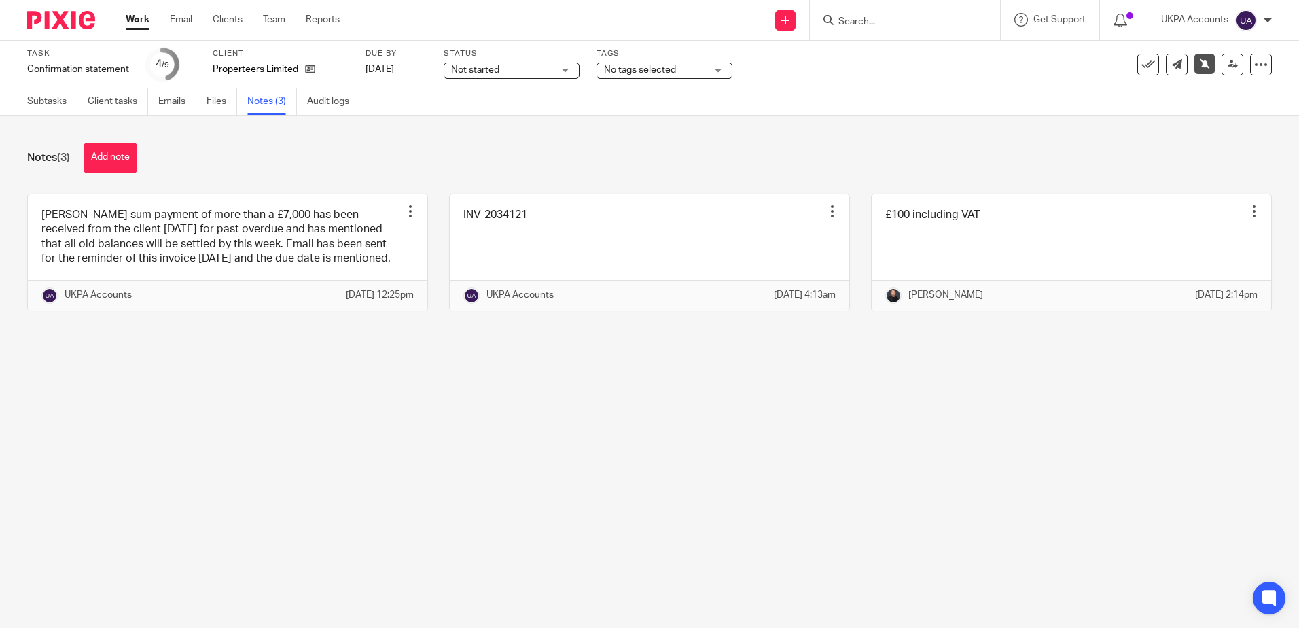
click at [679, 433] on main "Task Confirmation statement Save Confirmation statement 4 /9 Client Properteers…" at bounding box center [649, 314] width 1299 height 628
click at [550, 431] on main "Task Confirmation statement Save Confirmation statement 4 /9 Client Properteers…" at bounding box center [649, 314] width 1299 height 628
click at [548, 501] on main "Task Confirmation statement Save Confirmation statement 4 /9 Client Properteers…" at bounding box center [649, 314] width 1299 height 628
click at [534, 518] on main "Task Confirmation statement Save Confirmation statement 4 /9 Client Properteers…" at bounding box center [649, 314] width 1299 height 628
click at [707, 393] on main "Task Confirmation statement Save Confirmation statement 4 /9 Client Properteers…" at bounding box center [649, 314] width 1299 height 628
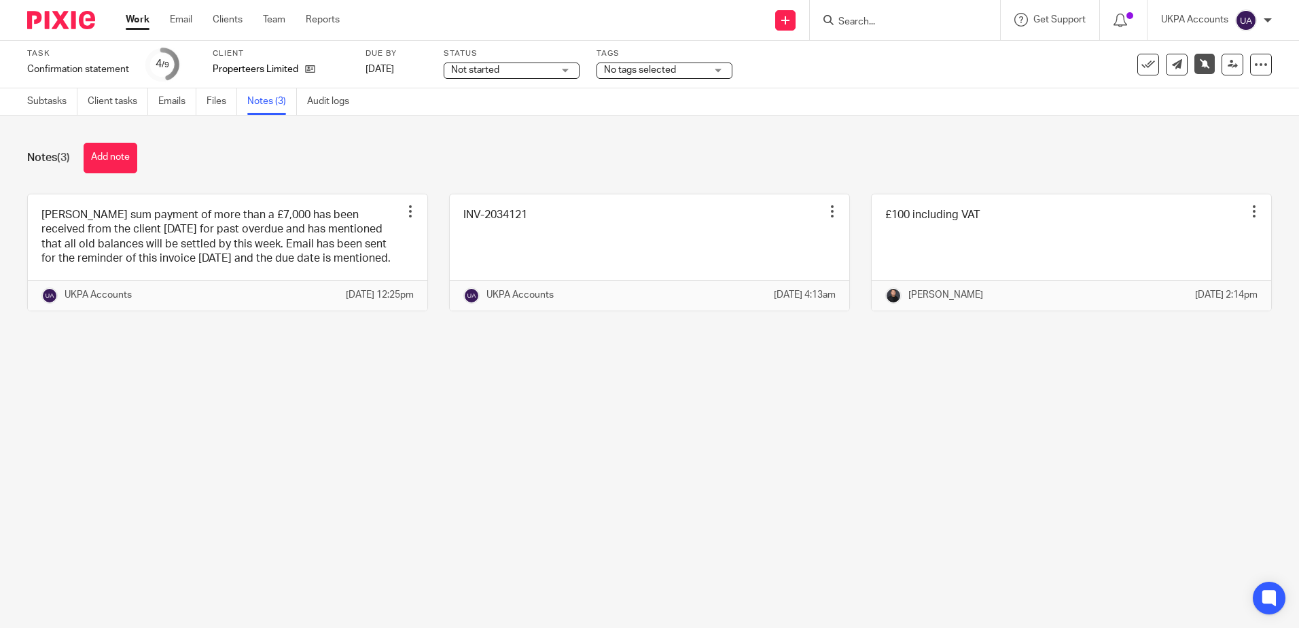
click at [626, 439] on main "Task Confirmation statement Save Confirmation statement 4 /9 Client Properteers…" at bounding box center [649, 314] width 1299 height 628
click at [933, 401] on main "Task Confirmation statement Save Confirmation statement 4 /9 Client Properteers…" at bounding box center [649, 314] width 1299 height 628
drag, startPoint x: 827, startPoint y: 478, endPoint x: 814, endPoint y: 488, distance: 16.9
click at [827, 478] on main "Task Confirmation statement Save Confirmation statement 4 /9 Client Properteers…" at bounding box center [649, 314] width 1299 height 628
click at [45, 103] on link "Subtasks" at bounding box center [52, 101] width 50 height 26
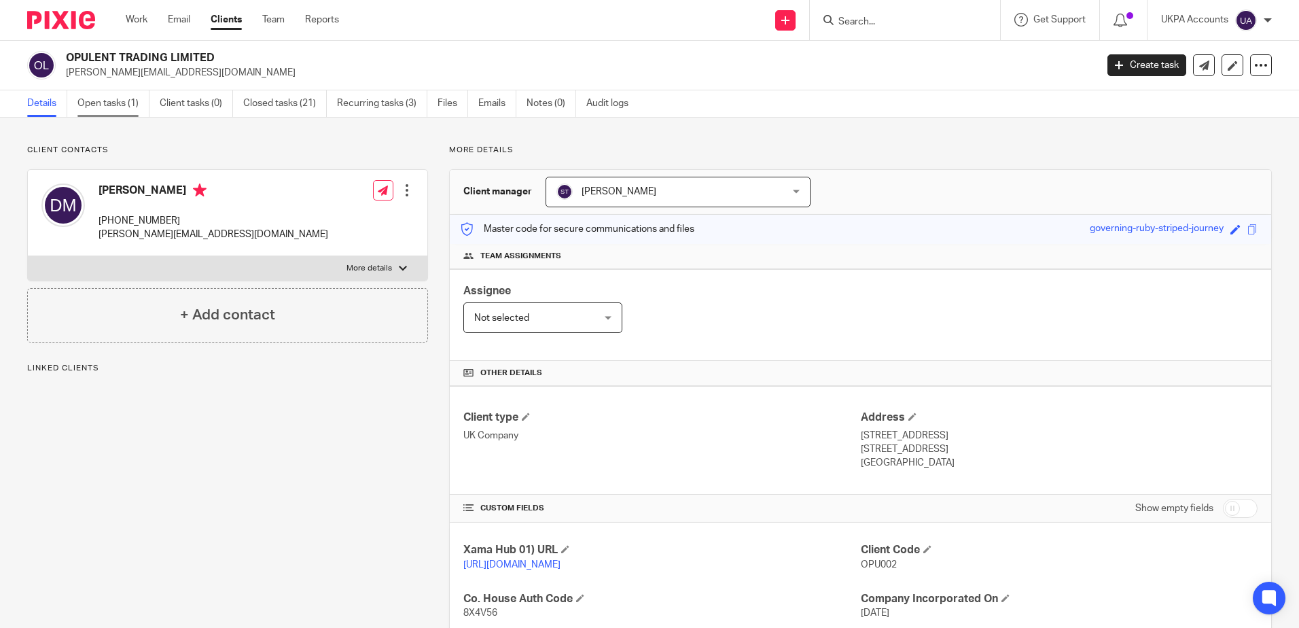
click at [122, 99] on link "Open tasks (1)" at bounding box center [113, 103] width 72 height 26
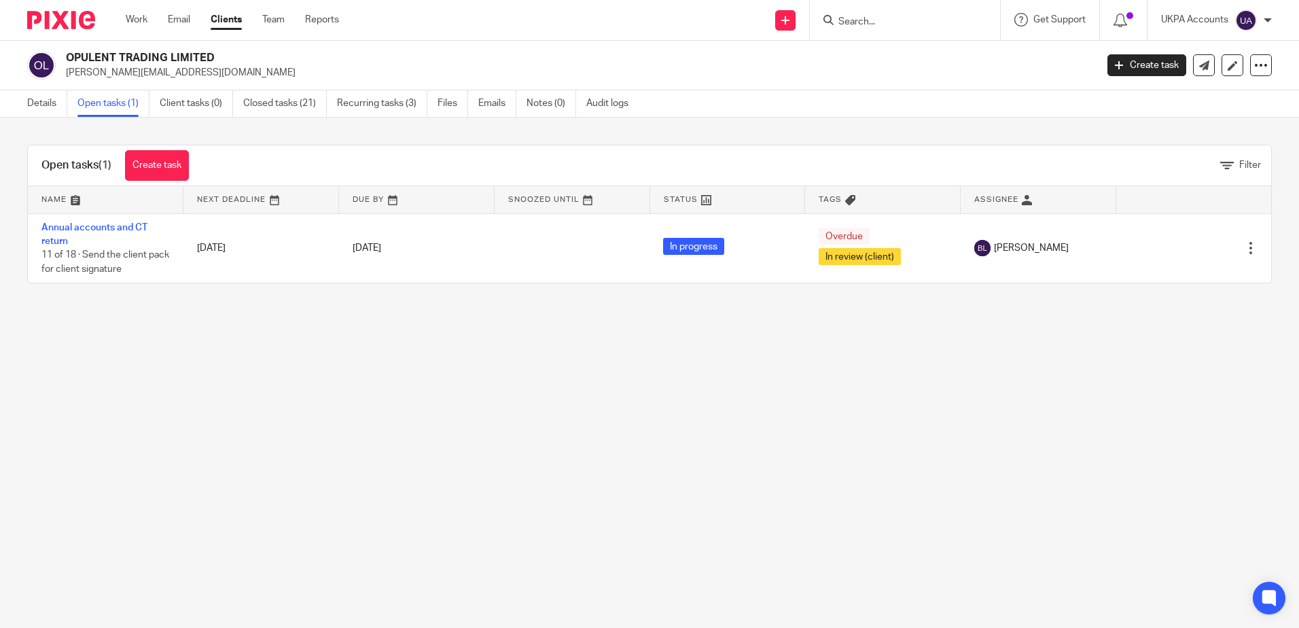
click at [510, 411] on main "OPULENT TRADING LIMITED [PERSON_NAME][EMAIL_ADDRESS][DOMAIN_NAME] Create task U…" at bounding box center [649, 314] width 1299 height 628
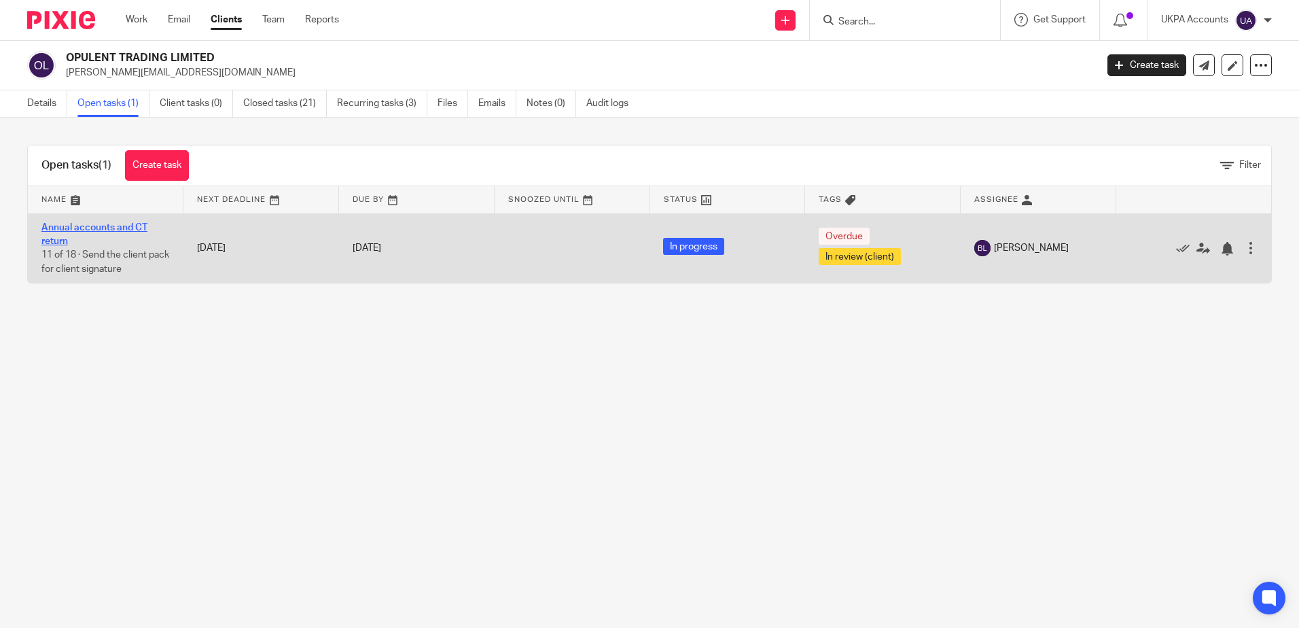
click at [101, 224] on link "Annual accounts and CT return" at bounding box center [94, 234] width 106 height 23
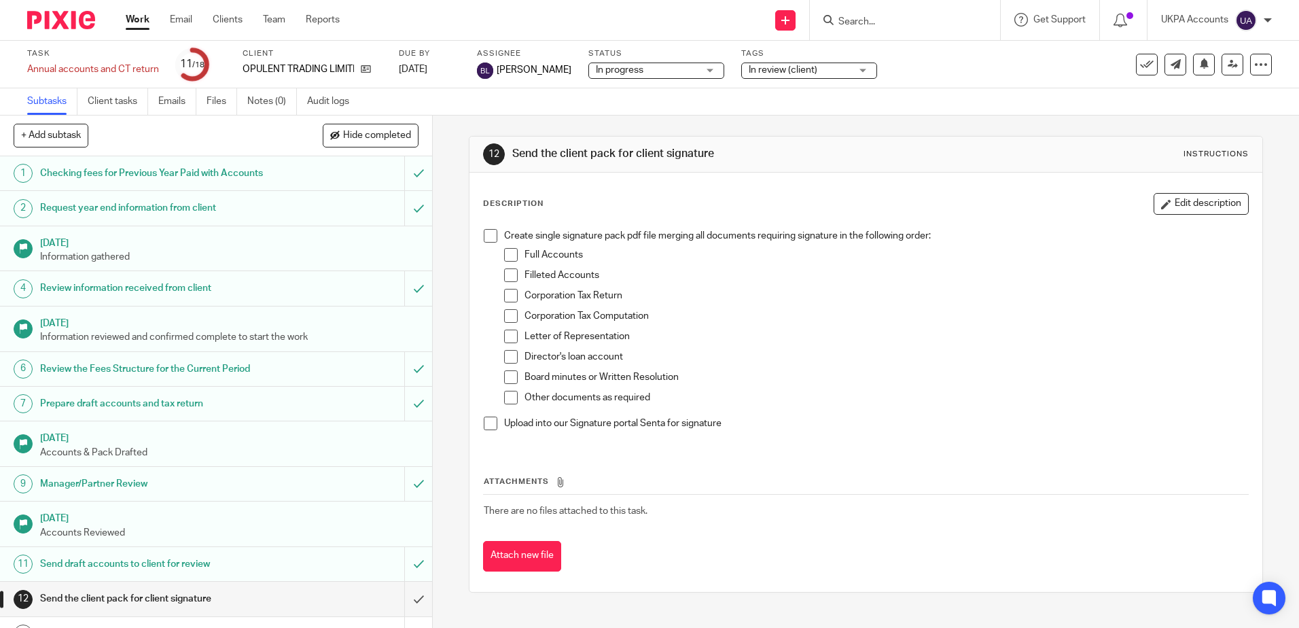
click at [452, 227] on div "12 Send the client pack for client signature Instructions Description Edit desc…" at bounding box center [866, 371] width 866 height 512
drag, startPoint x: 446, startPoint y: 171, endPoint x: 459, endPoint y: 254, distance: 83.9
click at [446, 172] on div "12 Send the client pack for client signature Instructions Description Edit desc…" at bounding box center [866, 371] width 866 height 512
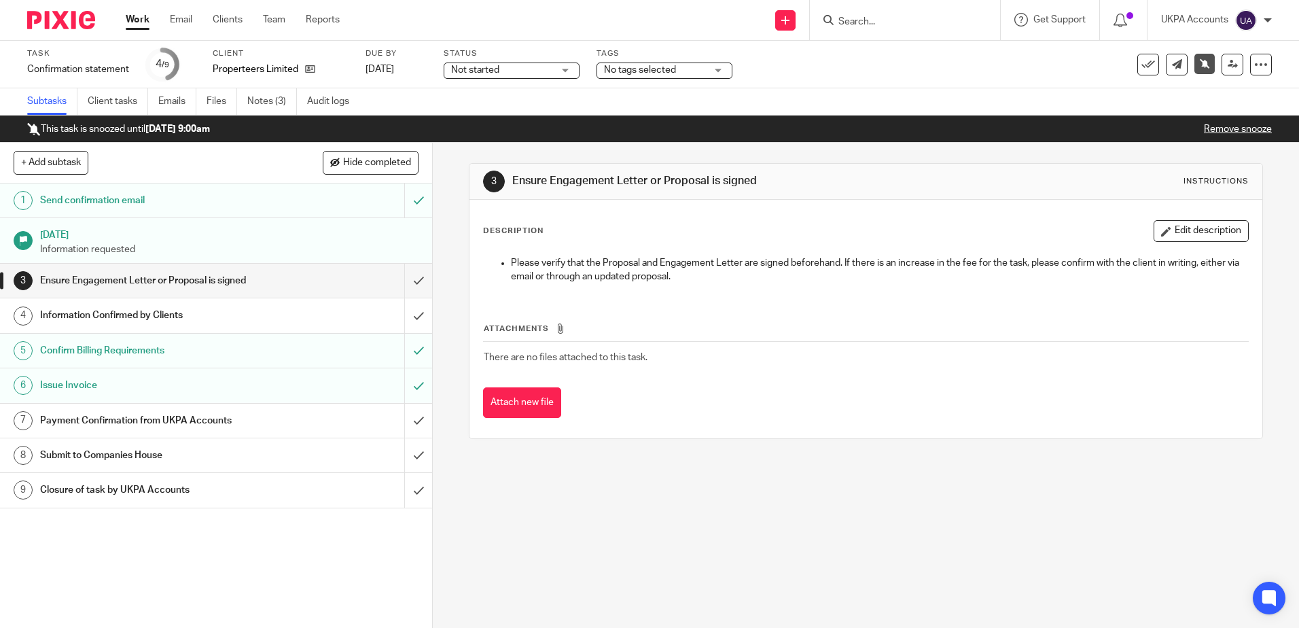
click at [711, 575] on div "3 Ensure Engagement Letter or Proposal is signed Instructions Description Edit …" at bounding box center [866, 385] width 866 height 485
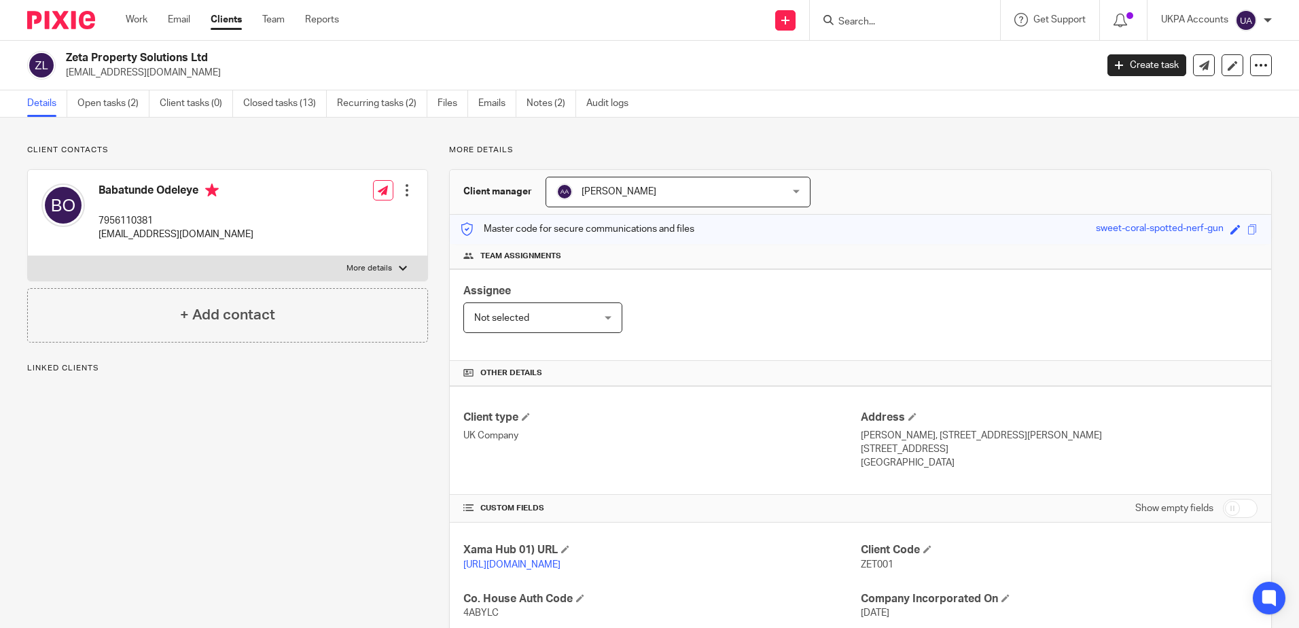
click at [266, 435] on div "Client contacts Babatunde Odeleye 7956110381 bolu58@yahoo.co.uk Edit contact Cr…" at bounding box center [217, 529] width 422 height 768
click link "Open tasks (2)"
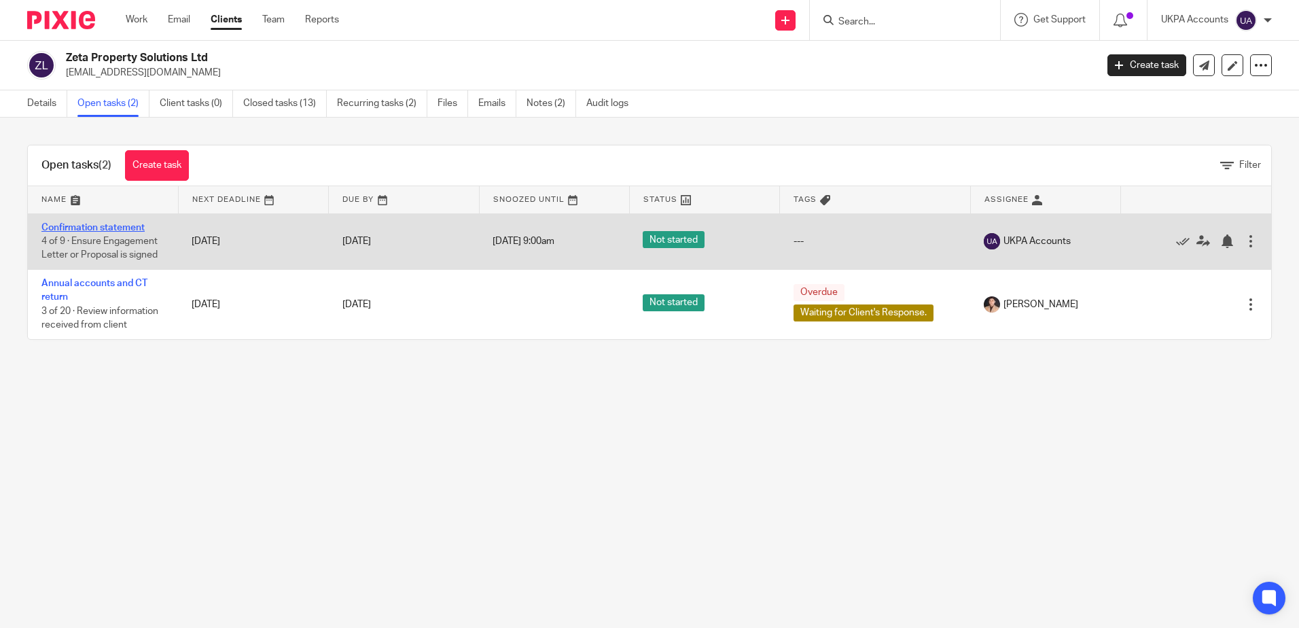
click at [141, 230] on link "Confirmation statement" at bounding box center [92, 228] width 103 height 10
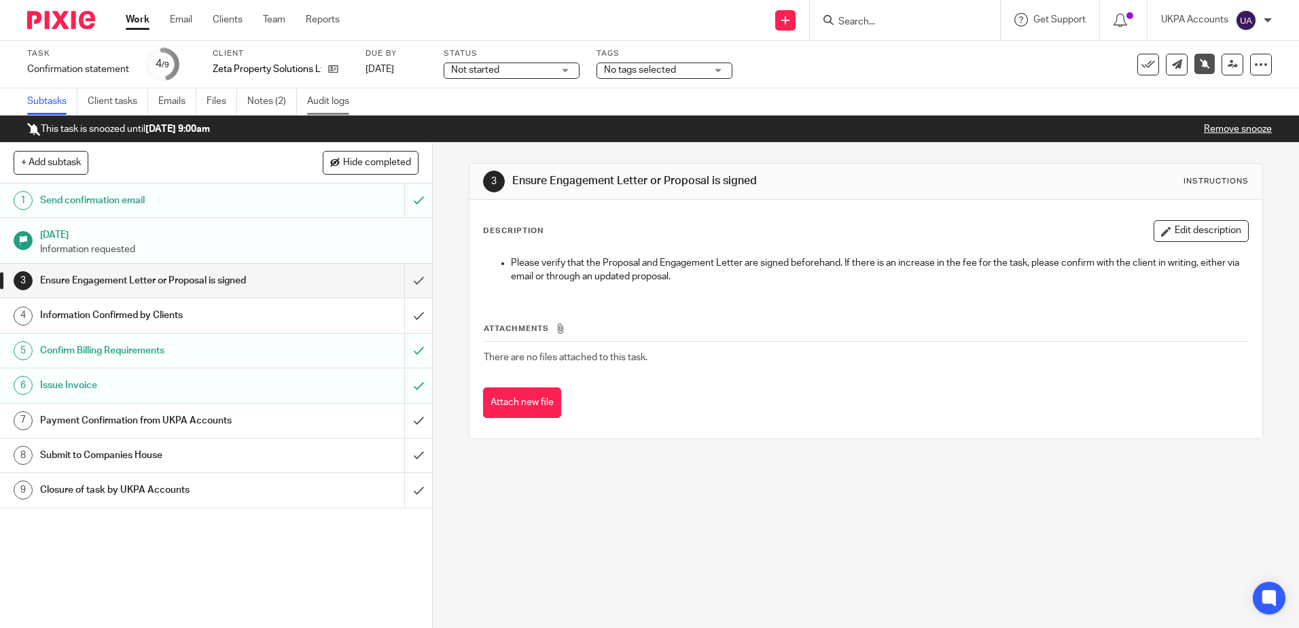
click at [324, 103] on link "Audit logs" at bounding box center [333, 101] width 52 height 26
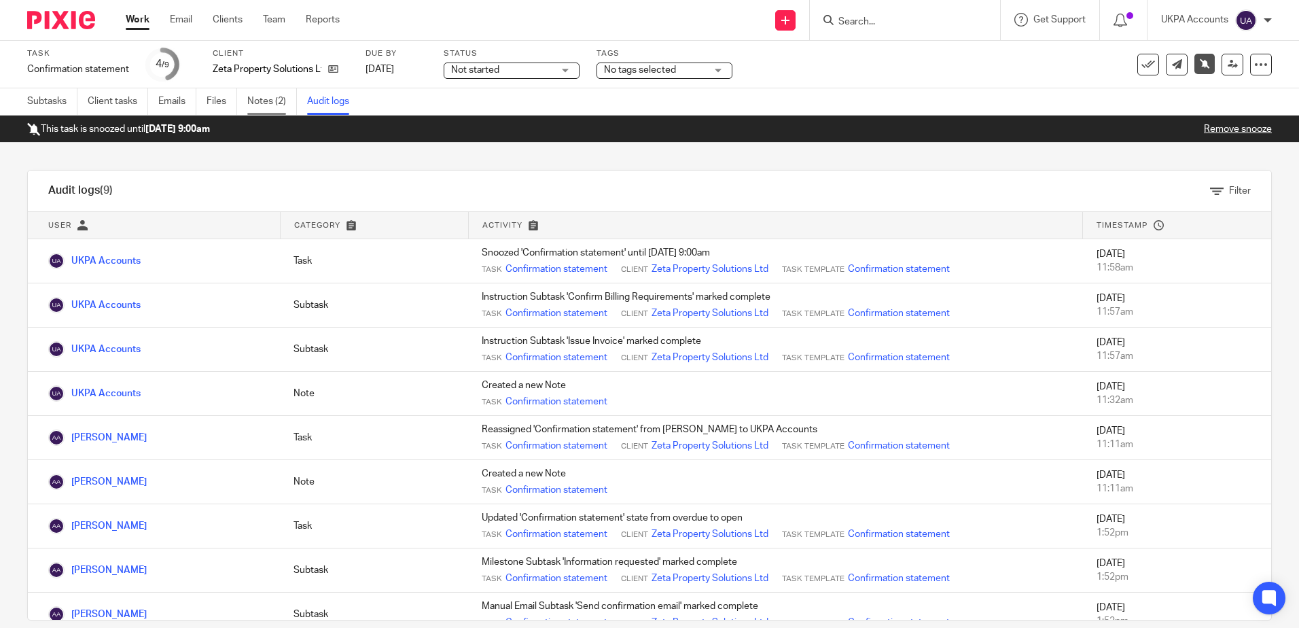
click at [285, 101] on link "Notes (2)" at bounding box center [272, 101] width 50 height 26
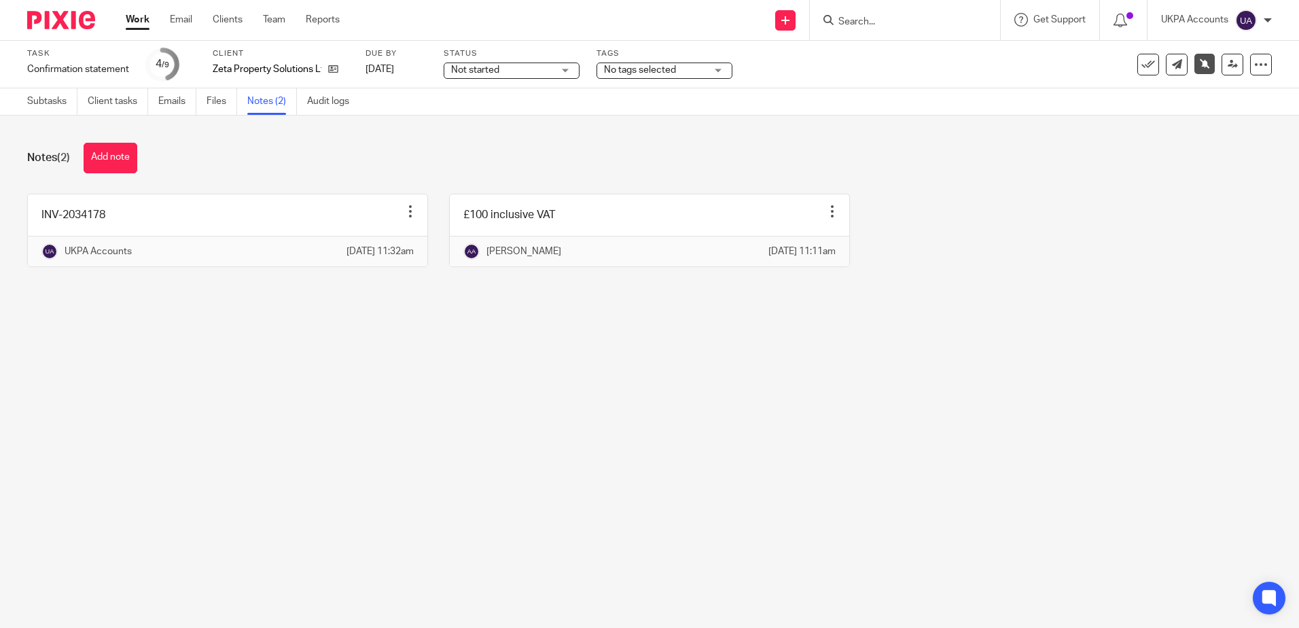
click at [507, 416] on main "Task Confirmation statement Save Confirmation statement 4 /9 Client Zeta Proper…" at bounding box center [649, 314] width 1299 height 628
click at [552, 467] on main "Task Confirmation statement Save Confirmation statement 4 /9 Client Zeta Proper…" at bounding box center [649, 314] width 1299 height 628
click at [721, 499] on main "Task Confirmation statement Save Confirmation statement 4 /9 Client Zeta Proper…" at bounding box center [649, 314] width 1299 height 628
drag, startPoint x: 905, startPoint y: 398, endPoint x: 925, endPoint y: 389, distance: 21.6
click at [905, 398] on main "Task Confirmation statement Save Confirmation statement 4 /9 Client Zeta Proper…" at bounding box center [649, 314] width 1299 height 628
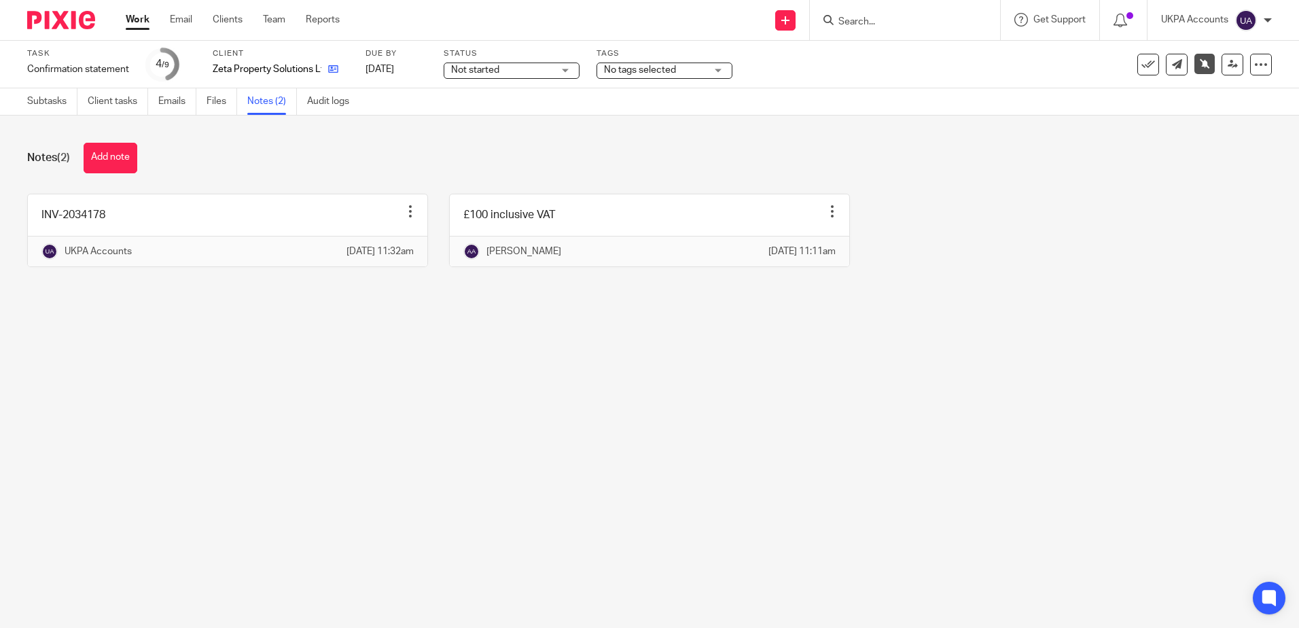
click at [329, 70] on icon at bounding box center [333, 69] width 10 height 10
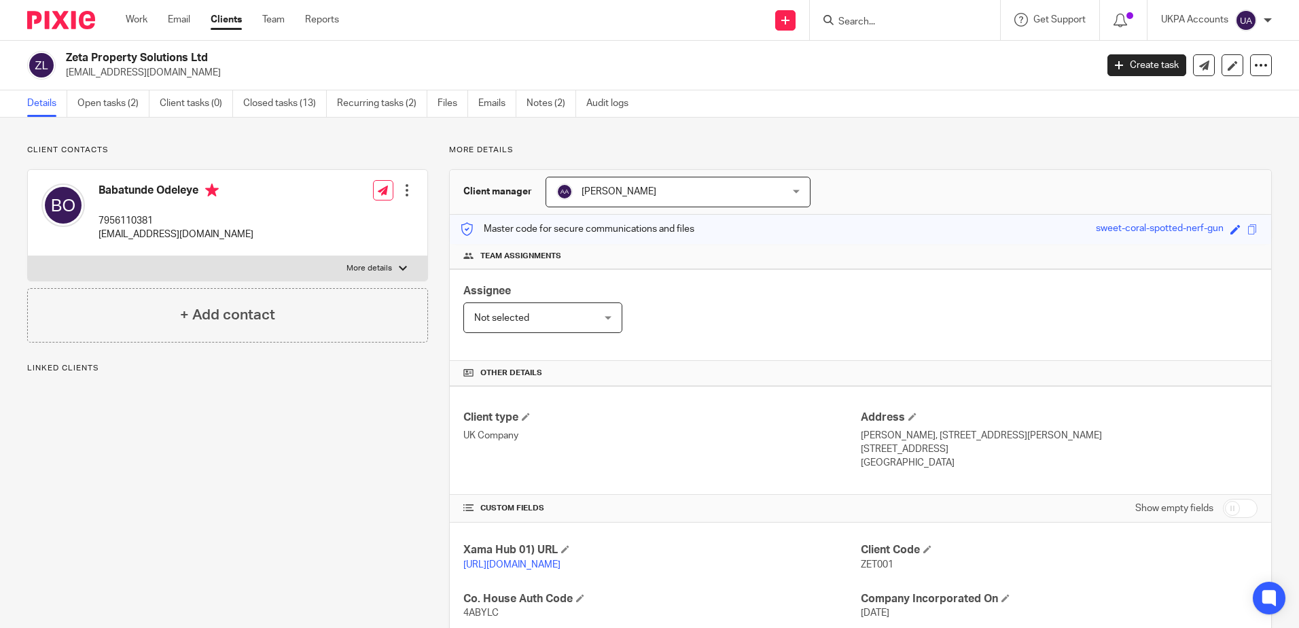
scroll to position [326, 0]
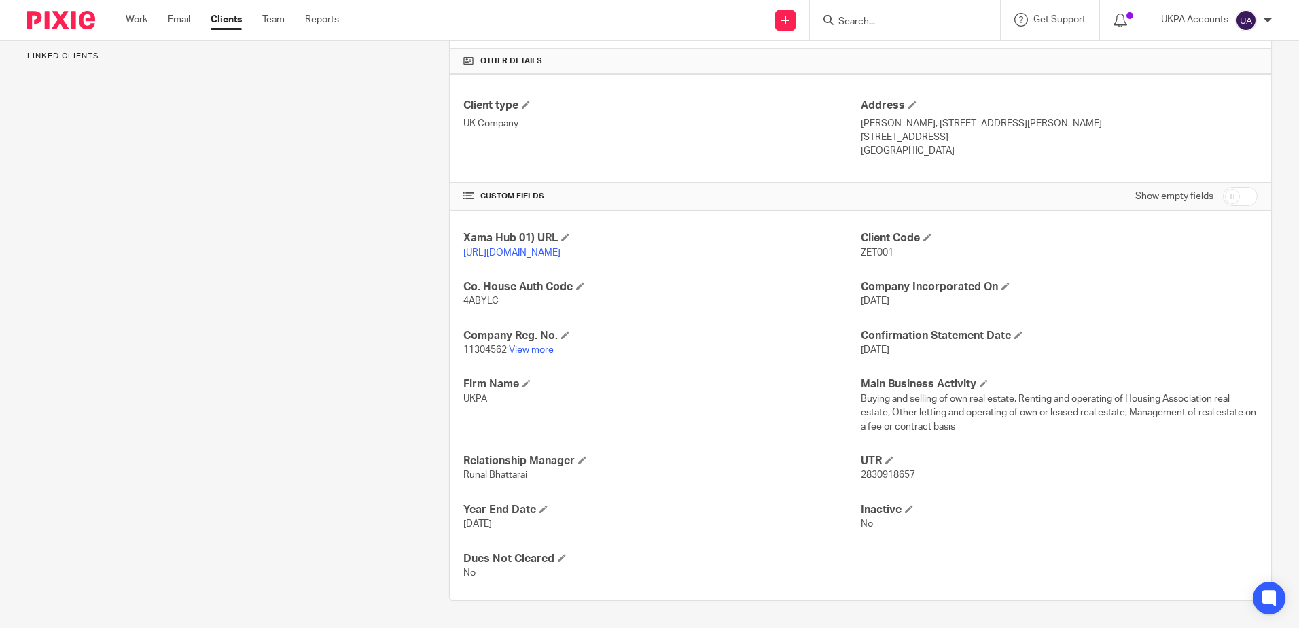
click at [109, 441] on div "Client contacts [PERSON_NAME] 7956110381 [EMAIL_ADDRESS][DOMAIN_NAME] Edit cont…" at bounding box center [217, 217] width 422 height 768
click at [132, 434] on div "Client contacts [PERSON_NAME] 7956110381 [EMAIL_ADDRESS][DOMAIN_NAME] Edit cont…" at bounding box center [217, 217] width 422 height 768
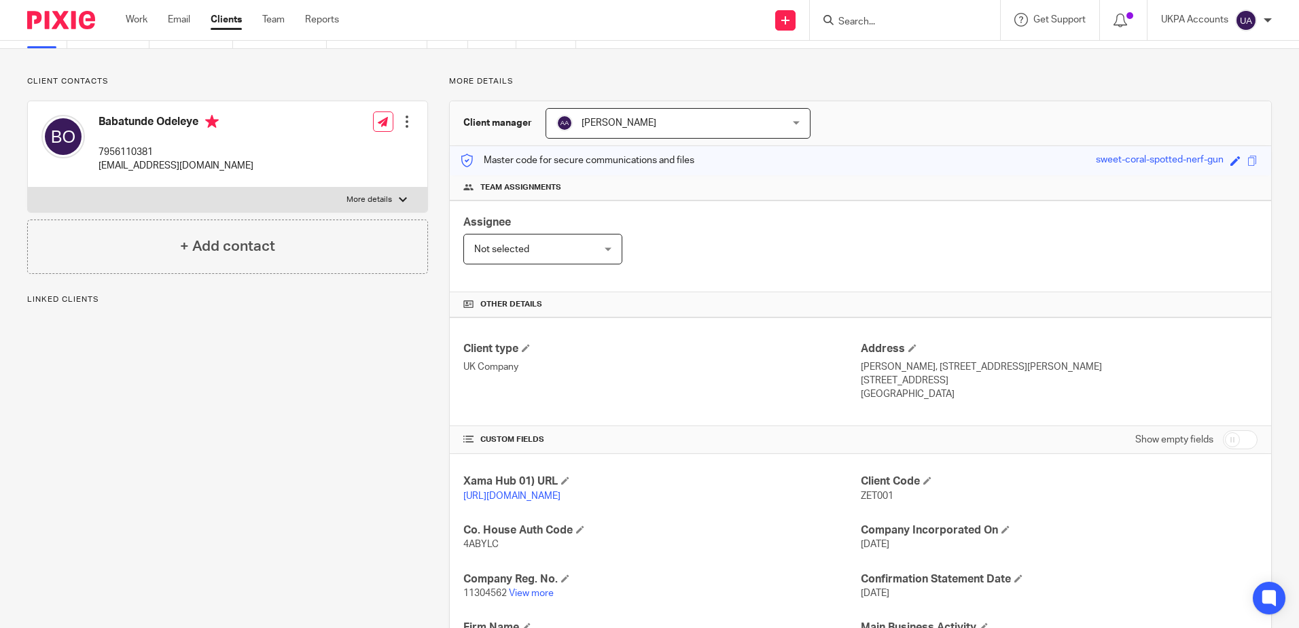
scroll to position [0, 0]
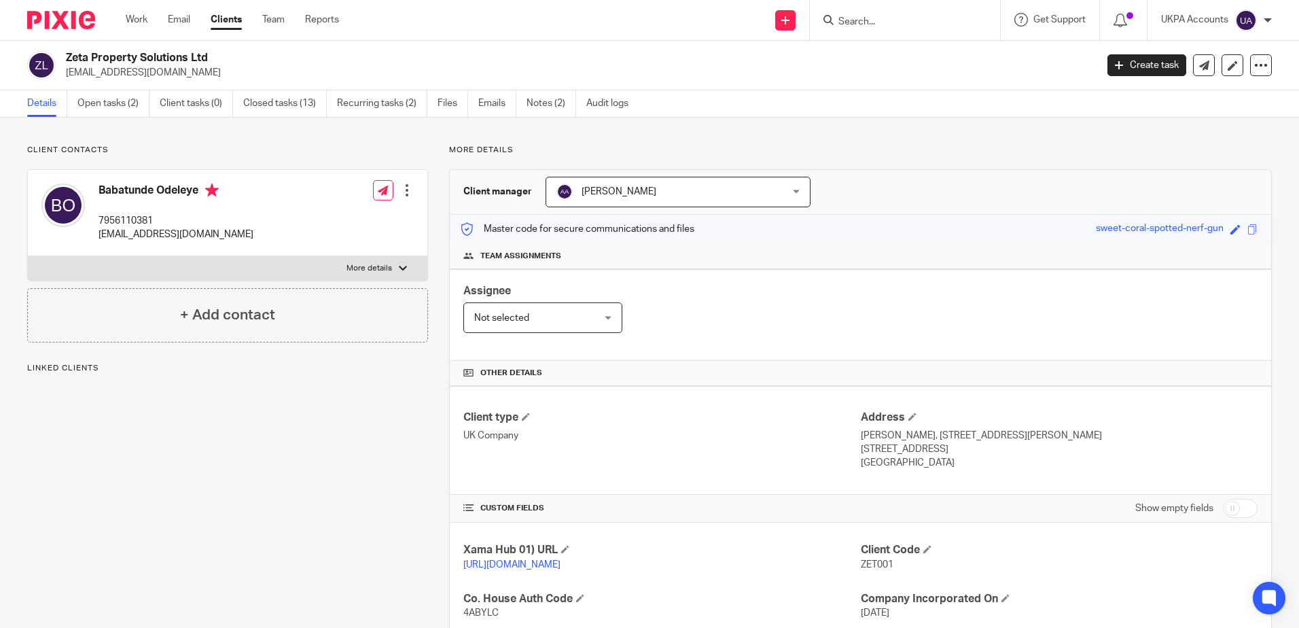
click at [251, 122] on div "Client contacts [PERSON_NAME] 7956110381 [EMAIL_ADDRESS][DOMAIN_NAME] Edit cont…" at bounding box center [649, 529] width 1299 height 822
drag, startPoint x: 209, startPoint y: 453, endPoint x: 247, endPoint y: 471, distance: 42.2
click at [211, 454] on div "Client contacts [PERSON_NAME] 7956110381 [EMAIL_ADDRESS][DOMAIN_NAME] Edit cont…" at bounding box center [217, 529] width 422 height 768
click at [269, 512] on div "Client contacts [PERSON_NAME] 7956110381 [EMAIL_ADDRESS][DOMAIN_NAME] Edit cont…" at bounding box center [217, 529] width 422 height 768
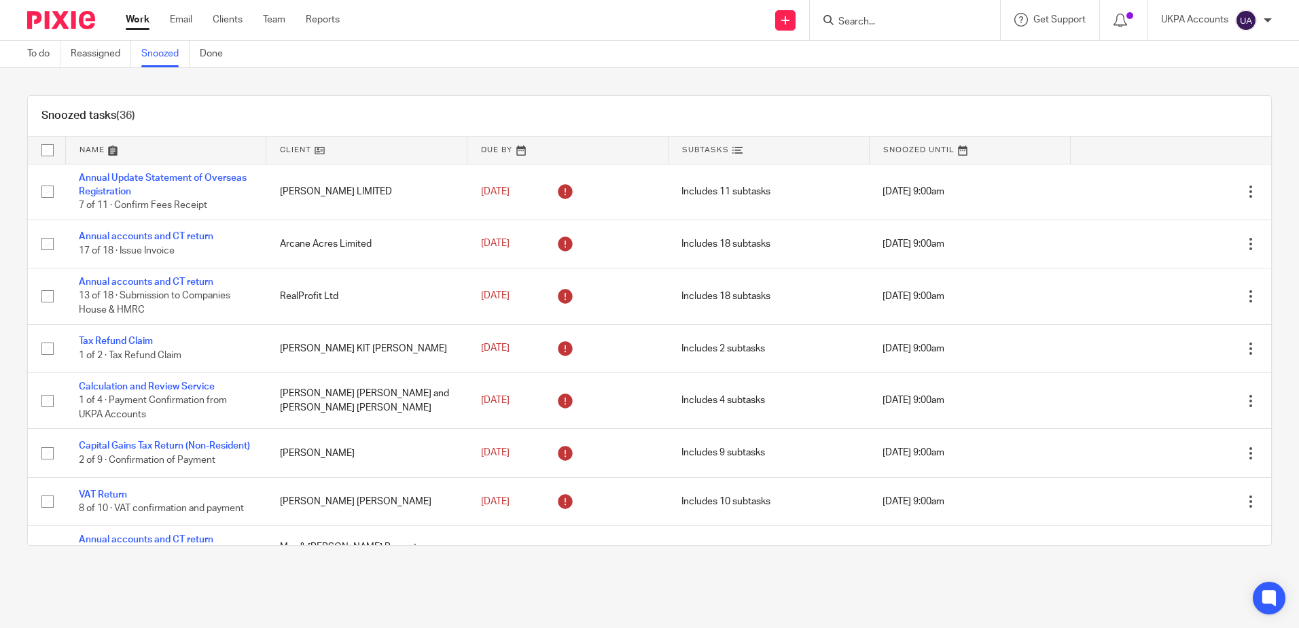
click at [889, 17] on input "Search" at bounding box center [898, 22] width 122 height 12
paste input "Vital Homes Investments 2 Ltd"
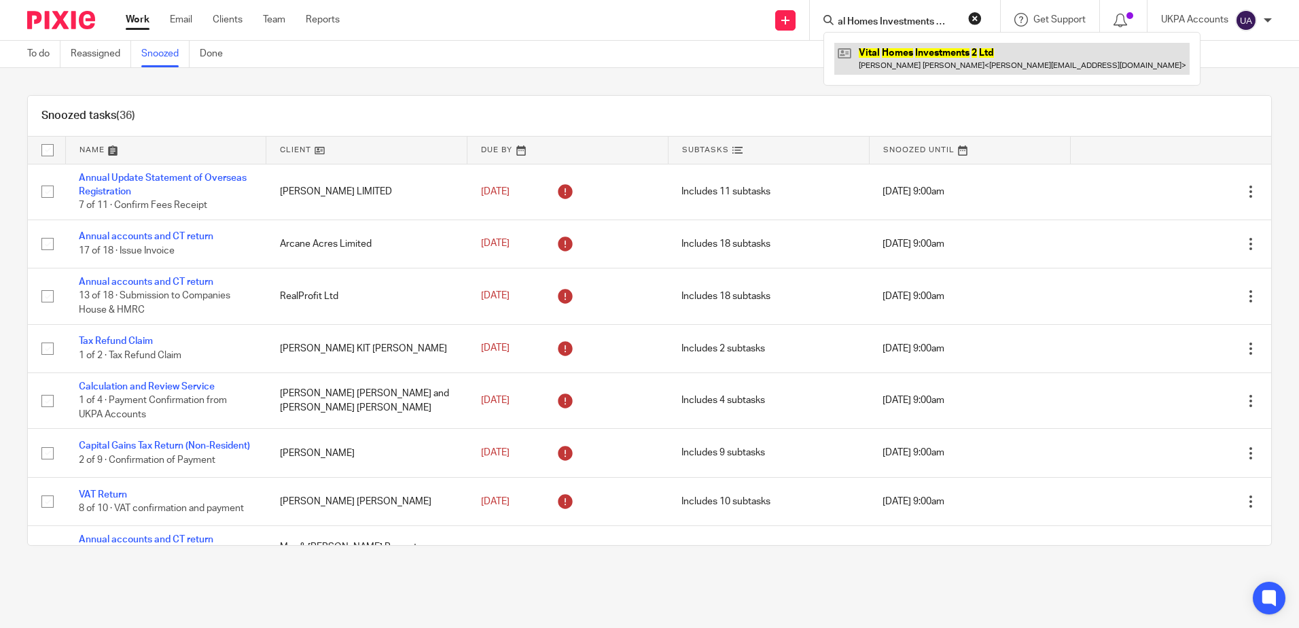
type input "Vital Homes Investments 2 Ltd"
click at [919, 65] on link at bounding box center [1011, 58] width 355 height 31
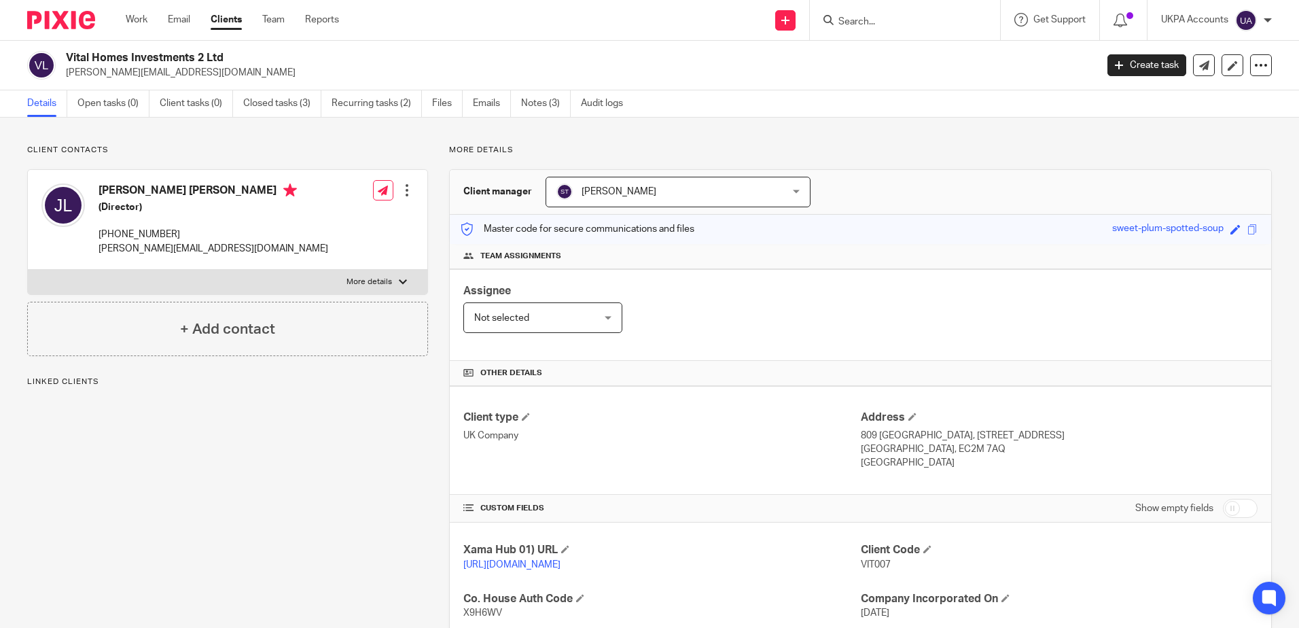
click at [314, 123] on div "Client contacts James Stephen Philip Levy (Director) +44 7753437703 james@vital…" at bounding box center [649, 491] width 1299 height 746
click at [328, 471] on div "Client contacts James Stephen Philip Levy (Director) +44 7753437703 james@vital…" at bounding box center [217, 491] width 422 height 692
click at [820, 147] on p "More details" at bounding box center [860, 150] width 823 height 11
click at [243, 503] on div "Client contacts James Stephen Philip Levy (Director) +44 7753437703 james@vital…" at bounding box center [217, 491] width 422 height 692
click at [697, 148] on p "More details" at bounding box center [860, 150] width 823 height 11
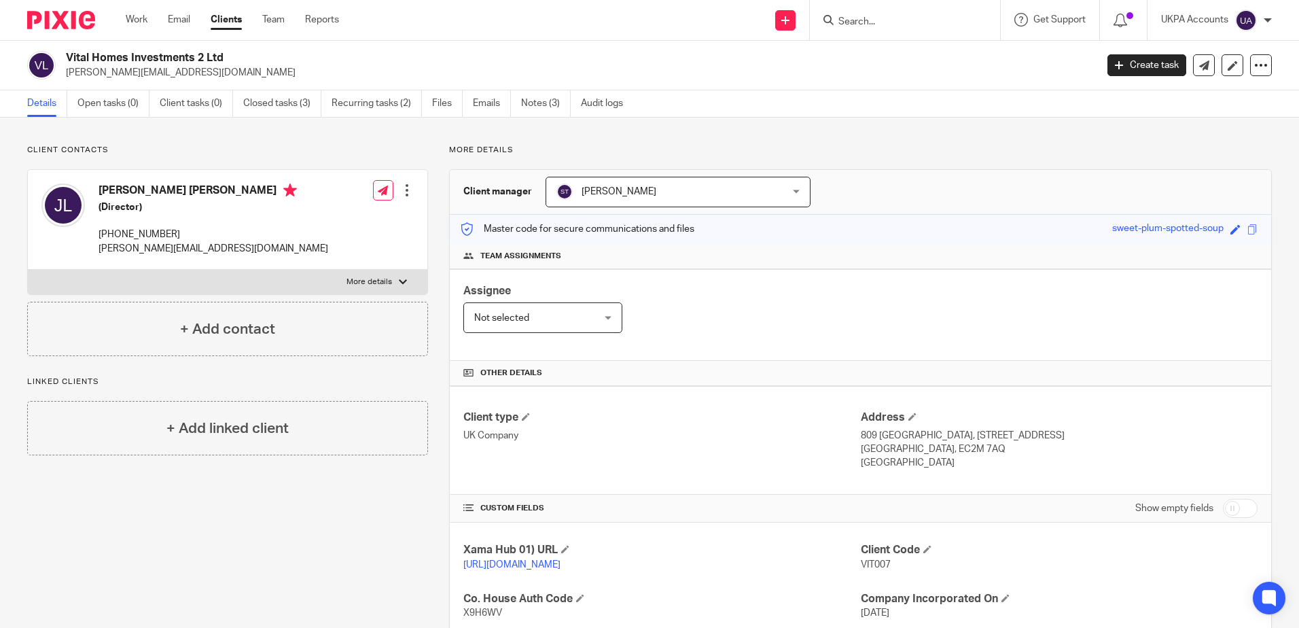
drag, startPoint x: 286, startPoint y: 497, endPoint x: 517, endPoint y: 302, distance: 301.8
click at [287, 497] on div "Client contacts James Stephen Philip Levy (Director) +44 7753437703 james@vital…" at bounding box center [217, 491] width 422 height 692
click at [901, 22] on input "Search" at bounding box center [898, 22] width 122 height 12
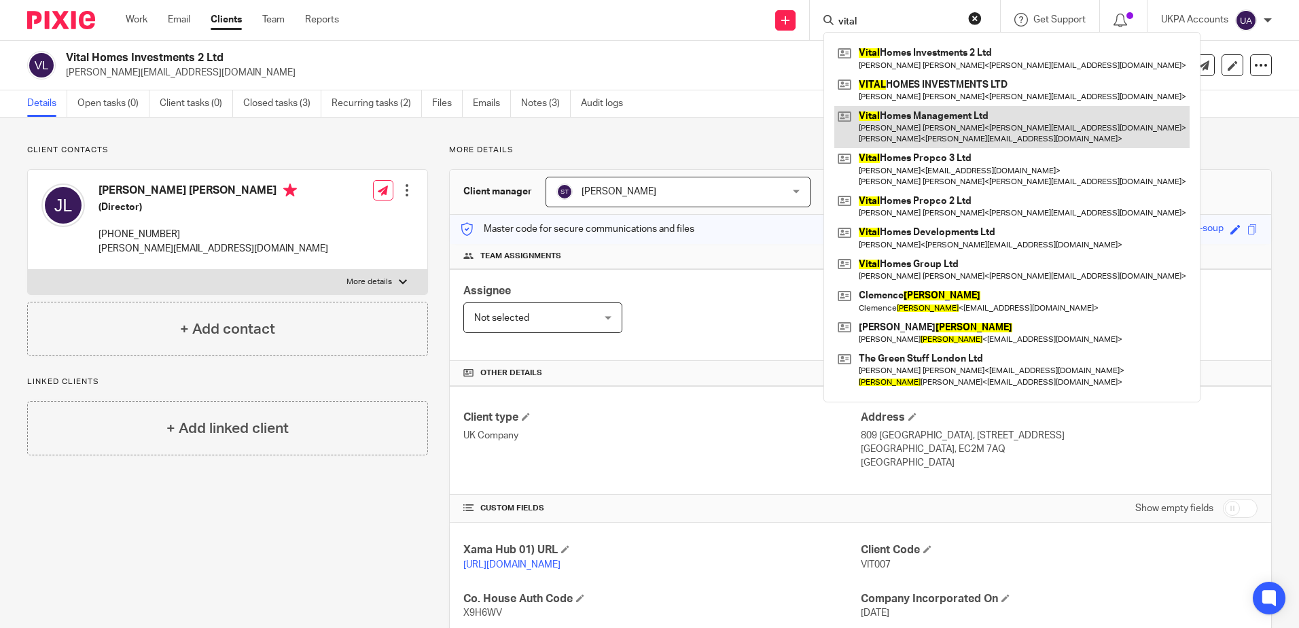
type input "vital"
click at [939, 143] on link at bounding box center [1011, 127] width 355 height 42
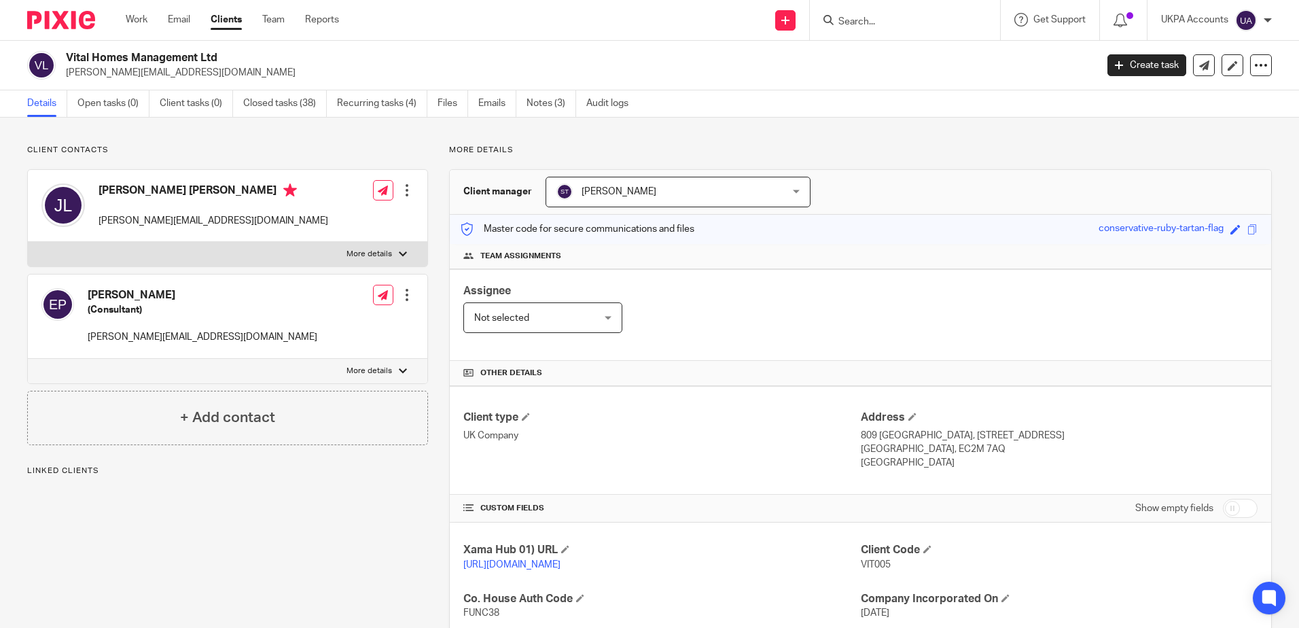
click at [160, 552] on div "Client contacts [PERSON_NAME] (Consultant) [PERSON_NAME][EMAIL_ADDRESS][DOMAIN_…" at bounding box center [217, 515] width 422 height 740
click at [876, 17] on input "Search" at bounding box center [898, 22] width 122 height 12
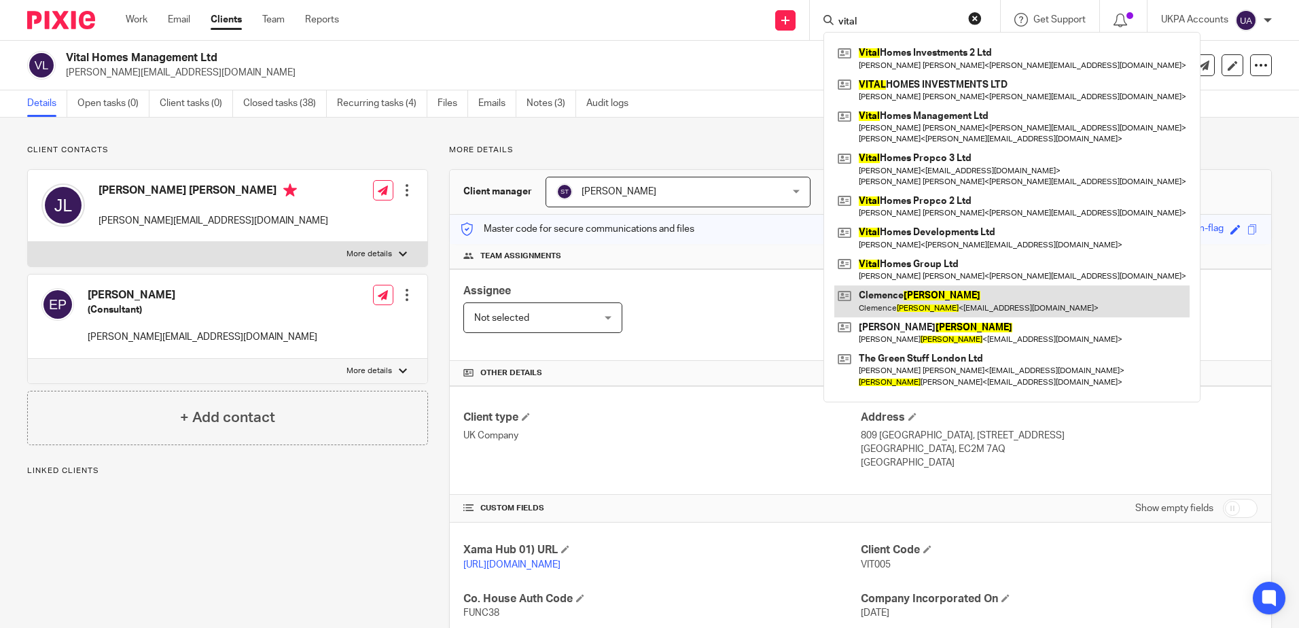
type input "vital"
click at [946, 308] on link at bounding box center [1011, 300] width 355 height 31
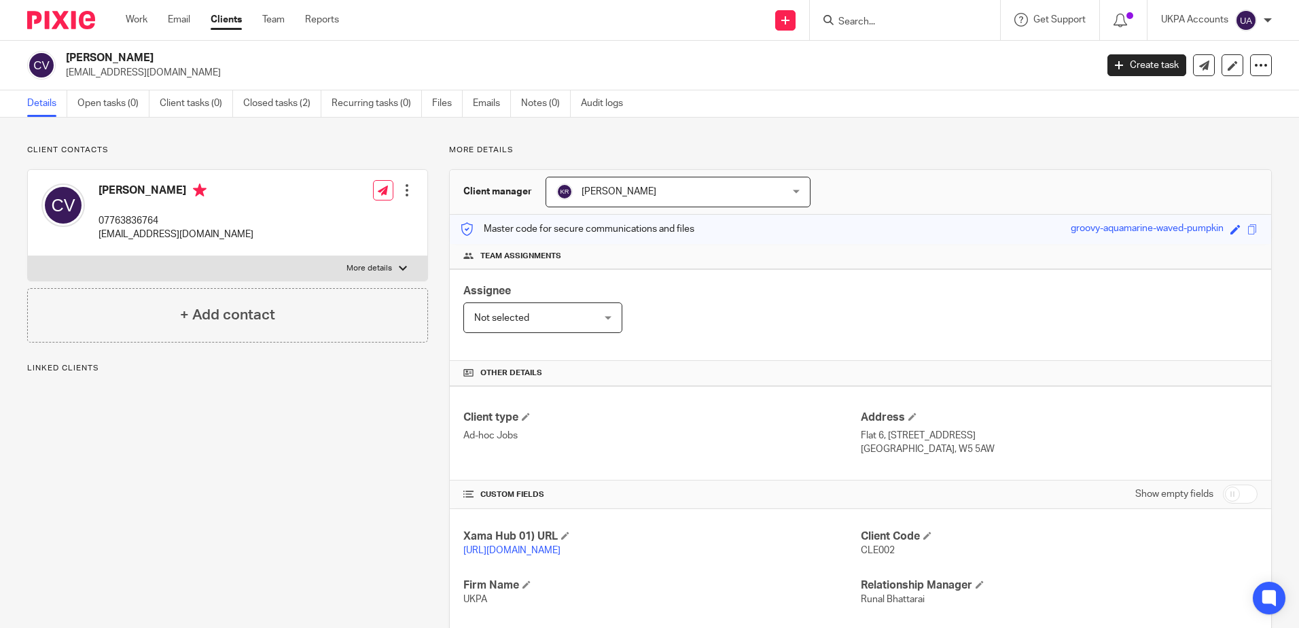
click at [266, 454] on div "Client contacts [PERSON_NAME] 07763836764 [EMAIL_ADDRESS][DOMAIN_NAME] Edit con…" at bounding box center [217, 410] width 422 height 531
click at [961, 19] on form at bounding box center [909, 20] width 145 height 17
click at [933, 22] on input "Search" at bounding box center [898, 22] width 122 height 12
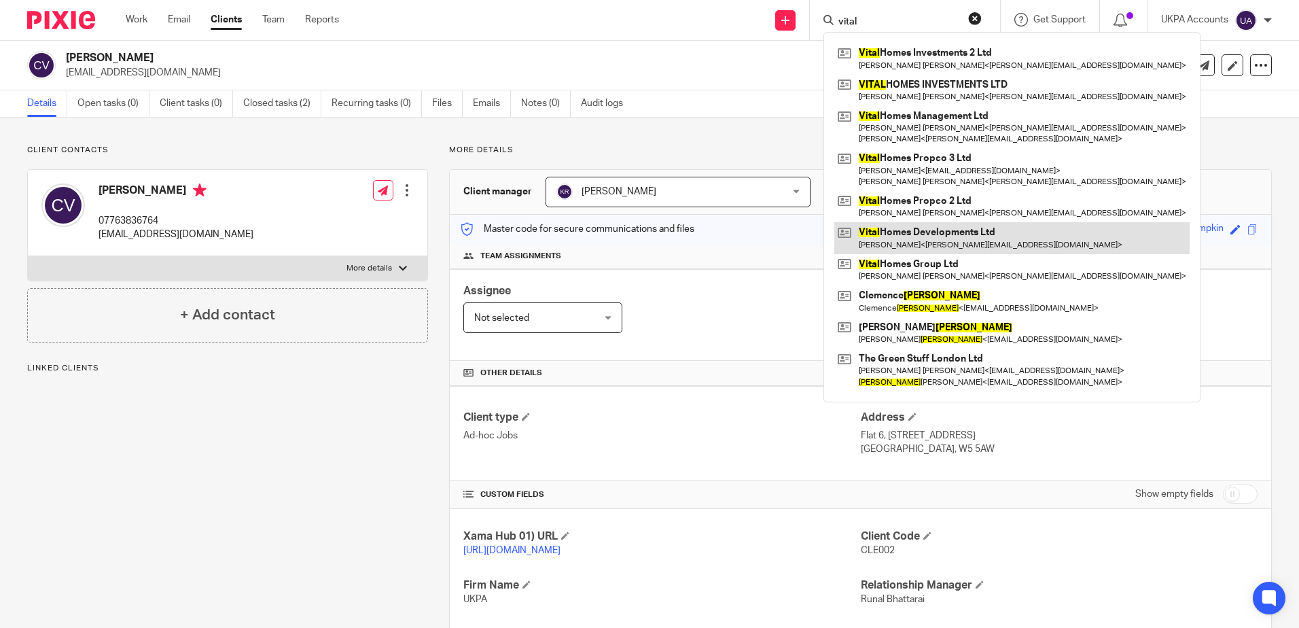
type input "vital"
click at [983, 240] on link at bounding box center [1011, 237] width 355 height 31
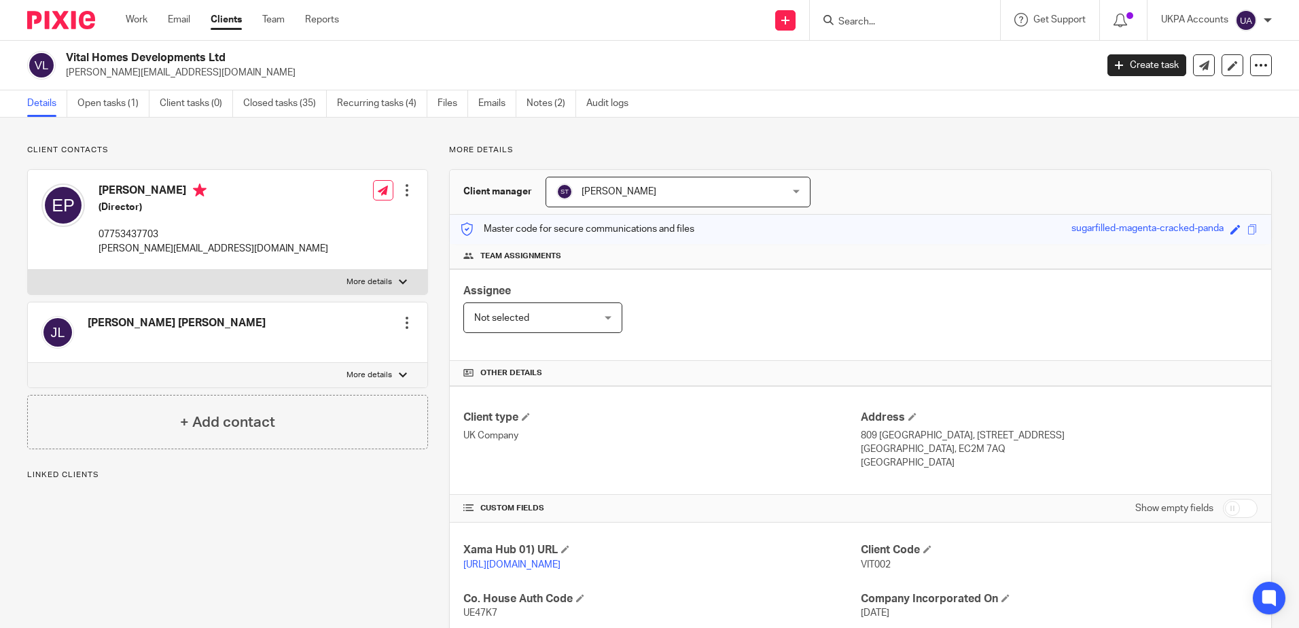
click at [251, 546] on div "Client contacts [PERSON_NAME] (Director) 07753437703 [PERSON_NAME][EMAIL_ADDRES…" at bounding box center [217, 491] width 422 height 692
drag, startPoint x: 700, startPoint y: 157, endPoint x: 735, endPoint y: 160, distance: 35.5
click at [700, 157] on div "More details Client manager [PERSON_NAME] [PERSON_NAME] [PERSON_NAME] [PERSON_N…" at bounding box center [850, 491] width 844 height 692
click at [882, 26] on input "Search" at bounding box center [898, 22] width 122 height 12
paste input "[PERSON_NAME]"
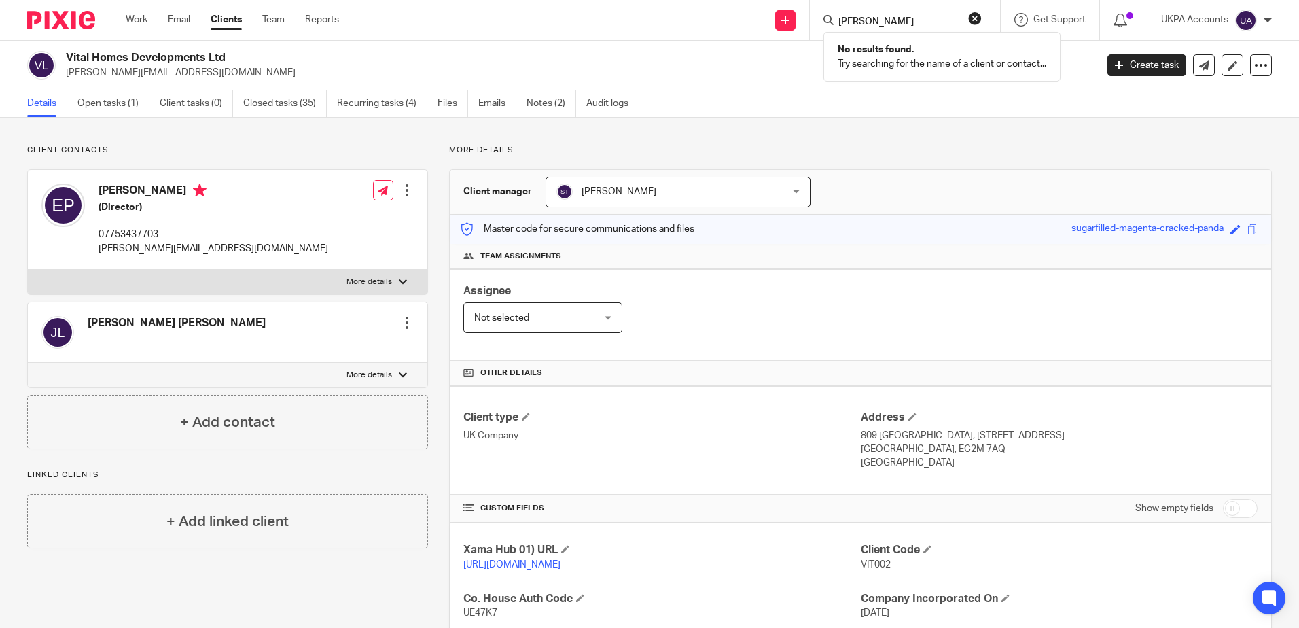
type input "[PERSON_NAME]"
click button "submit" at bounding box center [0, 0] width 0 height 0
drag, startPoint x: 917, startPoint y: 21, endPoint x: 666, endPoint y: -11, distance: 253.4
click at [666, 0] on html "Work Email Clients Team Reports Work Email Clients Team Reports Settings Send n…" at bounding box center [649, 314] width 1299 height 628
click at [923, 23] on input "Search" at bounding box center [898, 22] width 122 height 12
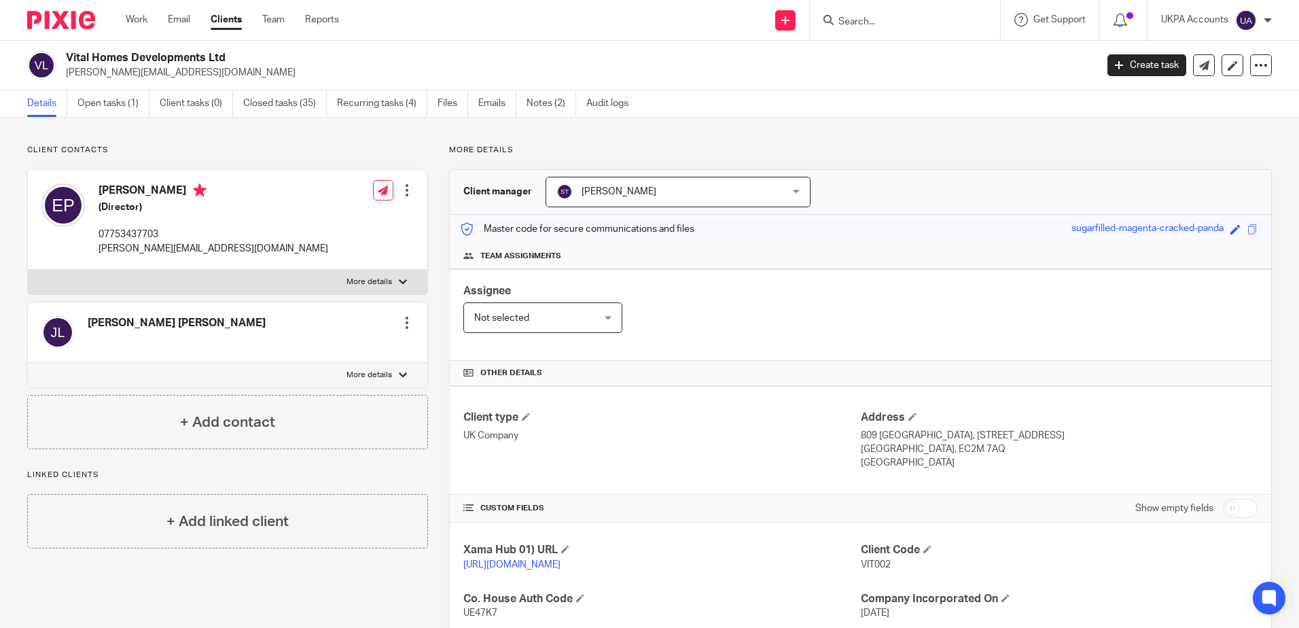
paste input "[PERSON_NAME]"
type input "[PERSON_NAME]"
drag, startPoint x: 933, startPoint y: 23, endPoint x: 615, endPoint y: 9, distance: 318.2
click at [615, 9] on div "Send new email Create task Add client [PERSON_NAME] No results found. Try searc…" at bounding box center [829, 20] width 940 height 40
click at [750, 159] on div "More details Client manager [PERSON_NAME] [PERSON_NAME] [PERSON_NAME] [PERSON_N…" at bounding box center [850, 491] width 844 height 692
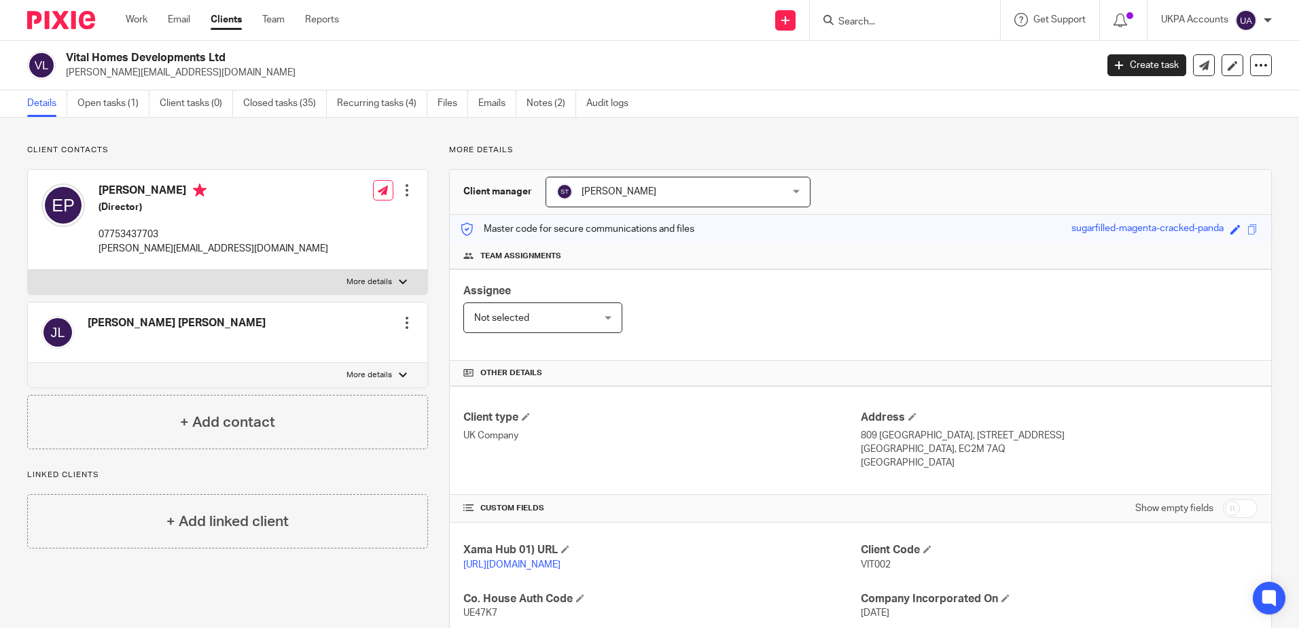
click at [886, 22] on input "Search" at bounding box center [898, 22] width 122 height 12
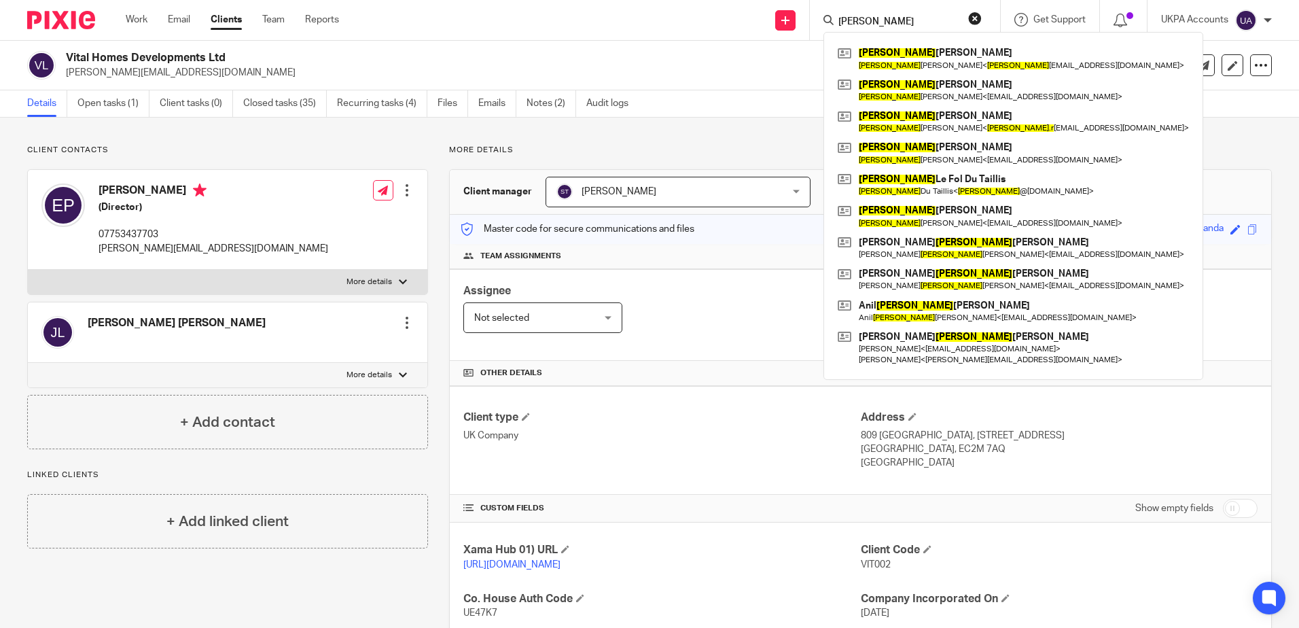
type input "[PERSON_NAME]"
click at [332, 143] on div "Client contacts [PERSON_NAME] (Director) 07753437703 [PERSON_NAME][EMAIL_ADDRES…" at bounding box center [649, 491] width 1299 height 746
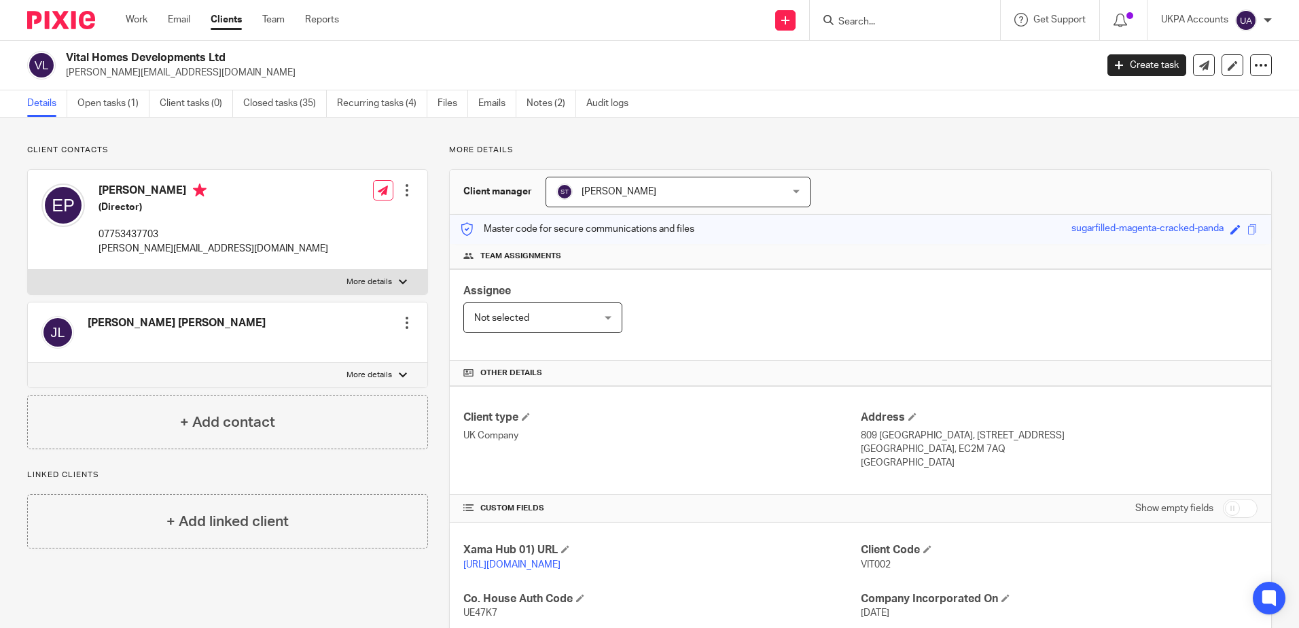
click at [893, 22] on input "Search" at bounding box center [898, 22] width 122 height 12
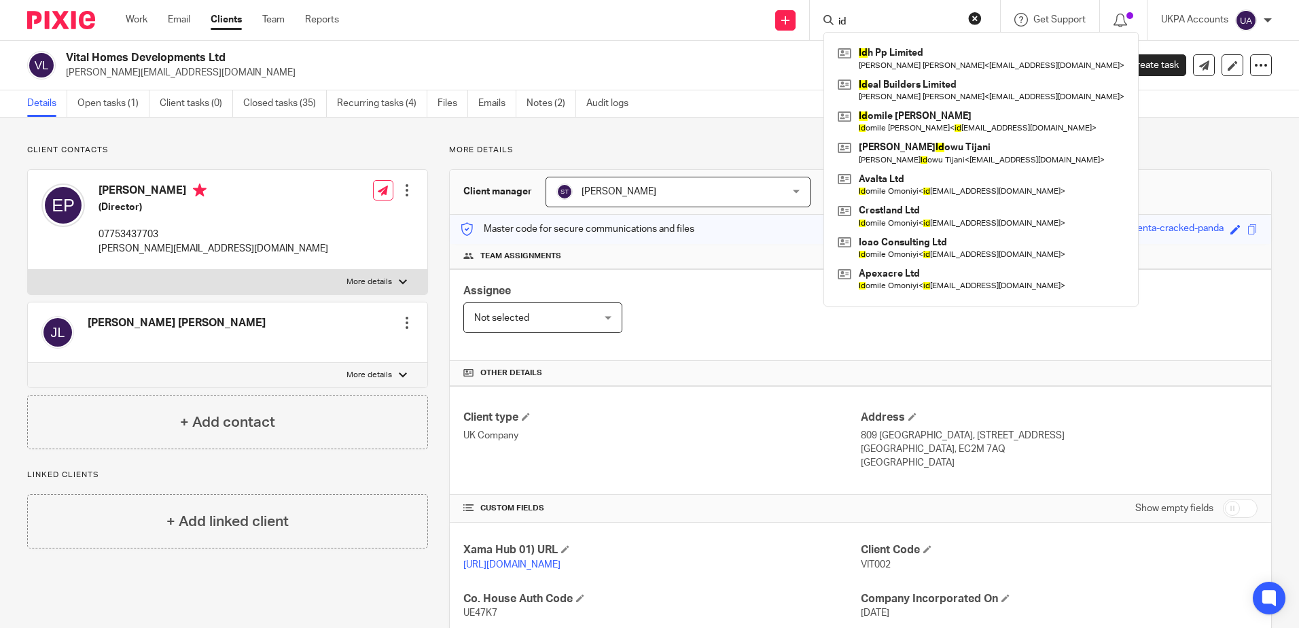
type input "i"
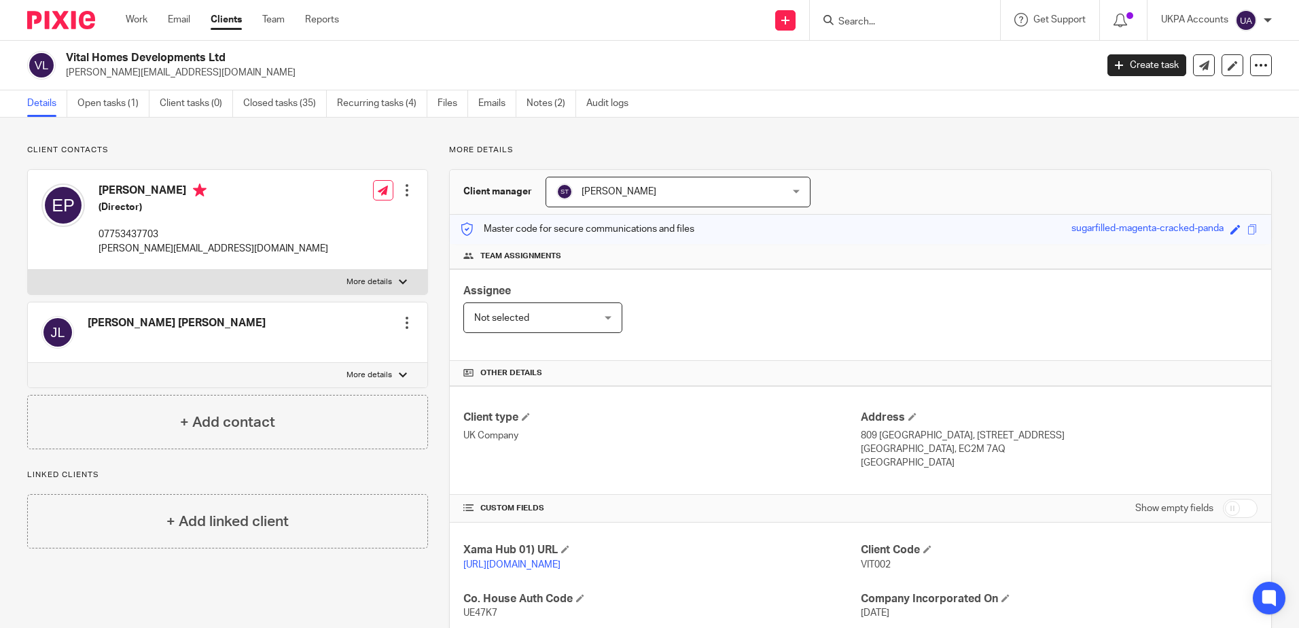
click at [863, 138] on div "Client contacts Elena Pashevkina (Director) 07753437703 elena@vitalhomesgroup.c…" at bounding box center [649, 491] width 1299 height 746
click at [338, 586] on div "Client contacts Elena Pashevkina (Director) 07753437703 elena@vitalhomesgroup.c…" at bounding box center [217, 491] width 422 height 692
drag, startPoint x: 251, startPoint y: 126, endPoint x: 315, endPoint y: 22, distance: 121.4
click at [253, 126] on div "Client contacts Elena Pashevkina (Director) 07753437703 elena@vitalhomesgroup.c…" at bounding box center [649, 491] width 1299 height 746
drag, startPoint x: 379, startPoint y: 119, endPoint x: 386, endPoint y: 136, distance: 18.3
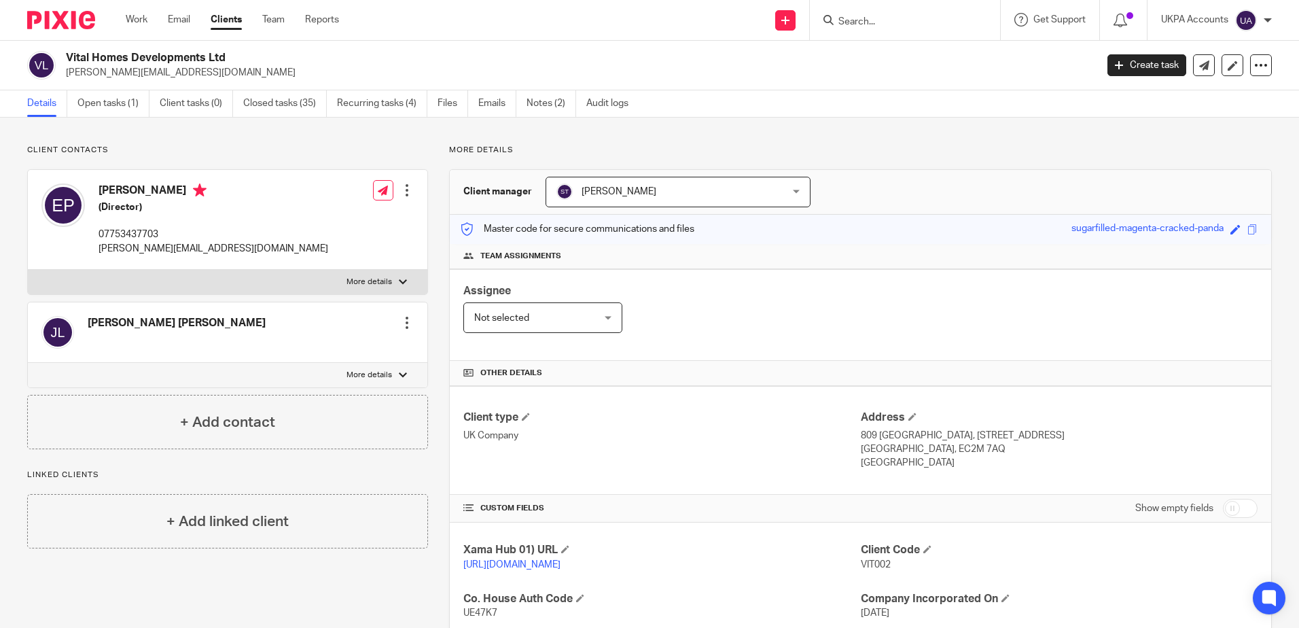
click at [379, 119] on div "Client contacts Elena Pashevkina (Director) 07753437703 elena@vitalhomesgroup.c…" at bounding box center [649, 491] width 1299 height 746
click at [903, 18] on input "Search" at bounding box center [898, 22] width 122 height 12
paste input "Vmr Holding Ltd"
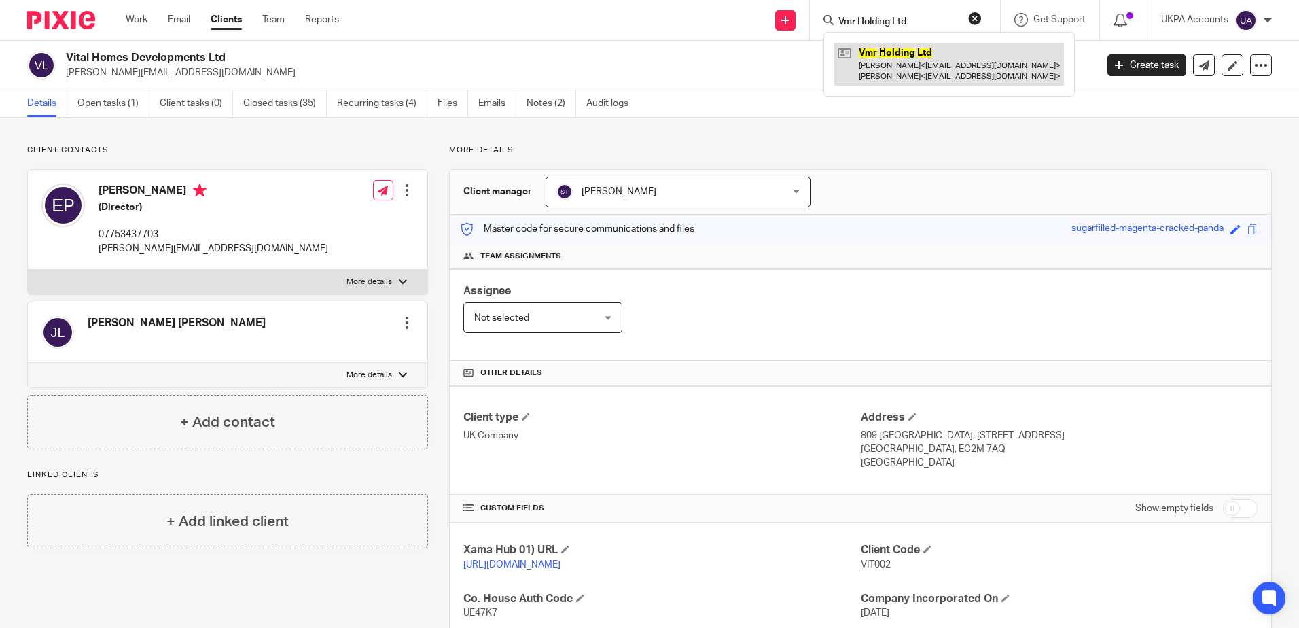
type input "Vmr Holding Ltd"
click at [903, 58] on link at bounding box center [949, 64] width 230 height 42
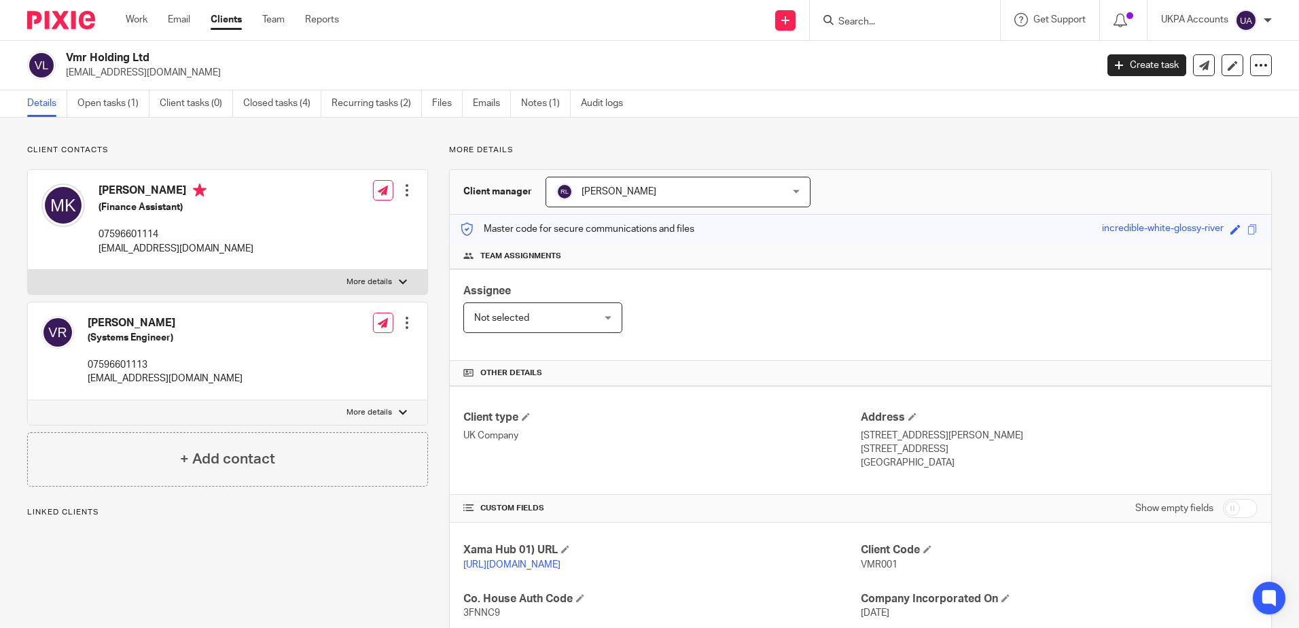
click at [107, 95] on link "Open tasks (1)" at bounding box center [113, 103] width 72 height 26
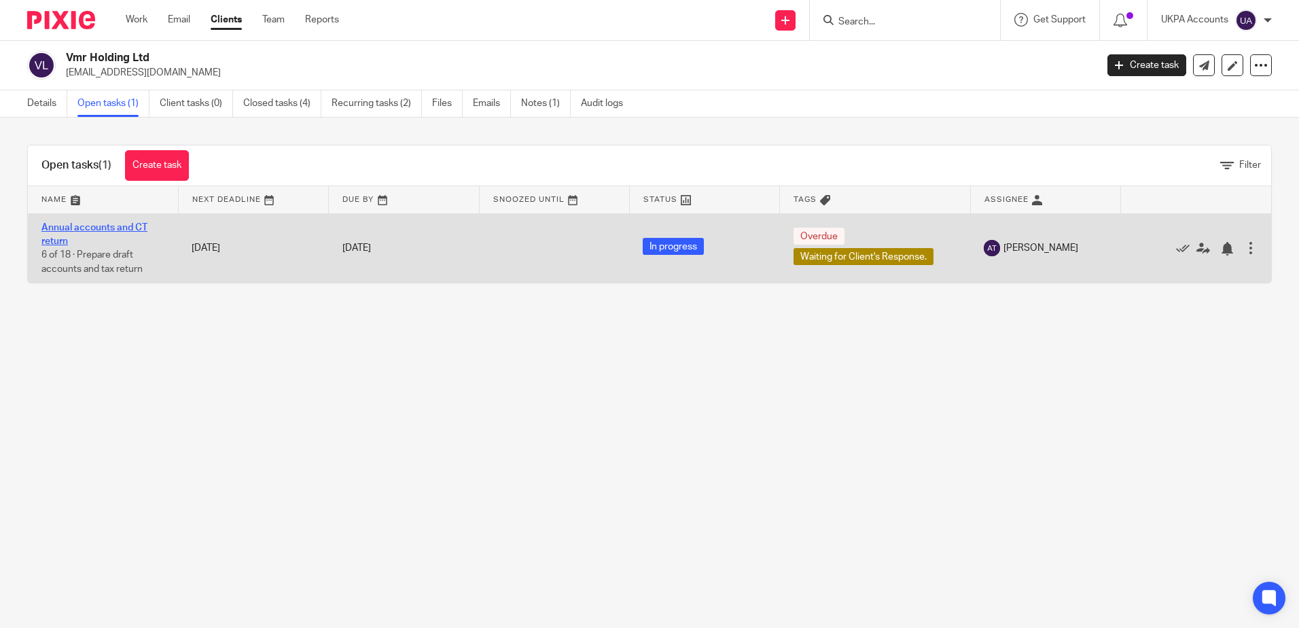
click at [104, 227] on link "Annual accounts and CT return" at bounding box center [94, 234] width 106 height 23
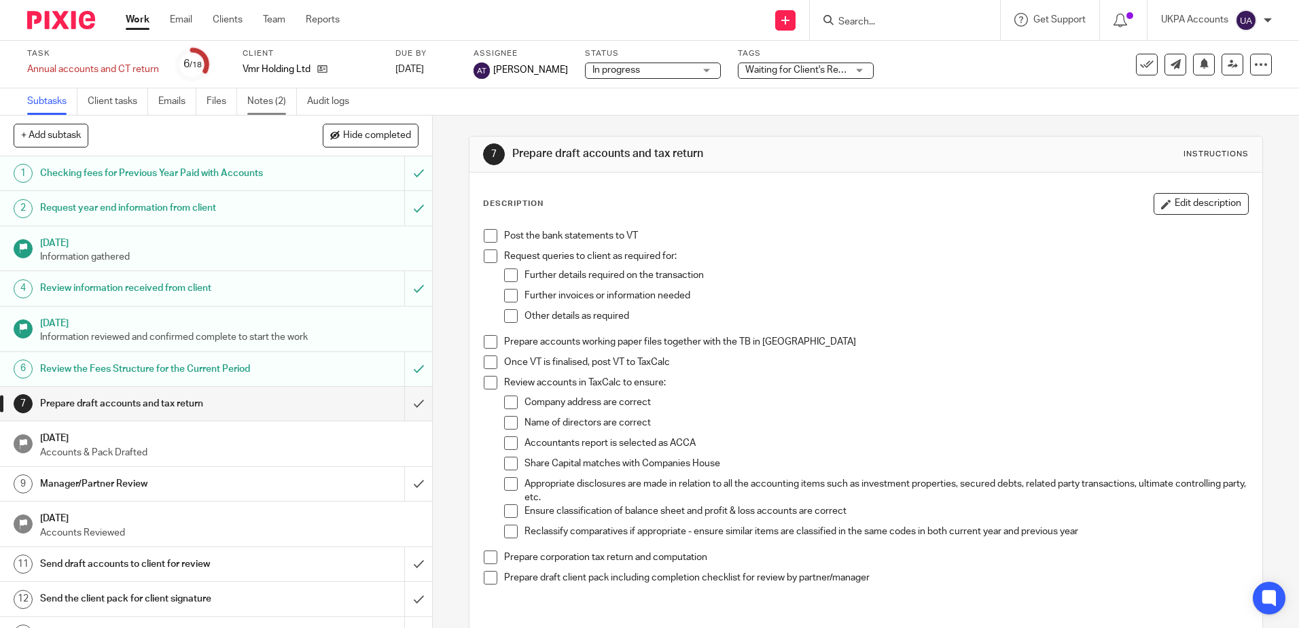
click at [255, 103] on link "Notes (2)" at bounding box center [272, 101] width 50 height 26
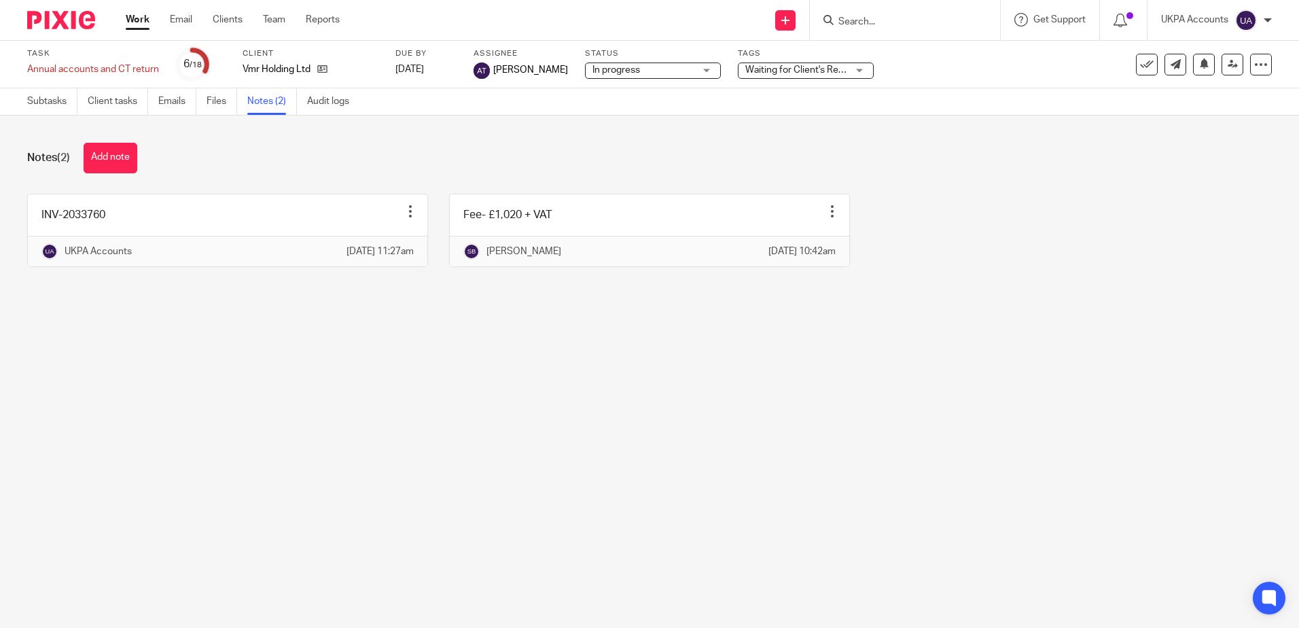
click at [580, 467] on main "Task Annual accounts and CT return Save Annual accounts and CT return 6 /18 Cli…" at bounding box center [649, 314] width 1299 height 628
click at [114, 168] on button "Add note" at bounding box center [111, 158] width 54 height 31
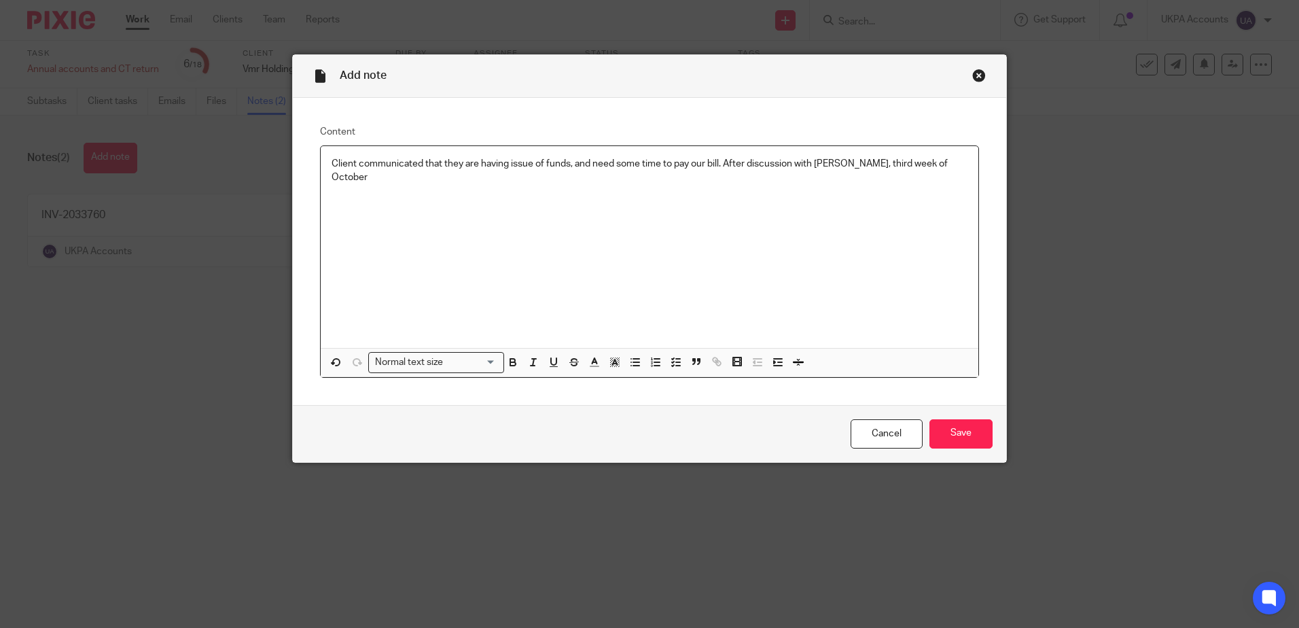
click at [853, 161] on p "Client communicated that they are having issue of funds, and need some time to …" at bounding box center [650, 171] width 636 height 28
drag, startPoint x: 526, startPoint y: 174, endPoint x: 706, endPoint y: 265, distance: 201.7
click at [528, 175] on p "Client communicated that they are having issue of funds, and need some time to …" at bounding box center [650, 171] width 636 height 28
click at [965, 436] on input "Save" at bounding box center [960, 433] width 63 height 29
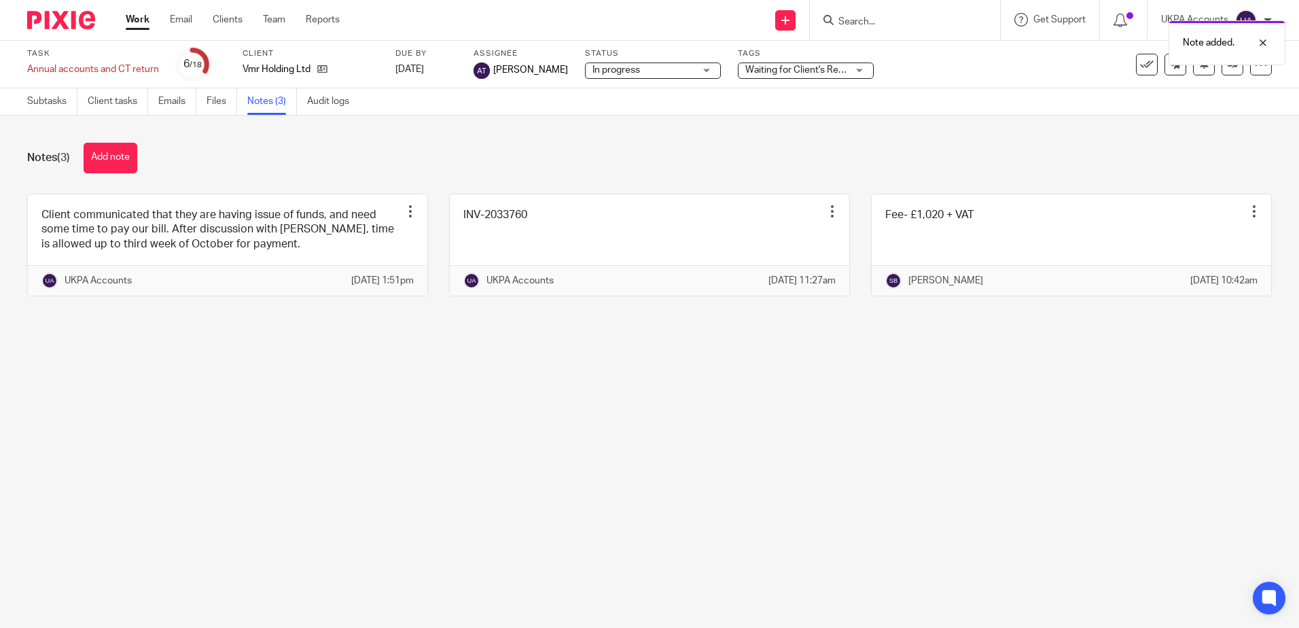
click at [226, 479] on main "Task Annual accounts and CT return Save Annual accounts and CT return 6 /18 Cli…" at bounding box center [649, 314] width 1299 height 628
click at [439, 471] on main "Task Annual accounts and CT return Save Annual accounts and CT return 6 /18 Cli…" at bounding box center [649, 314] width 1299 height 628
click at [376, 450] on main "Task Annual accounts and CT return Save Annual accounts and CT return 6 /18 Cli…" at bounding box center [649, 314] width 1299 height 628
click at [310, 434] on main "Task Annual accounts and CT return Save Annual accounts and CT return 6 /18 Cli…" at bounding box center [649, 314] width 1299 height 628
click at [356, 431] on main "Task Annual accounts and CT return Save Annual accounts and CT return 6 /18 Cli…" at bounding box center [649, 314] width 1299 height 628
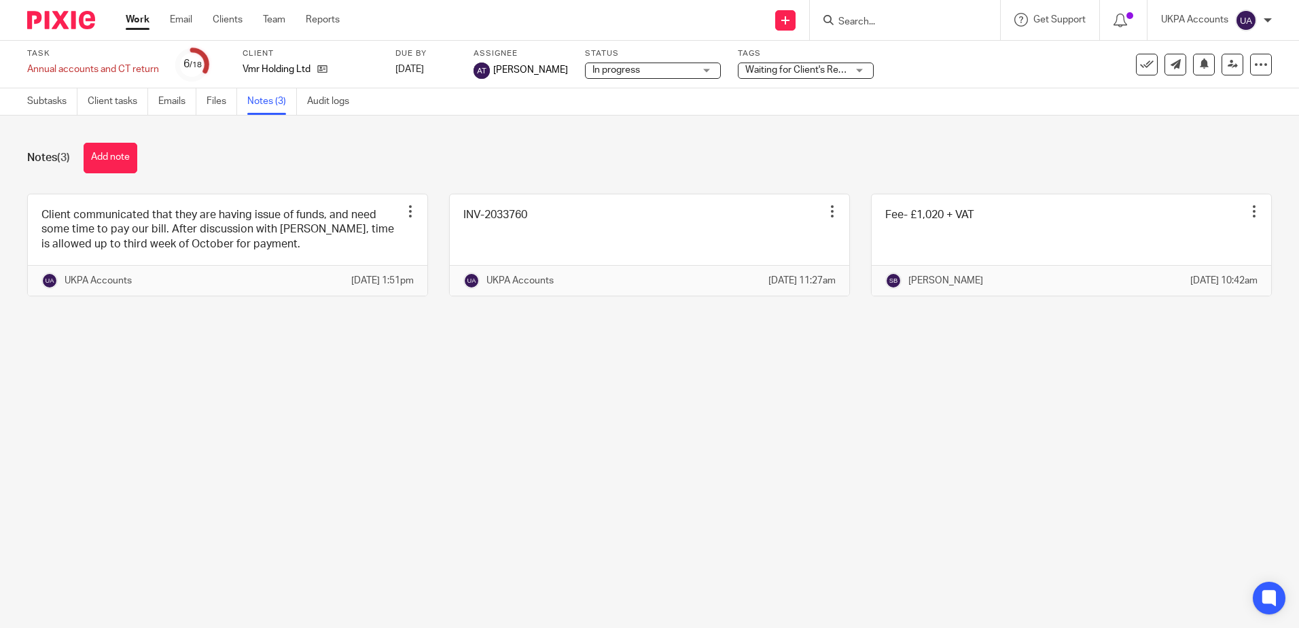
drag, startPoint x: 784, startPoint y: 523, endPoint x: 748, endPoint y: 489, distance: 49.5
click at [784, 523] on main "Task Annual accounts and CT return Save Annual accounts and CT return 6 /18 Cli…" at bounding box center [649, 314] width 1299 height 628
click at [137, 22] on link "Work" at bounding box center [138, 20] width 24 height 14
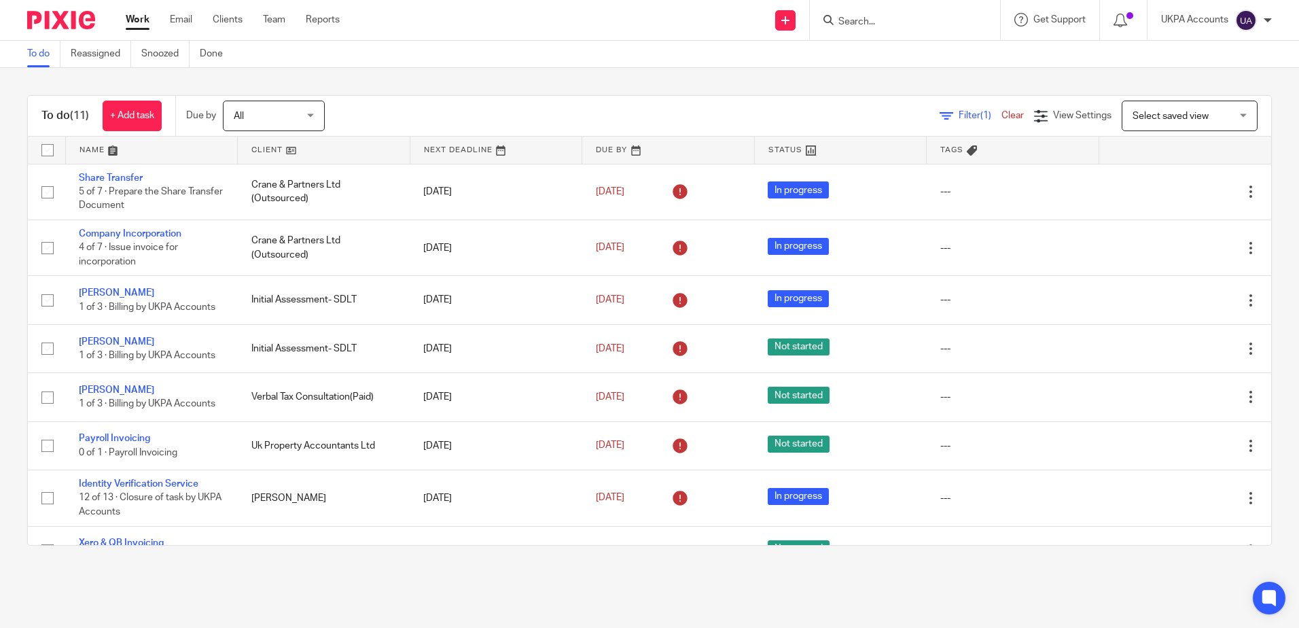
click at [931, 598] on main "To do Reassigned Snoozed Done To do (11) + Add task Due by All All [DATE] [DATE…" at bounding box center [649, 314] width 1299 height 628
click at [935, 14] on form at bounding box center [909, 20] width 145 height 17
click at [937, 20] on input "Search" at bounding box center [898, 22] width 122 height 12
type input "[PERSON_NAME]"
click at [906, 18] on div "[PERSON_NAME] No results found. Try searching for the name of a client or conta…" at bounding box center [905, 20] width 190 height 40
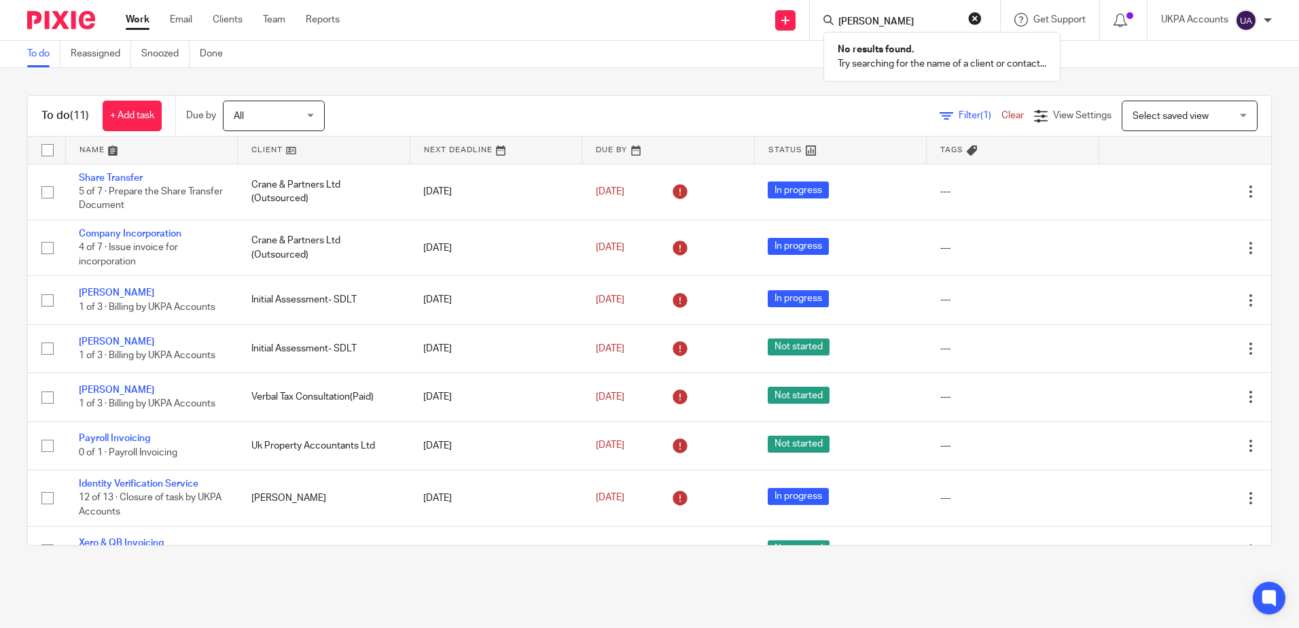
click at [937, 20] on input "[PERSON_NAME]" at bounding box center [898, 22] width 122 height 12
drag, startPoint x: 938, startPoint y: 19, endPoint x: 709, endPoint y: -7, distance: 230.4
click at [709, 0] on html "Work Email Clients Team Reports Work Email Clients Team Reports Settings Send n…" at bounding box center [649, 314] width 1299 height 628
click at [534, 84] on div "To do (11) + Add task Due by All All [DATE] [DATE] This week Next week This mon…" at bounding box center [649, 320] width 1299 height 505
click at [177, 87] on div "To do (11) + Add task Due by All All [DATE] [DATE] This week Next week This mon…" at bounding box center [649, 320] width 1299 height 505
